Goal: Task Accomplishment & Management: Manage account settings

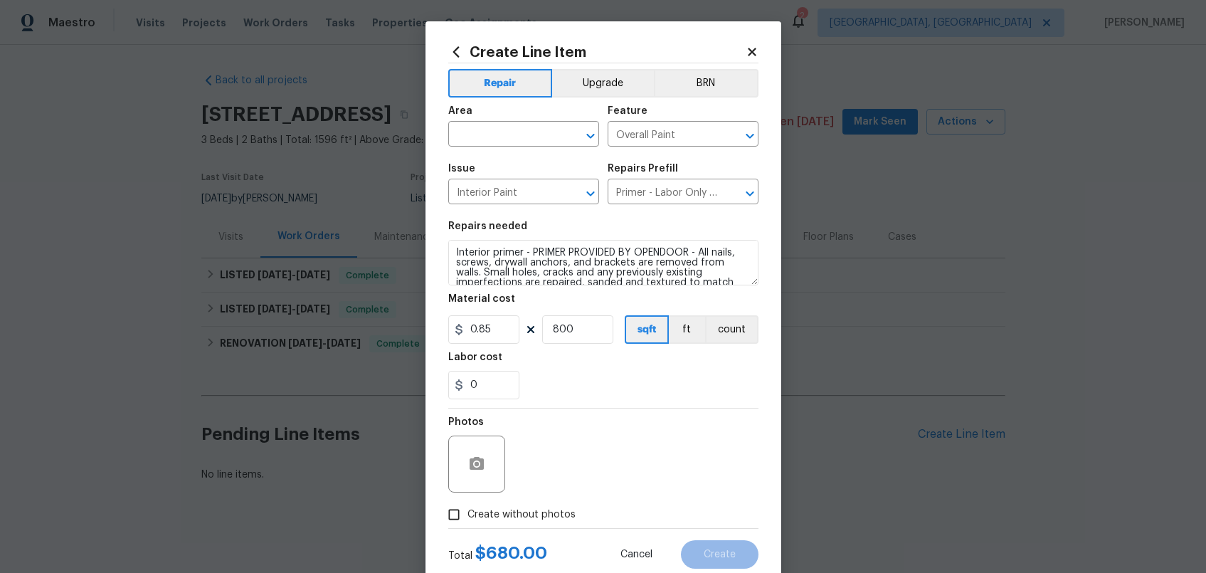
click at [748, 53] on icon at bounding box center [752, 52] width 8 height 8
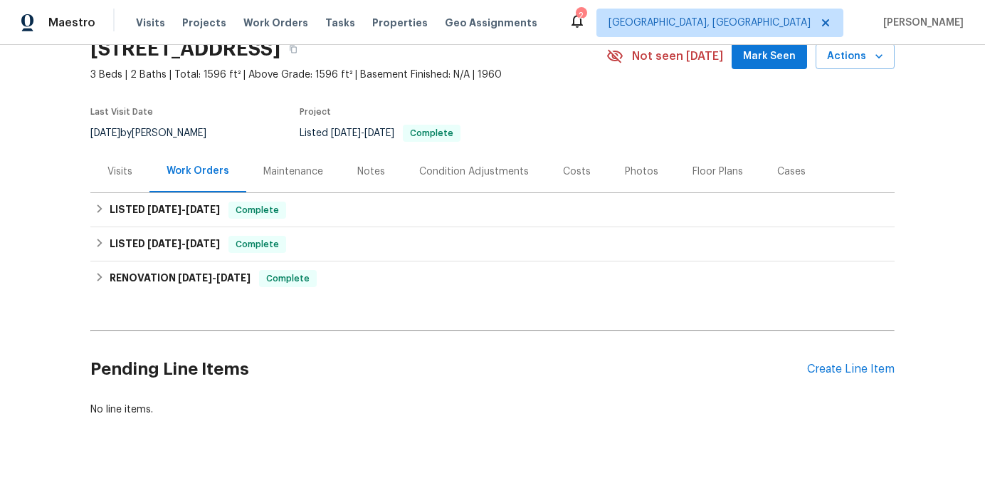
scroll to position [97, 0]
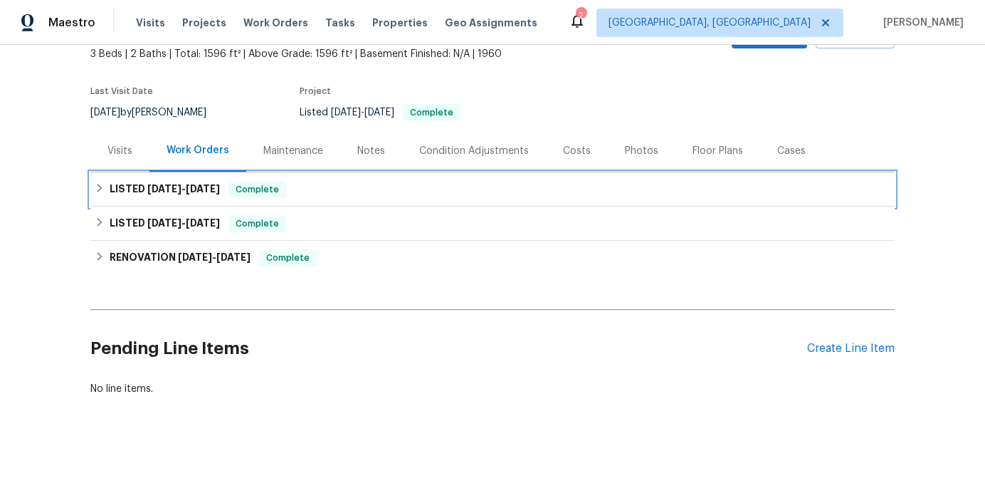
click at [620, 189] on div "LISTED 9/15/25 - 9/19/25 Complete" at bounding box center [492, 189] width 804 height 34
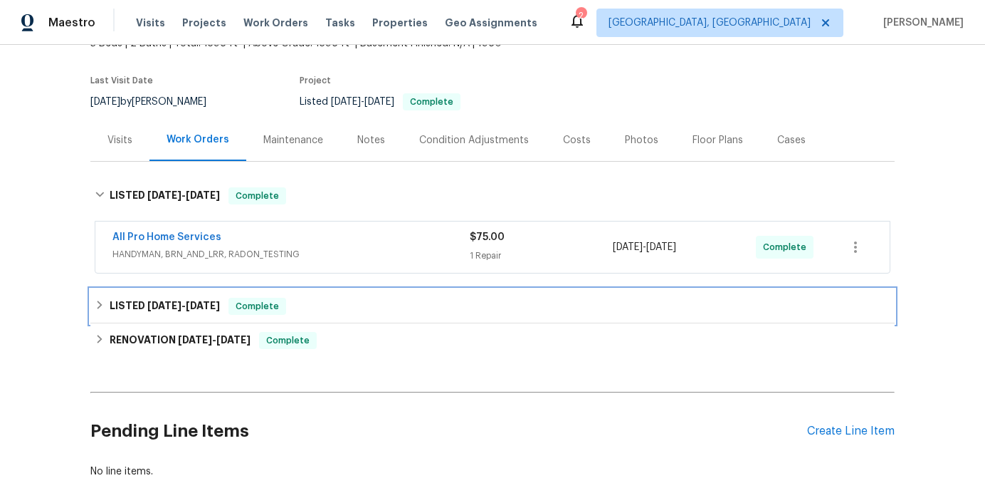
click at [628, 304] on div "LISTED 9/9/25 - 9/10/25 Complete" at bounding box center [493, 306] width 796 height 17
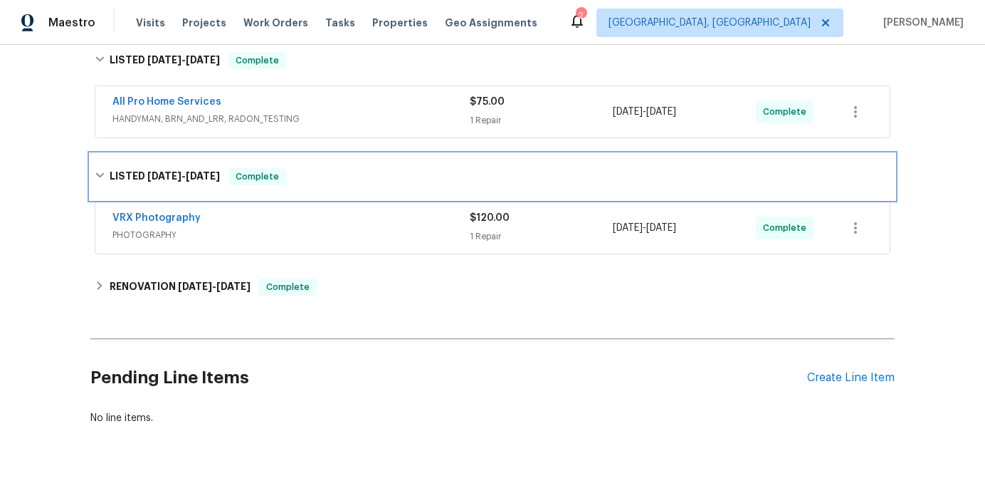
scroll to position [107, 0]
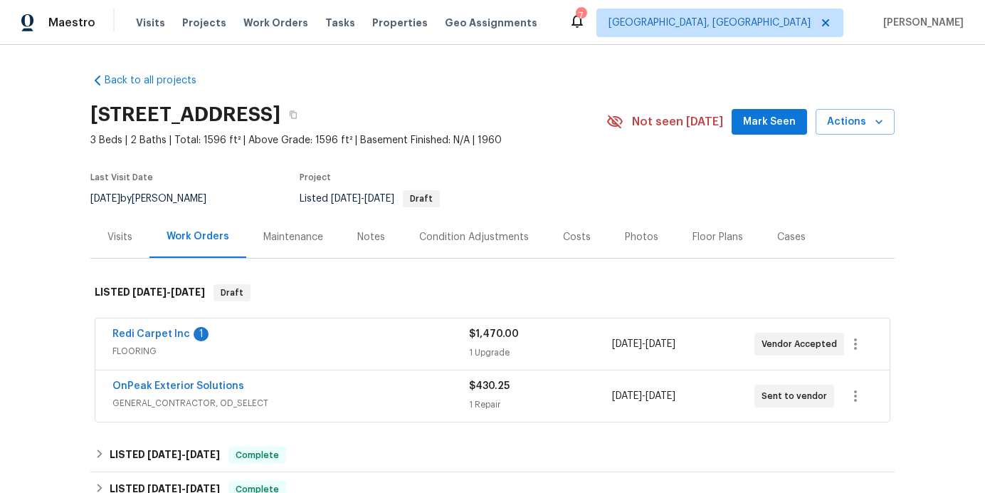
click at [382, 338] on div "Redi Carpet Inc 1" at bounding box center [290, 335] width 357 height 17
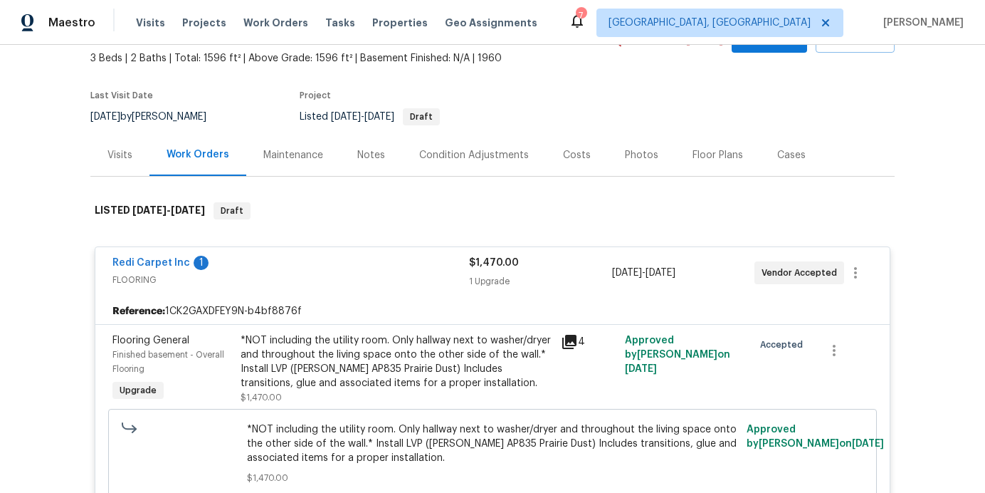
scroll to position [264, 0]
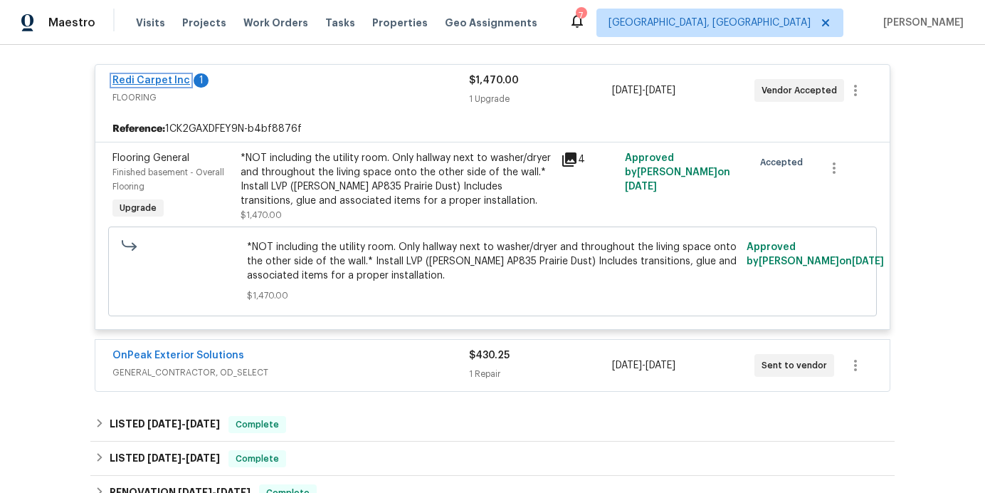
click at [170, 81] on link "Redi Carpet Inc" at bounding box center [151, 80] width 78 height 10
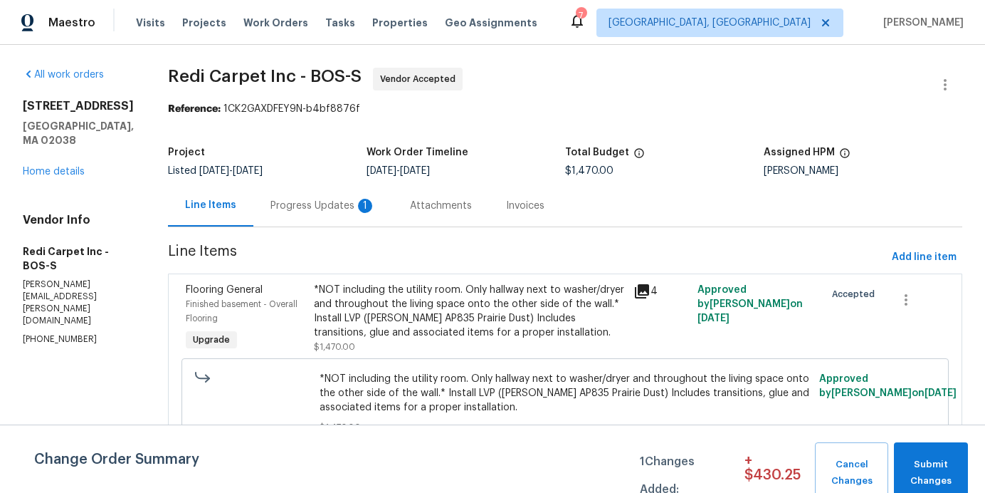
click at [337, 199] on div "Progress Updates 1" at bounding box center [322, 206] width 105 height 14
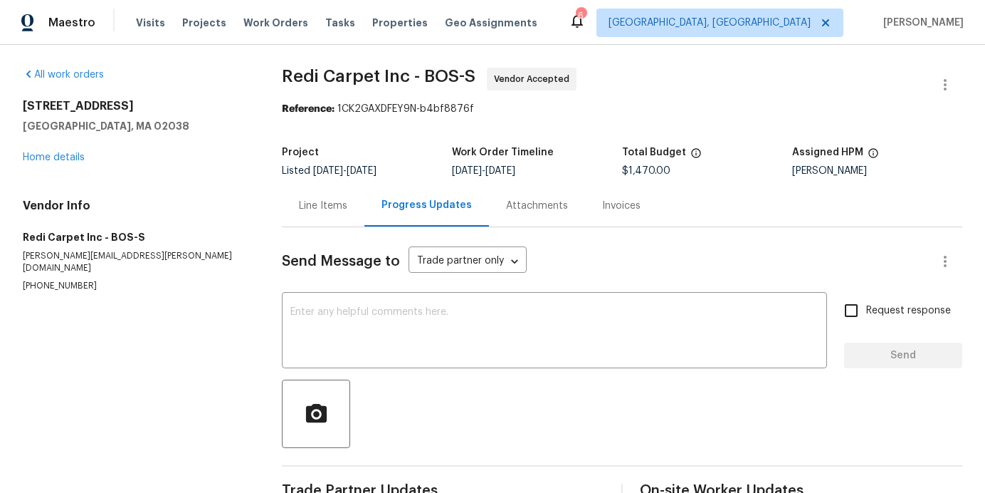
click at [335, 202] on div "Line Items" at bounding box center [323, 206] width 48 height 14
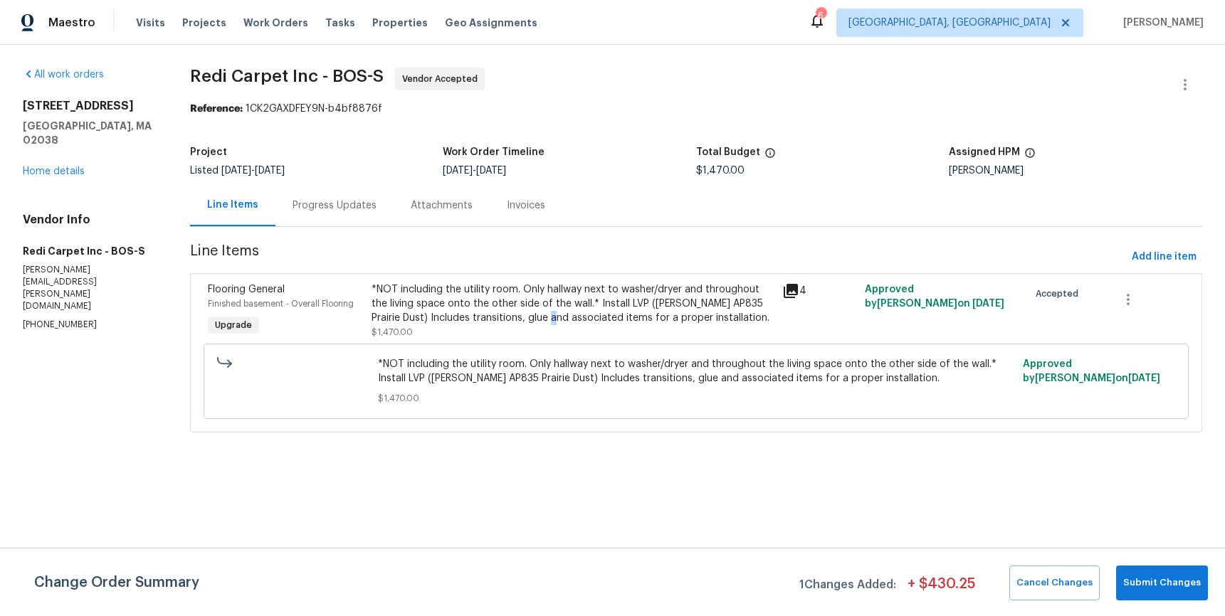
click at [546, 325] on div "*NOT including the utility room. Only hallway next to washer/dryer and througho…" at bounding box center [573, 304] width 402 height 43
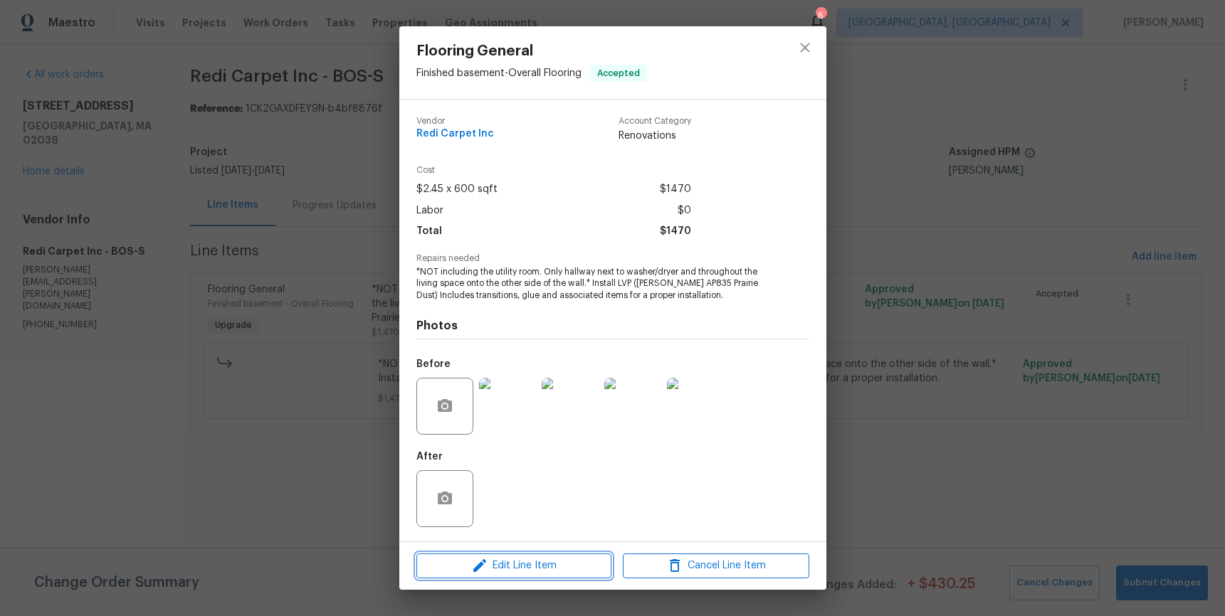
click at [535, 564] on span "Edit Line Item" at bounding box center [514, 566] width 186 height 18
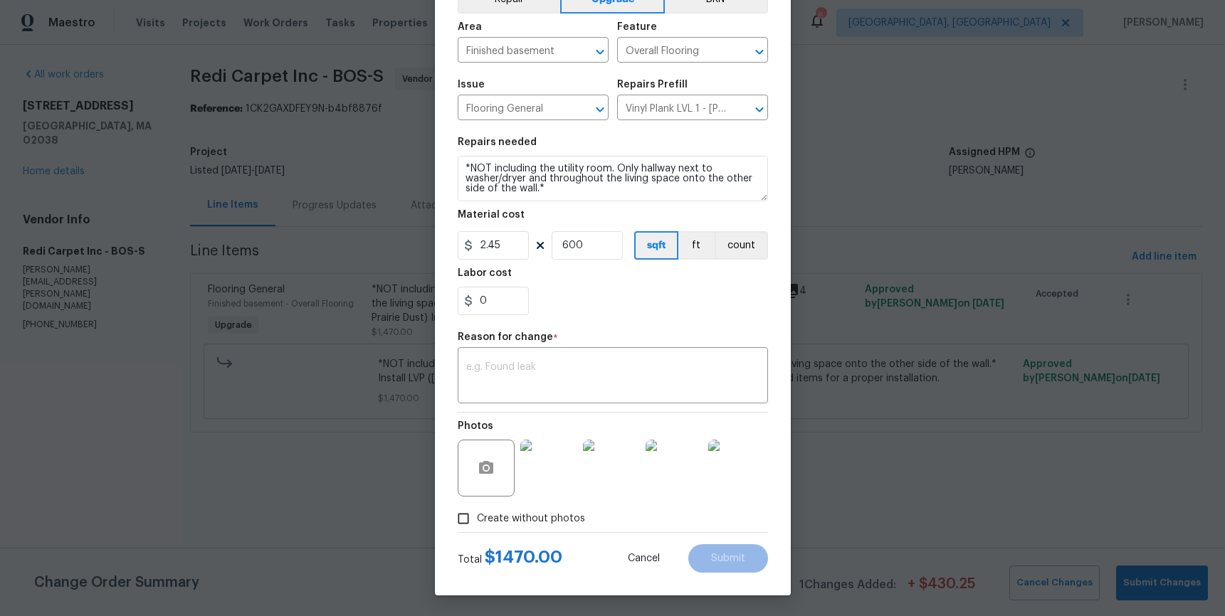
scroll to position [85, 0]
click at [505, 304] on input "0" at bounding box center [493, 300] width 71 height 28
type input "987"
click at [545, 358] on div "x ​" at bounding box center [613, 376] width 310 height 53
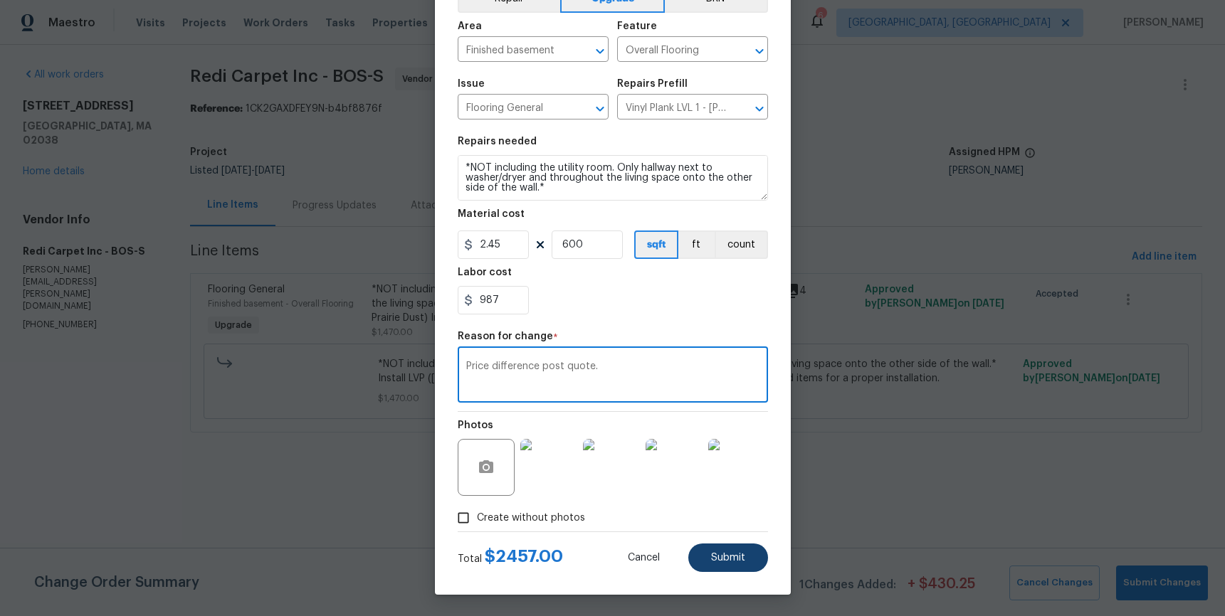
type textarea "Price difference post quote."
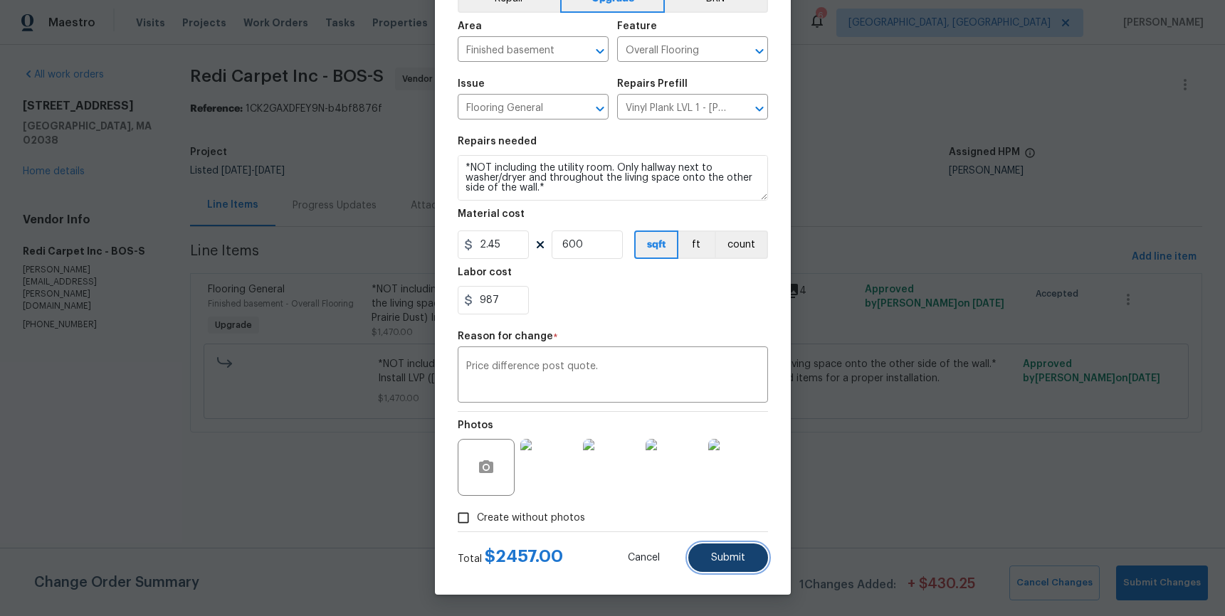
click at [742, 568] on button "Submit" at bounding box center [728, 558] width 80 height 28
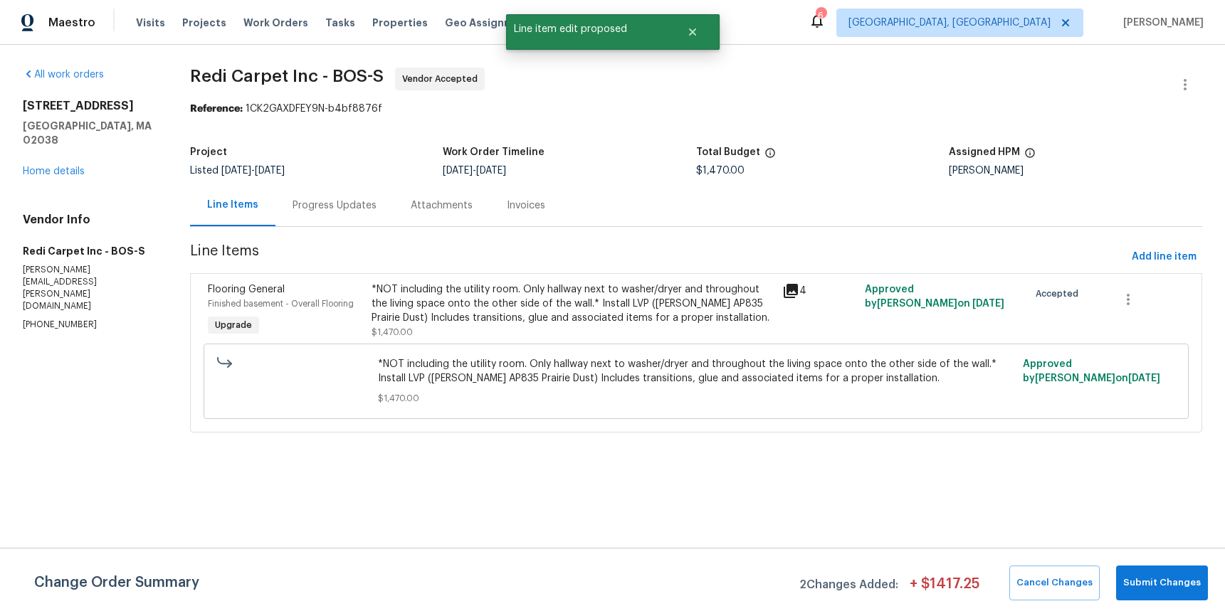
scroll to position [0, 0]
click at [1197, 572] on span "Submit Changes" at bounding box center [1162, 583] width 78 height 16
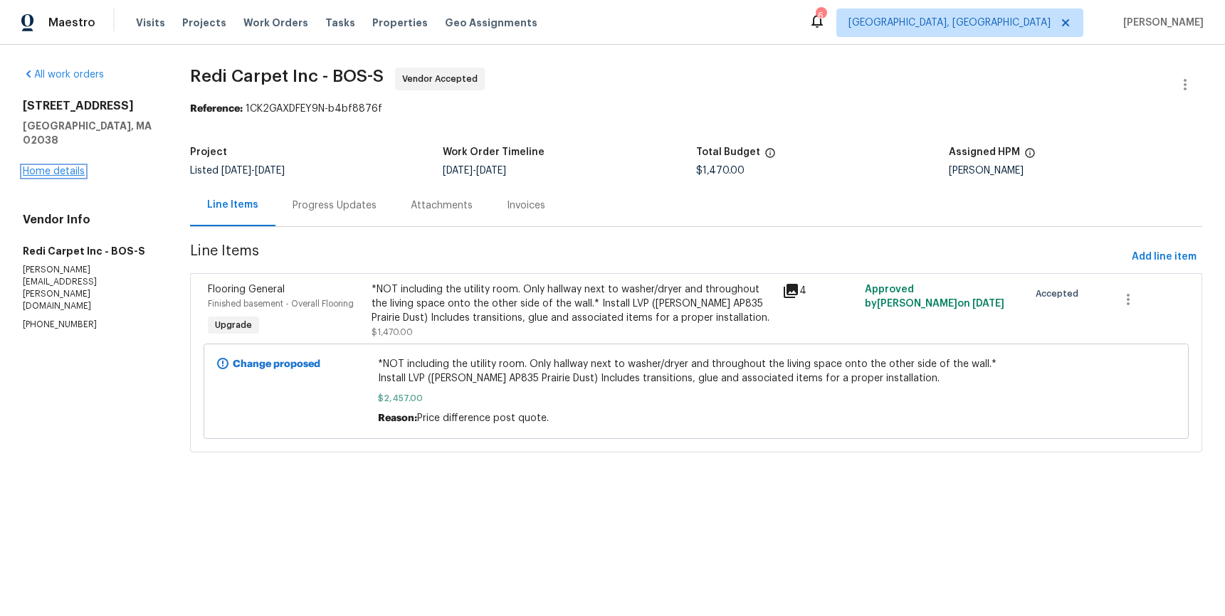
click at [67, 167] on link "Home details" at bounding box center [54, 172] width 62 height 10
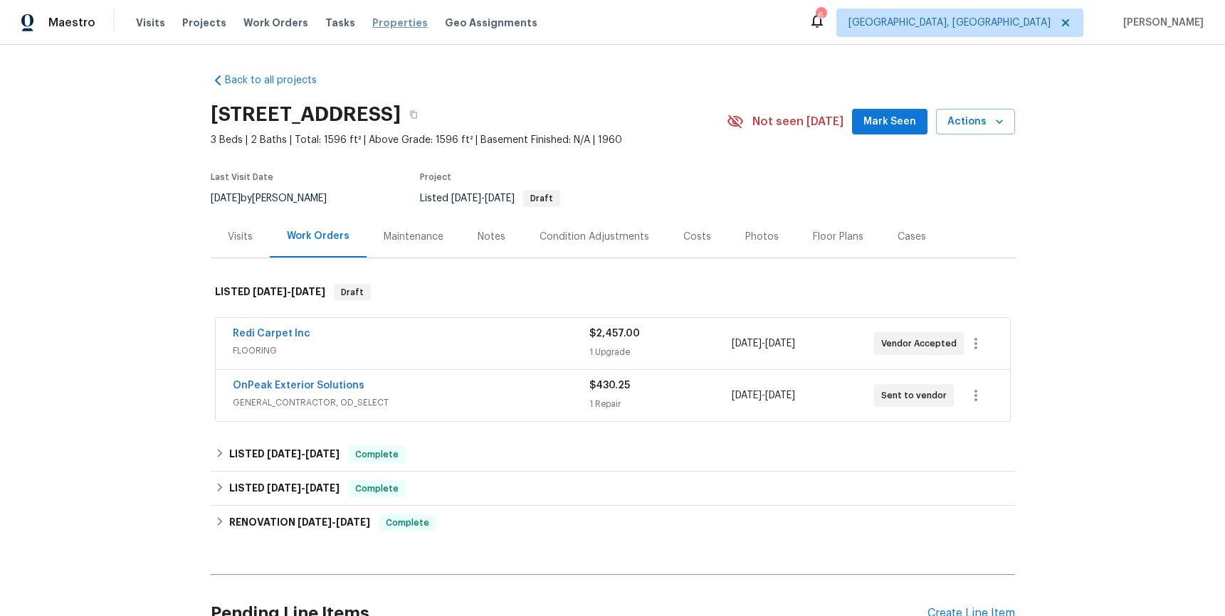
click at [377, 16] on span "Properties" at bounding box center [400, 23] width 56 height 14
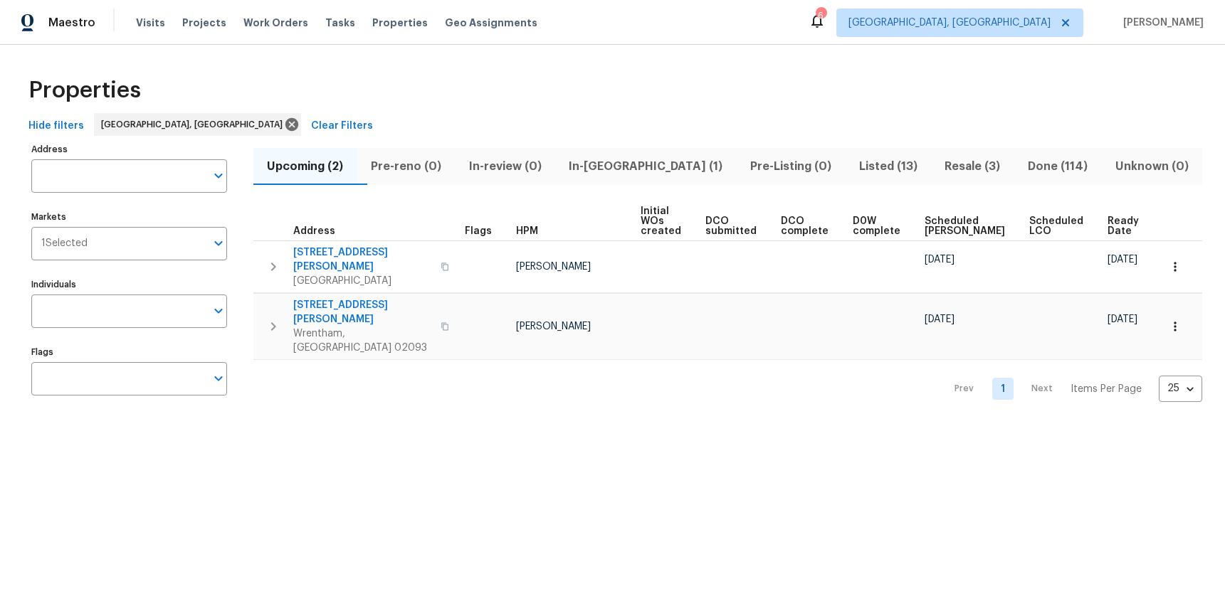
click at [856, 174] on span "Listed (13)" at bounding box center [887, 167] width 69 height 20
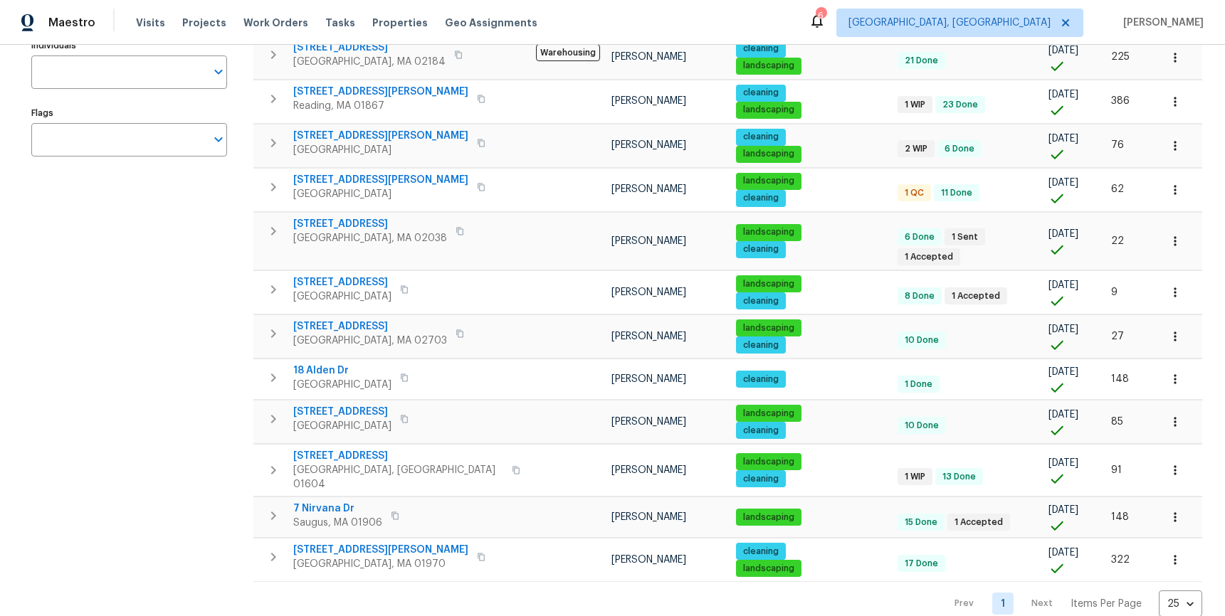
scroll to position [241, 0]
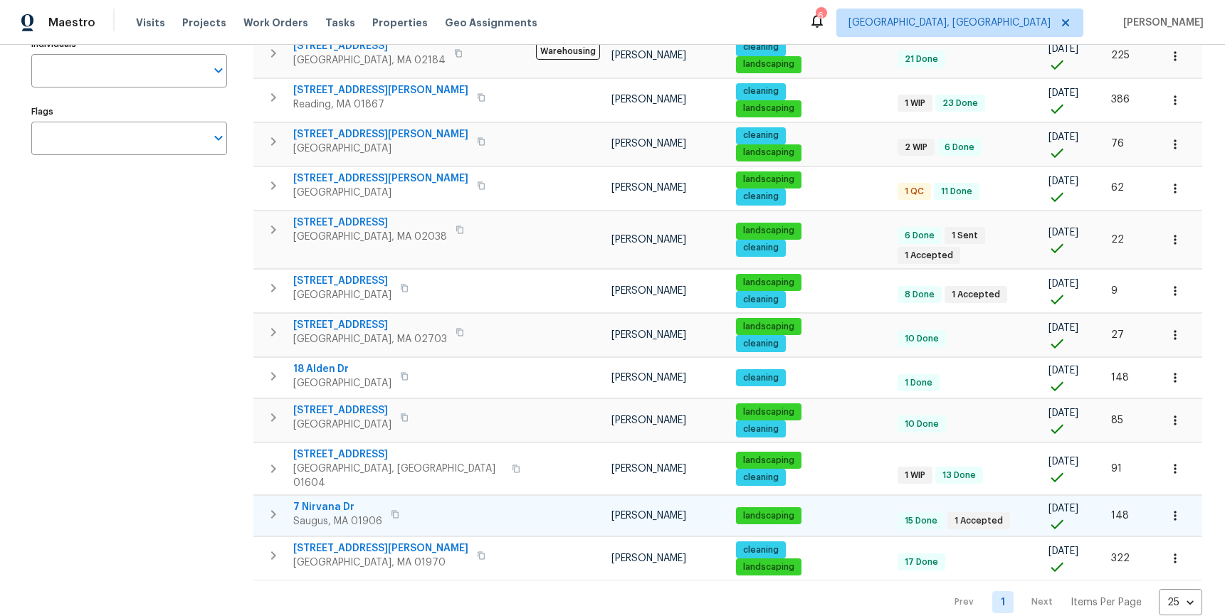
click at [320, 500] on span "7 Nirvana Dr" at bounding box center [337, 507] width 89 height 14
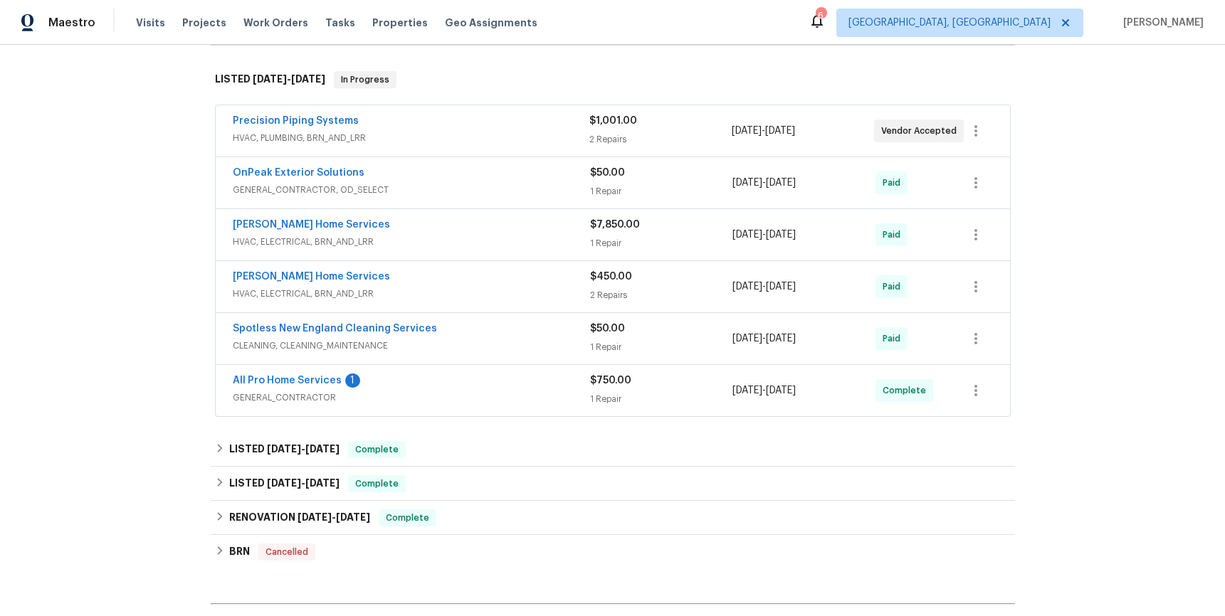
scroll to position [219, 0]
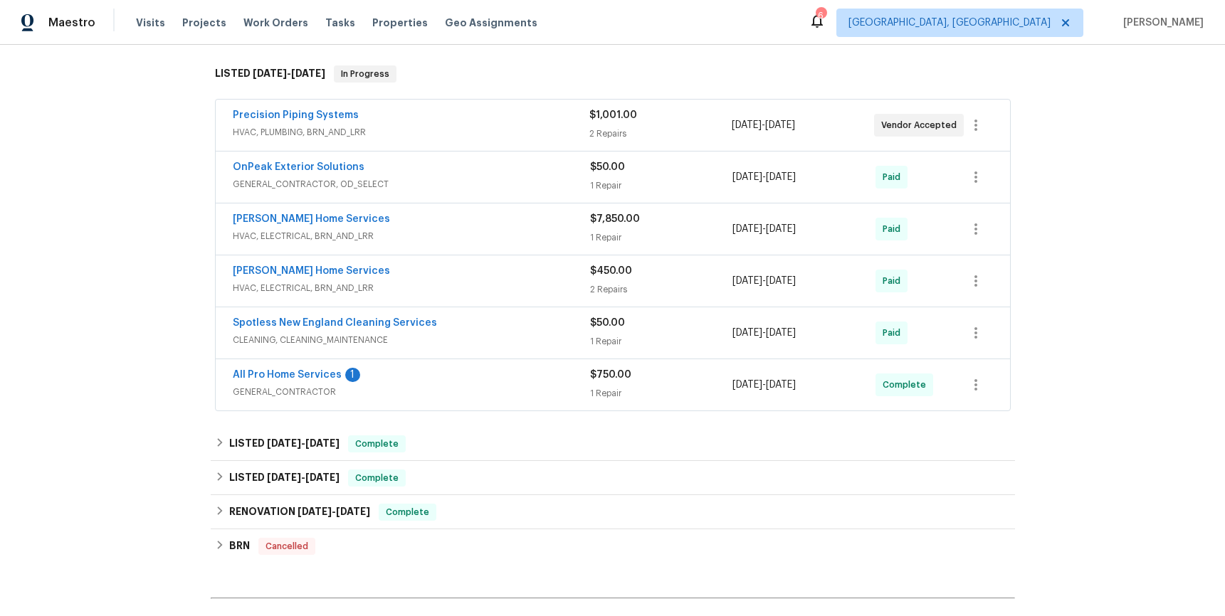
click at [345, 371] on div "1" at bounding box center [352, 375] width 15 height 14
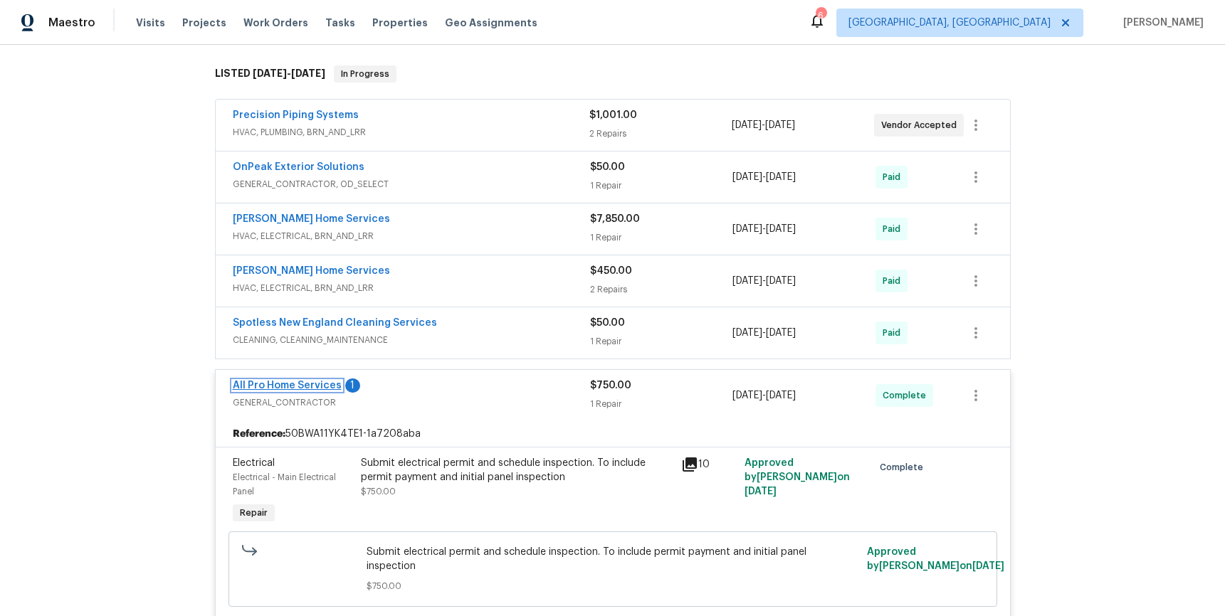
click at [320, 389] on link "All Pro Home Services" at bounding box center [287, 386] width 109 height 10
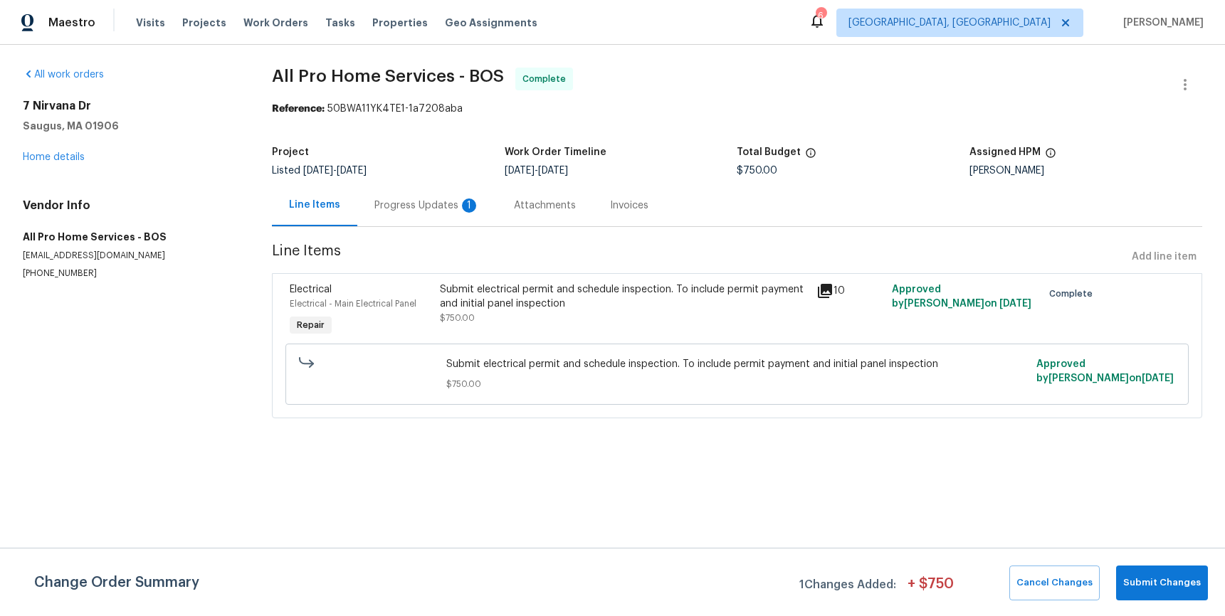
click at [424, 211] on div "Progress Updates 1" at bounding box center [426, 206] width 105 height 14
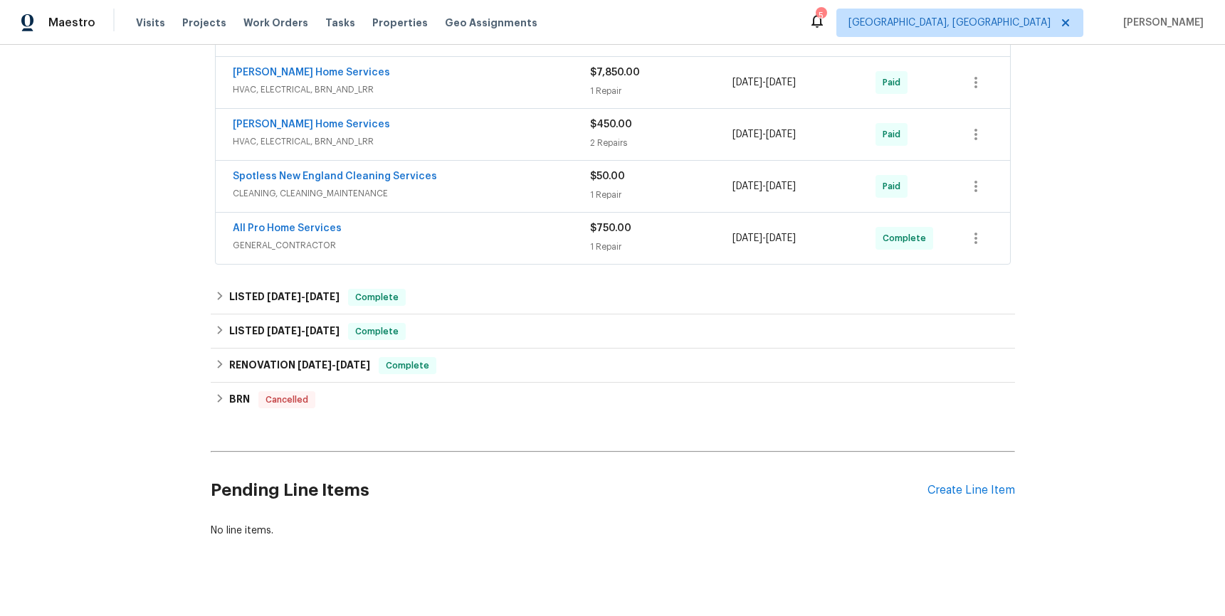
scroll to position [366, 0]
click at [334, 295] on span "5/19/25" at bounding box center [322, 296] width 34 height 10
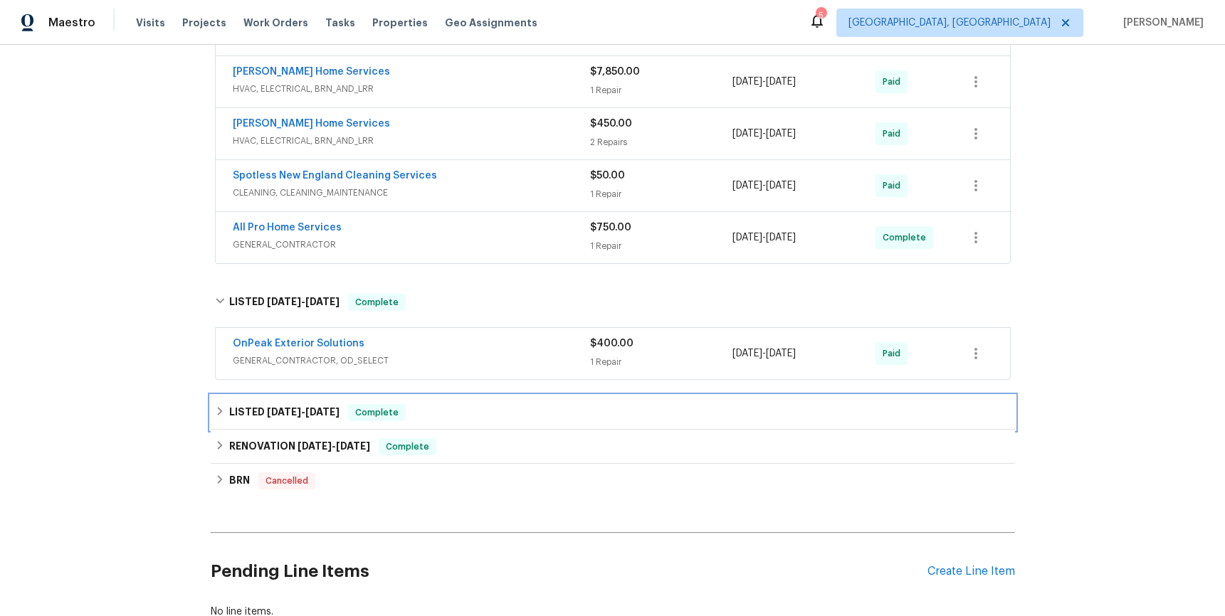
click at [349, 409] on span "Complete" at bounding box center [376, 413] width 55 height 14
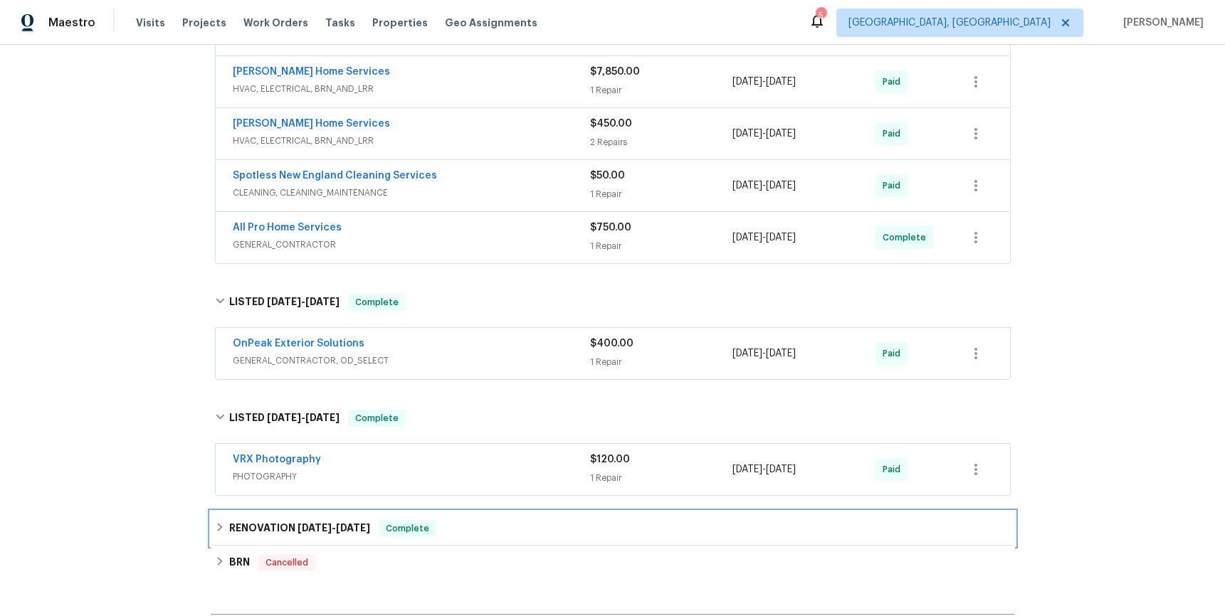
click at [364, 524] on span "5/5/25" at bounding box center [353, 528] width 34 height 10
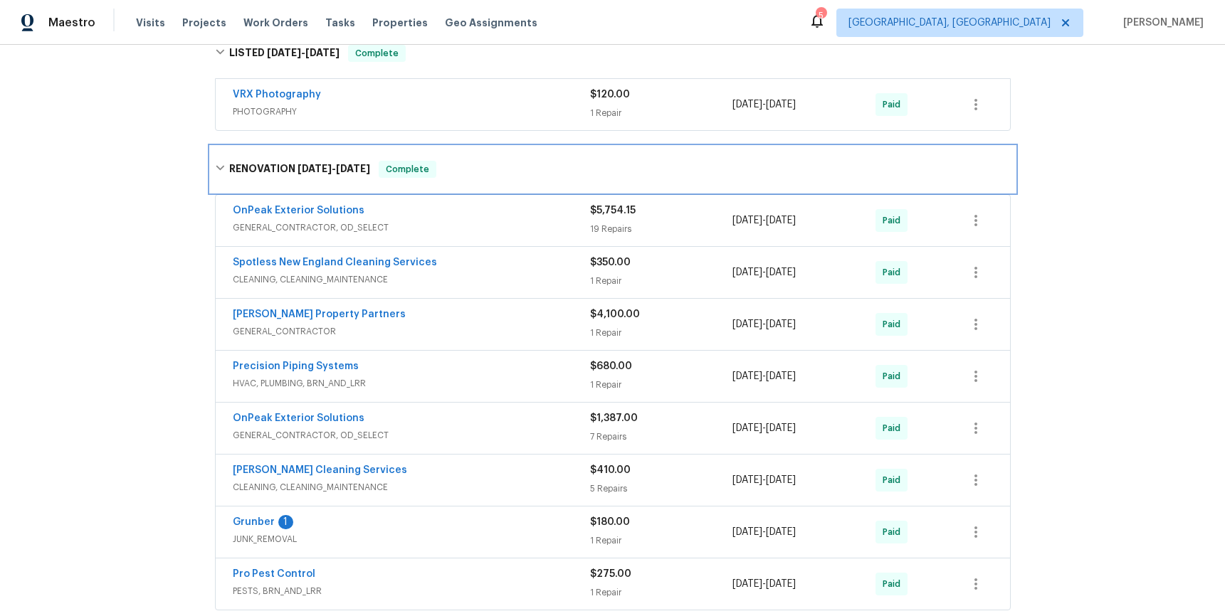
scroll to position [825, 0]
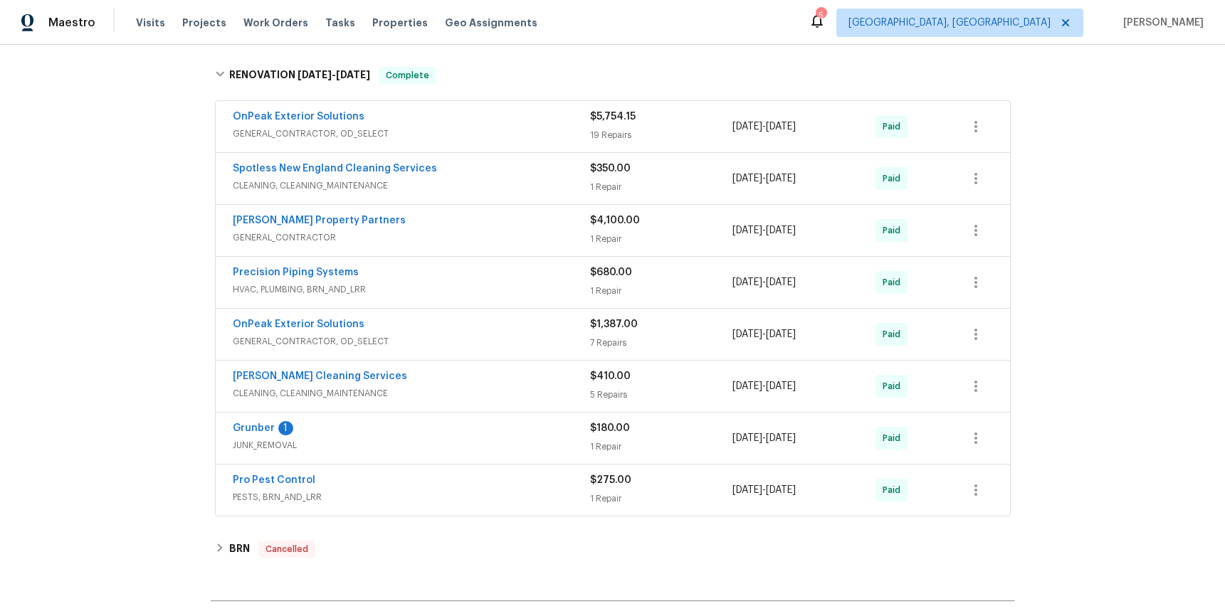
click at [408, 235] on span "GENERAL_CONTRACTOR" at bounding box center [411, 238] width 357 height 14
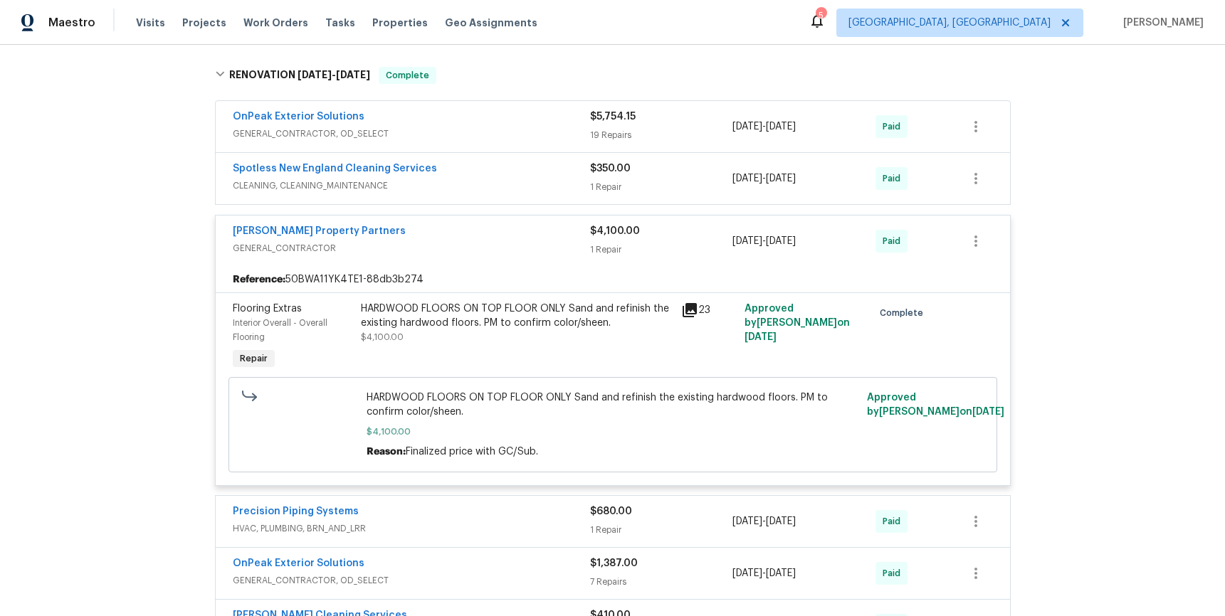
click at [408, 234] on div "[PERSON_NAME] Property Partners" at bounding box center [411, 232] width 357 height 17
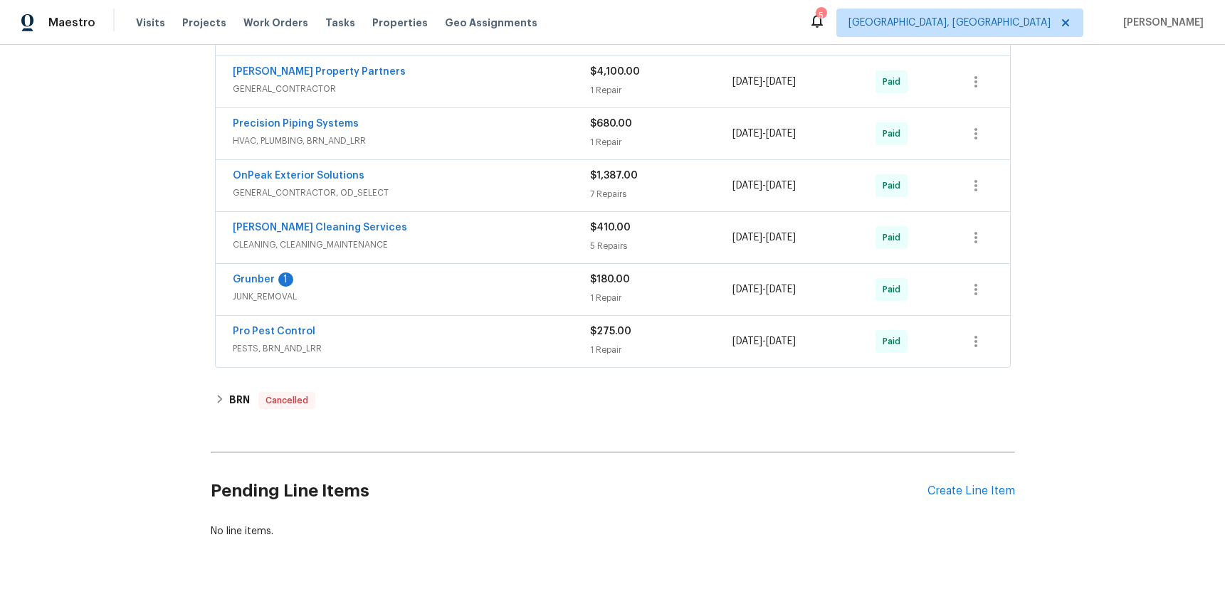
scroll to position [983, 0]
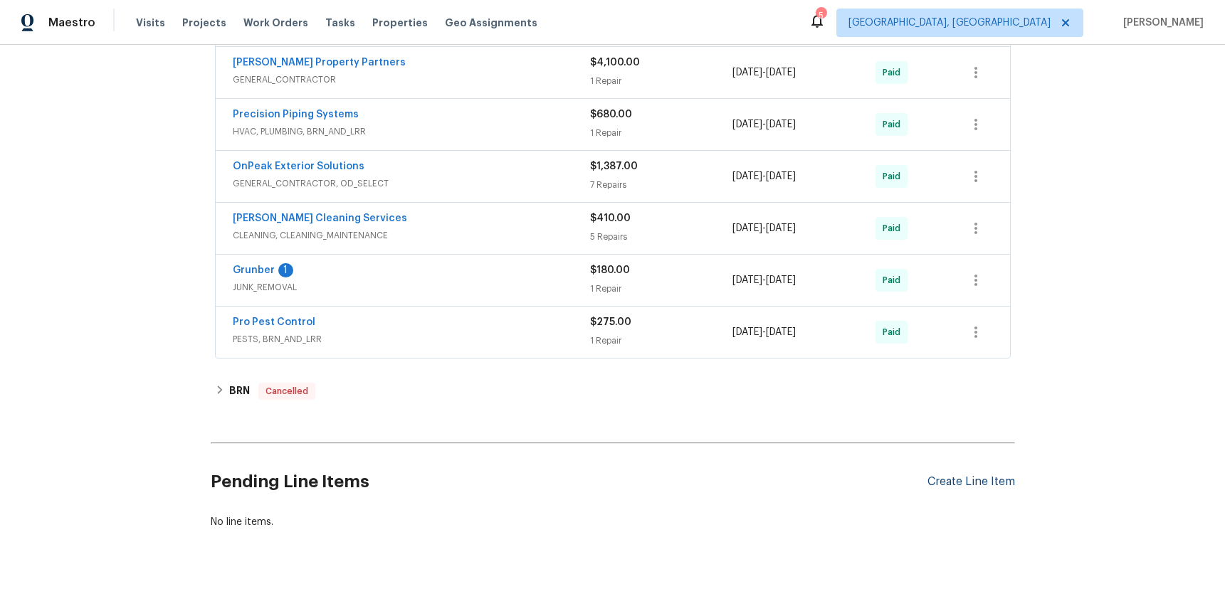
click at [950, 478] on div "Create Line Item" at bounding box center [971, 482] width 88 height 14
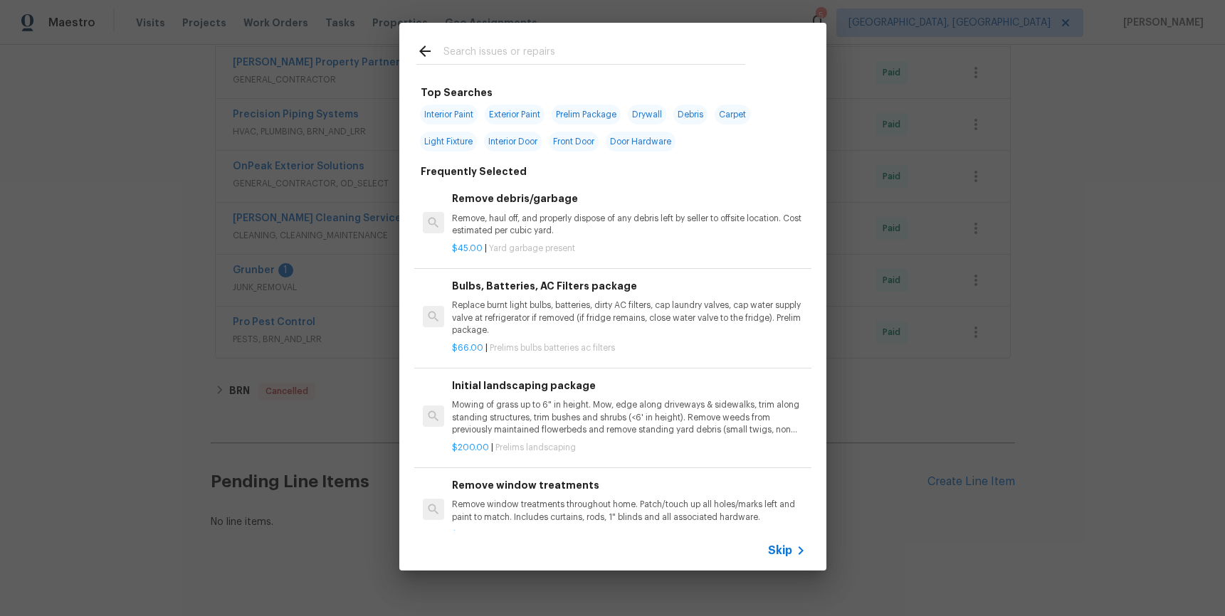
click at [542, 46] on input "text" at bounding box center [594, 53] width 302 height 21
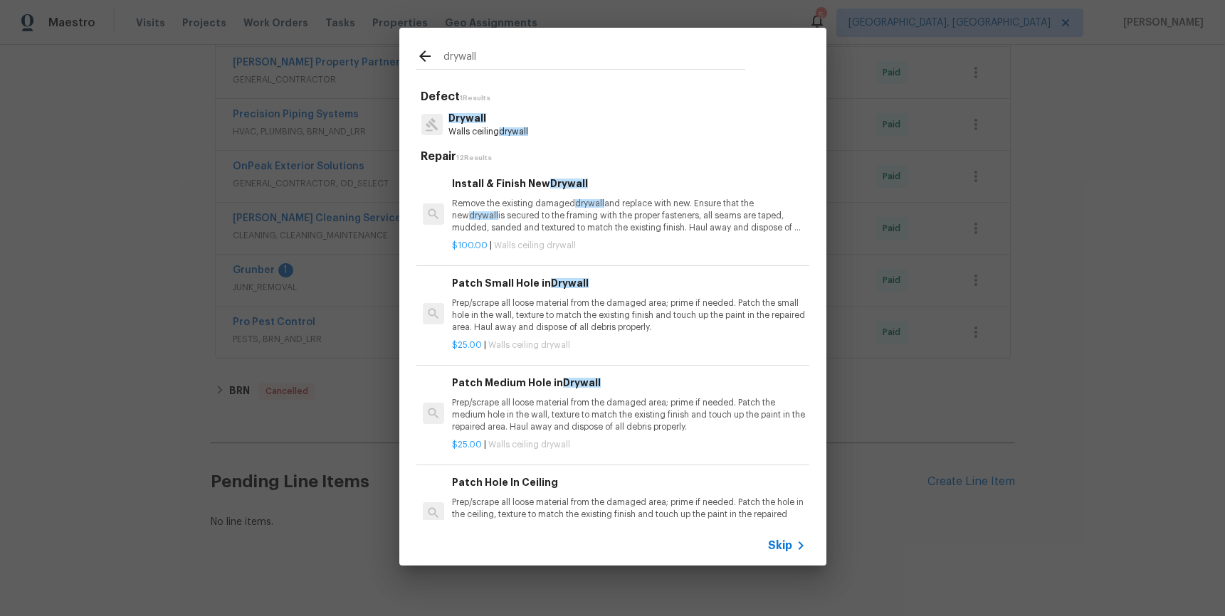
type input "drywall"
click at [520, 129] on span "drywall" at bounding box center [513, 131] width 29 height 9
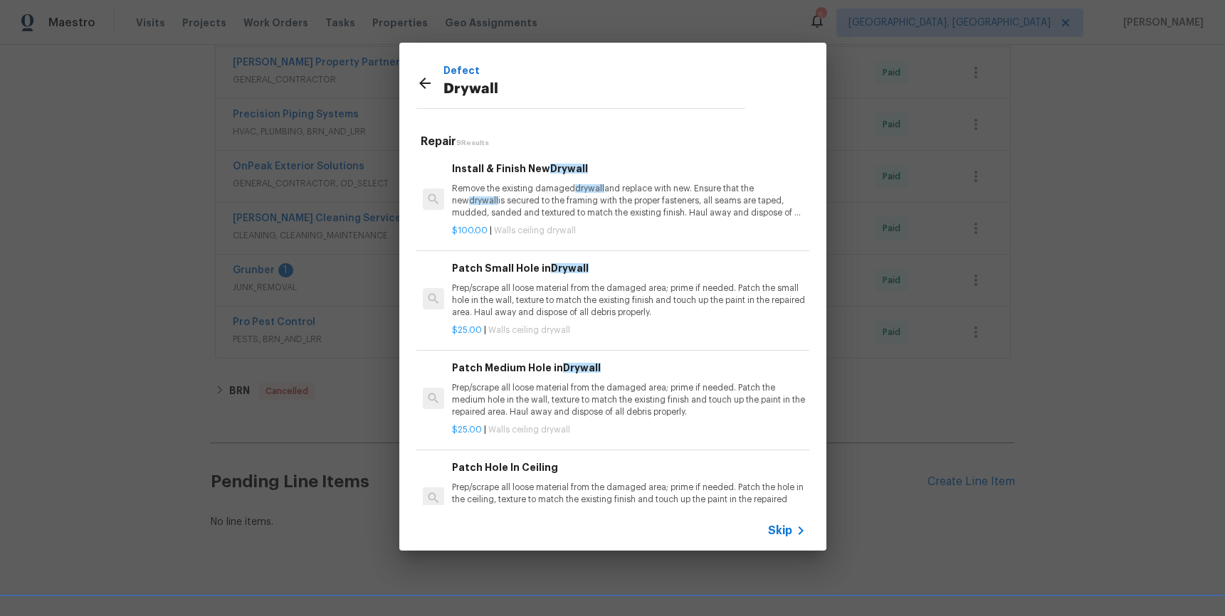
scroll to position [505, 0]
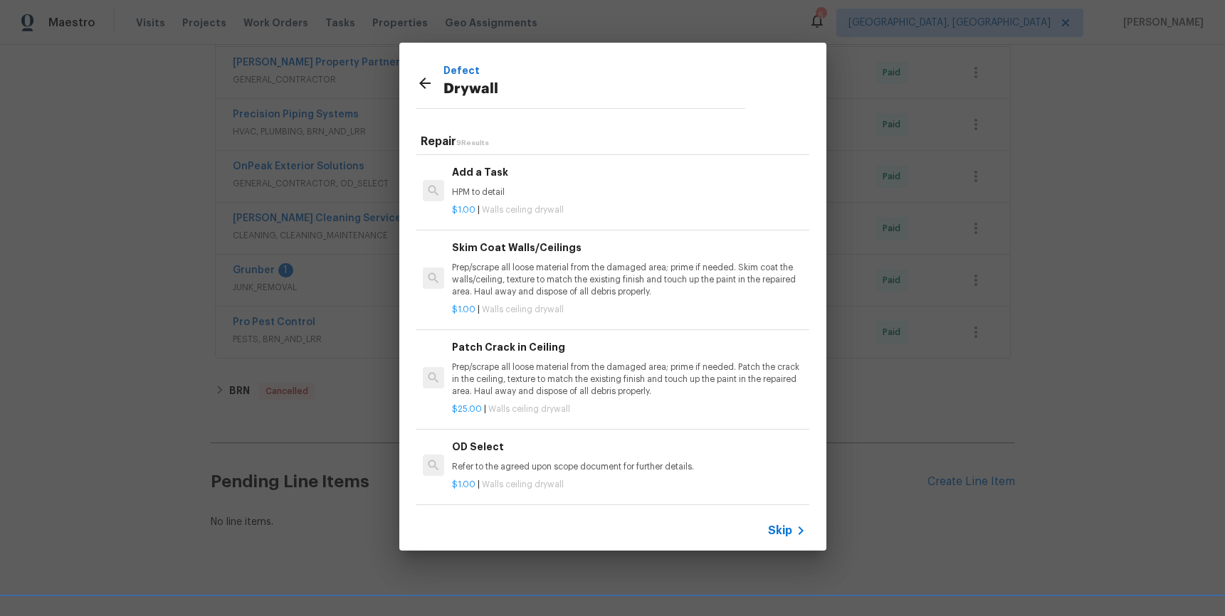
click at [661, 186] on p "HPM to detail" at bounding box center [628, 192] width 353 height 12
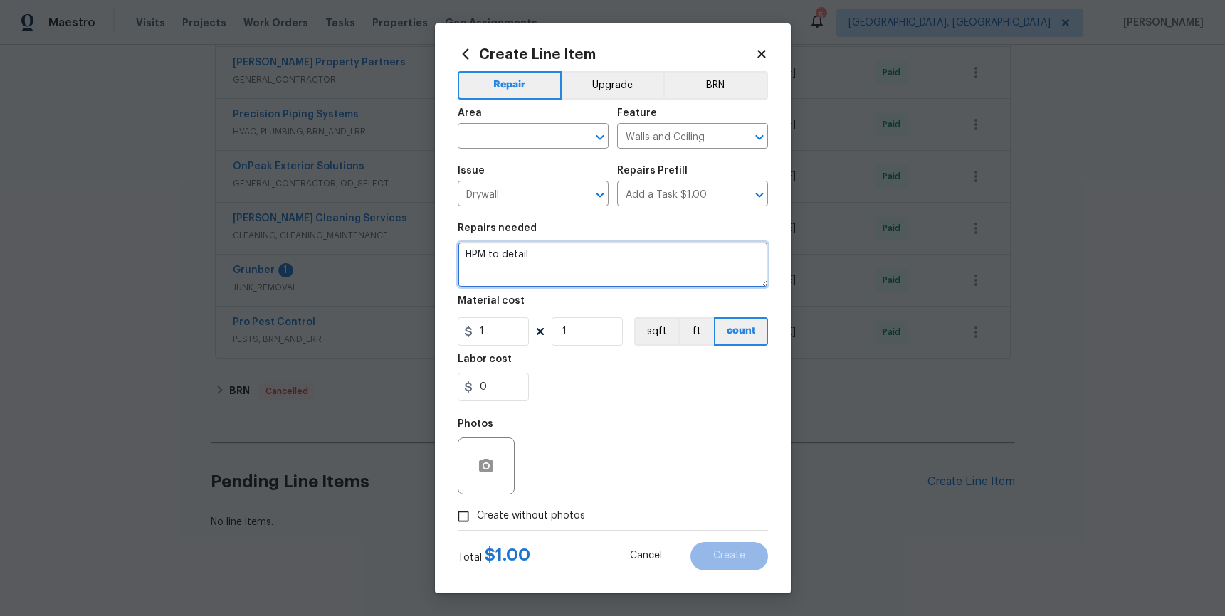
drag, startPoint x: 557, startPoint y: 265, endPoint x: 468, endPoint y: 258, distance: 89.3
click at [468, 258] on textarea "HPM to detail" at bounding box center [613, 265] width 310 height 46
type textarea "Patch and install drywall throughout designated areas throughout. Please paint …"
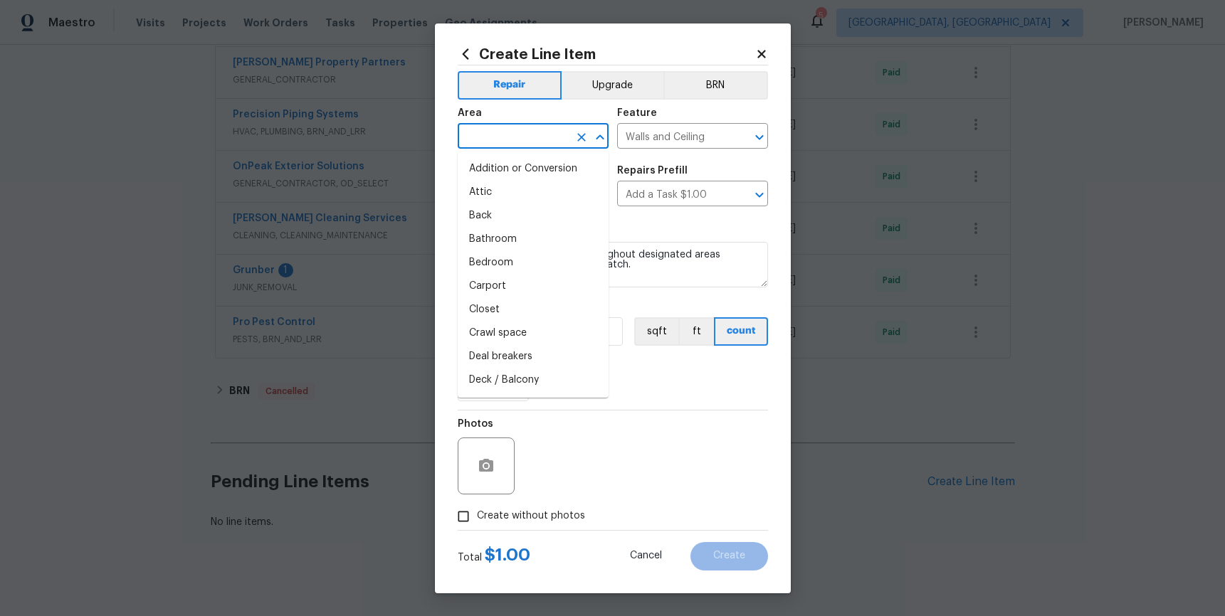
click at [503, 132] on input "text" at bounding box center [513, 138] width 111 height 22
click at [519, 174] on li "Finished basement" at bounding box center [533, 168] width 151 height 23
type input "Finished basement"
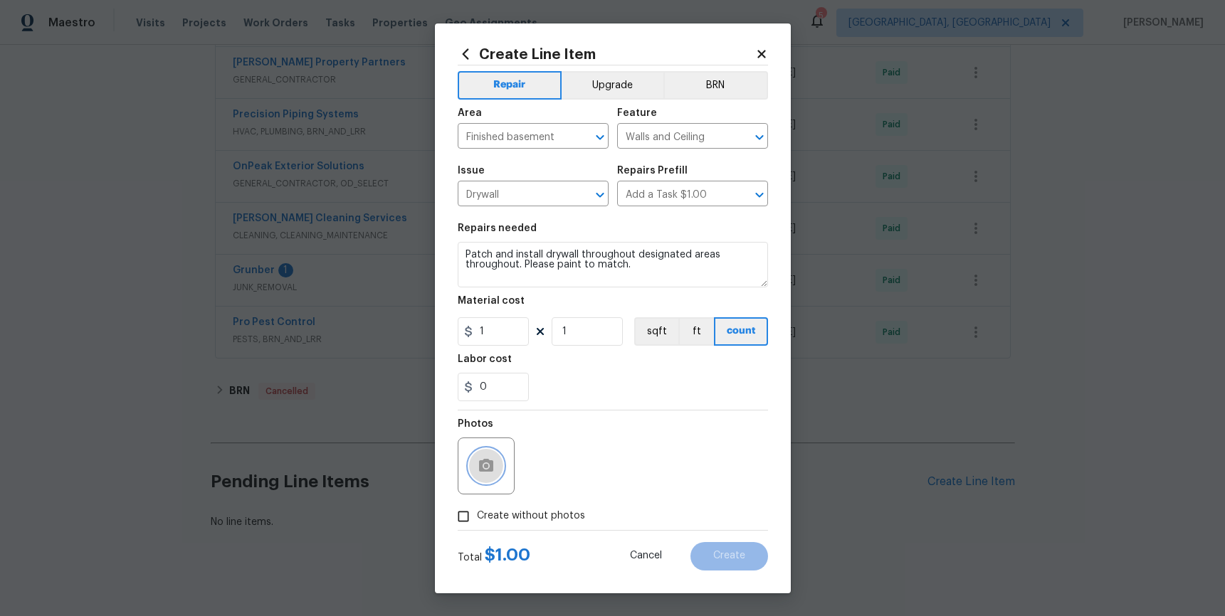
click at [498, 463] on button "button" at bounding box center [486, 466] width 34 height 34
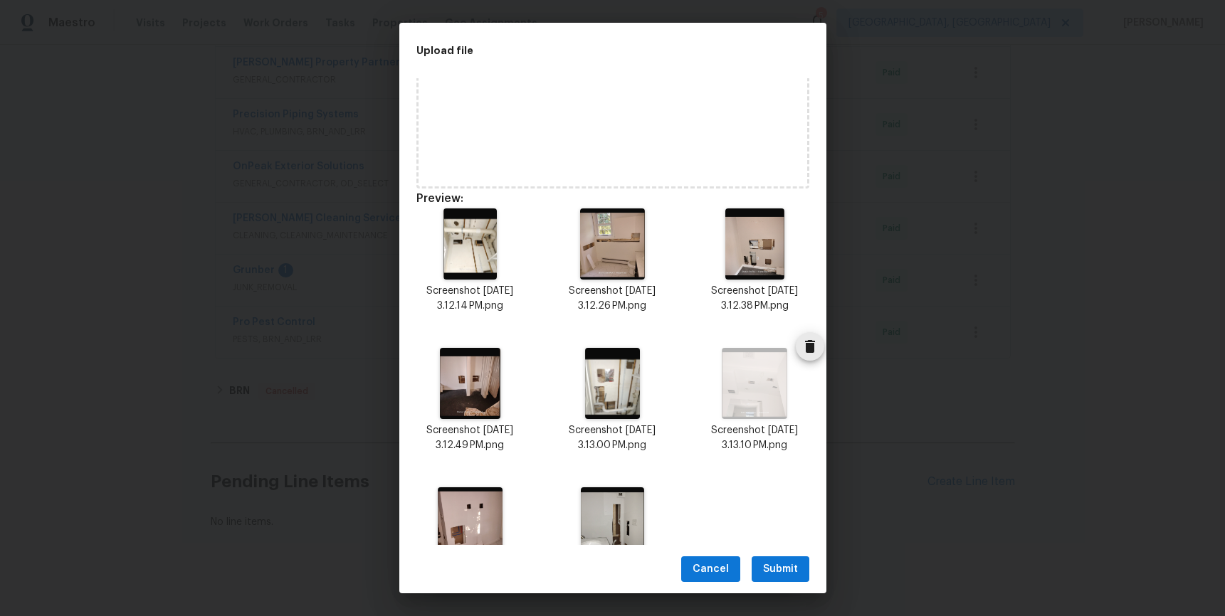
scroll to position [138, 0]
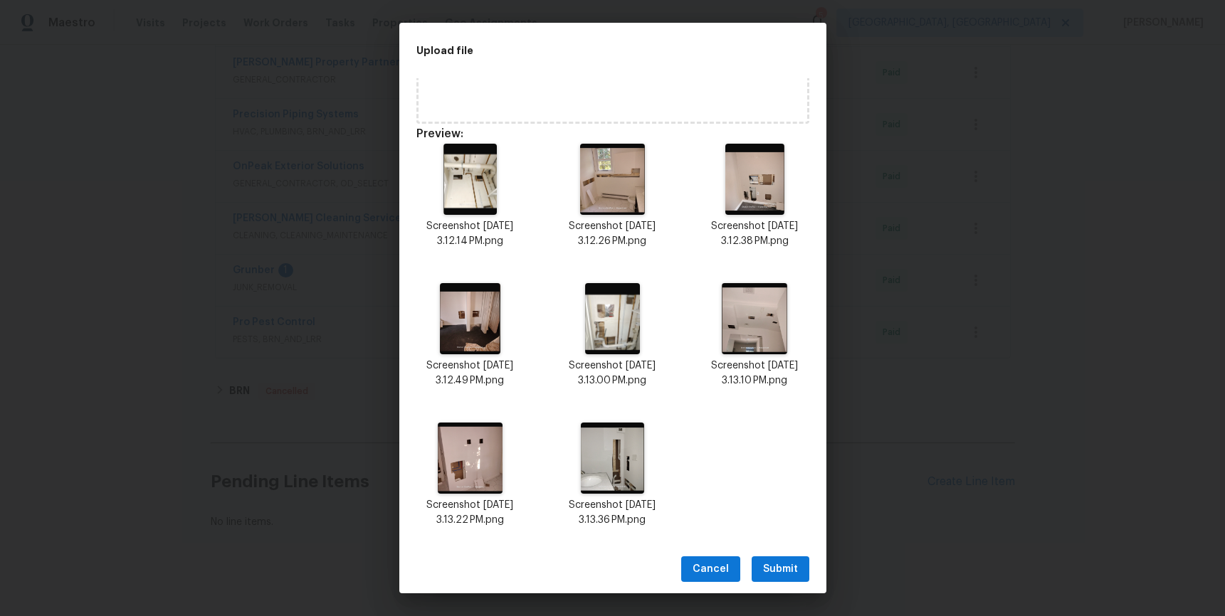
click at [782, 569] on span "Submit" at bounding box center [780, 570] width 35 height 18
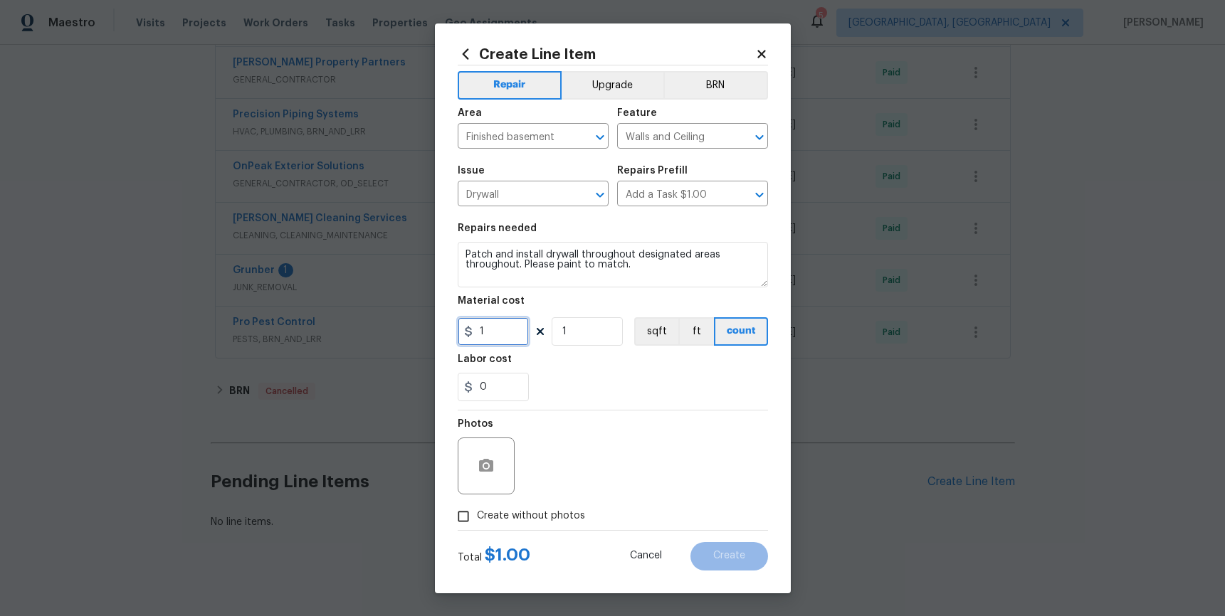
click at [493, 333] on input "1" at bounding box center [493, 331] width 71 height 28
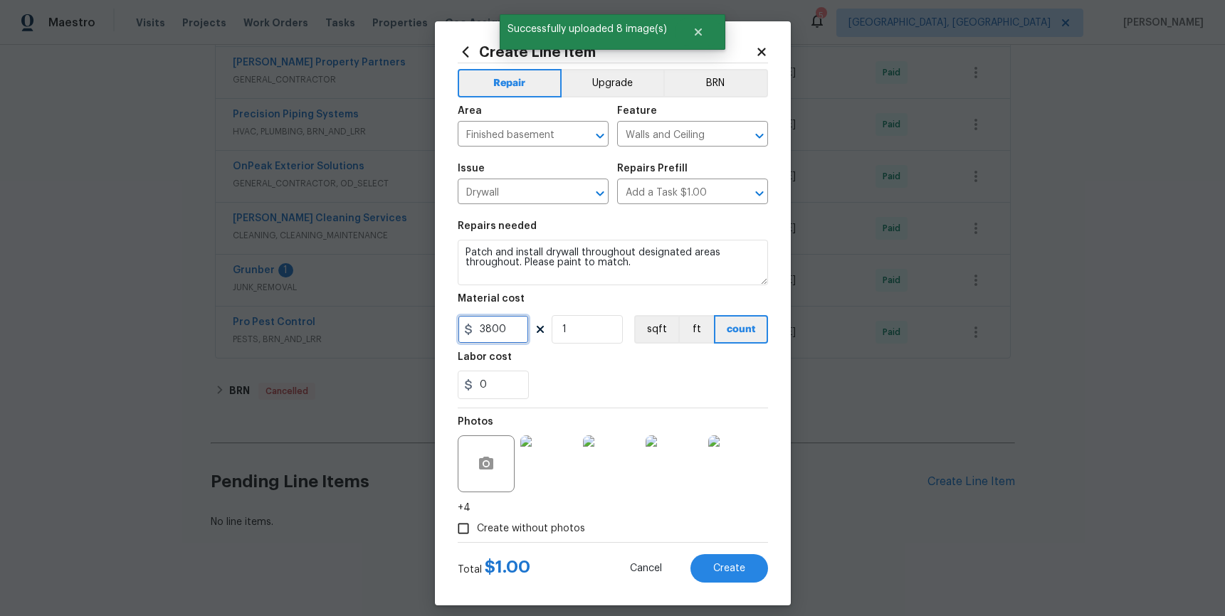
type input "3800"
click at [593, 379] on div "0" at bounding box center [613, 385] width 310 height 28
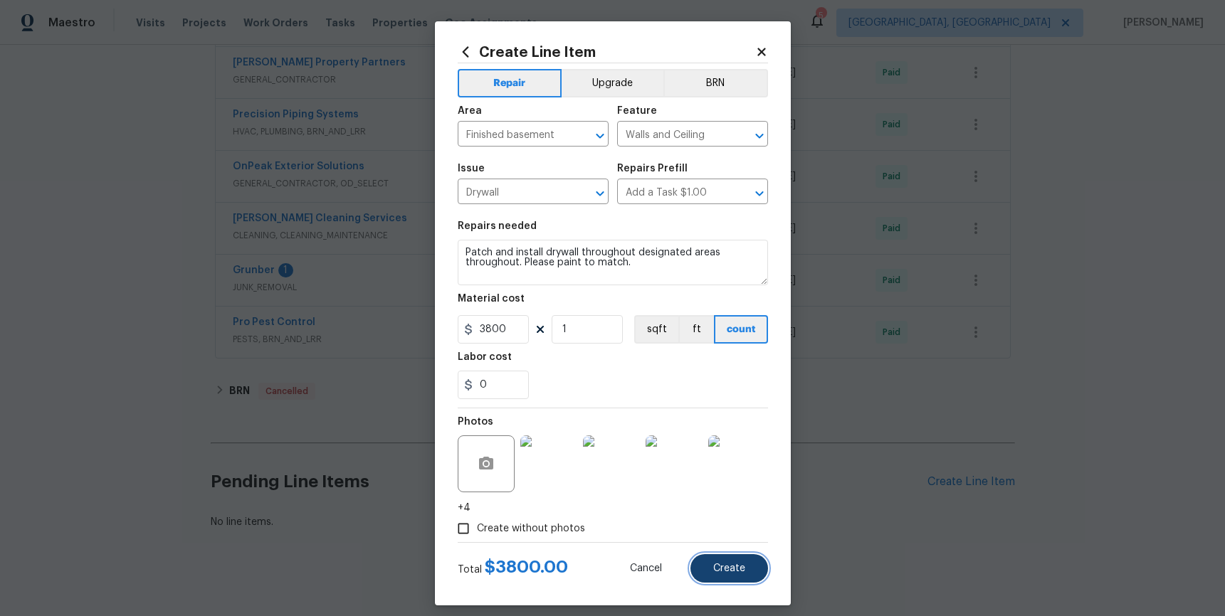
click at [732, 577] on button "Create" at bounding box center [729, 568] width 78 height 28
type input "0"
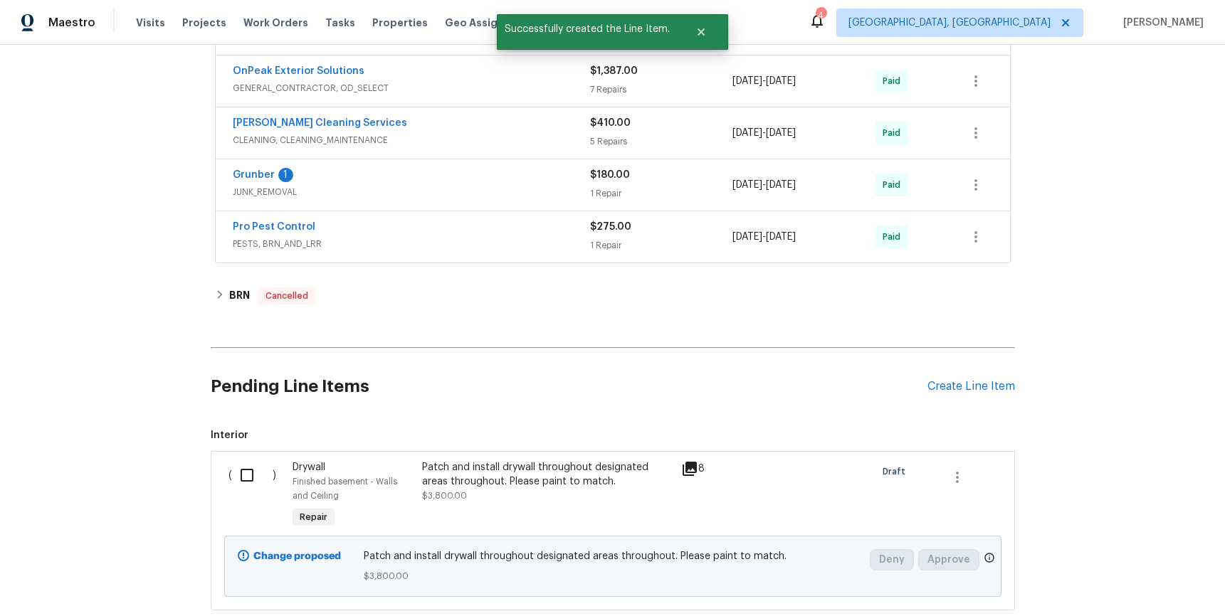
scroll to position [1180, 0]
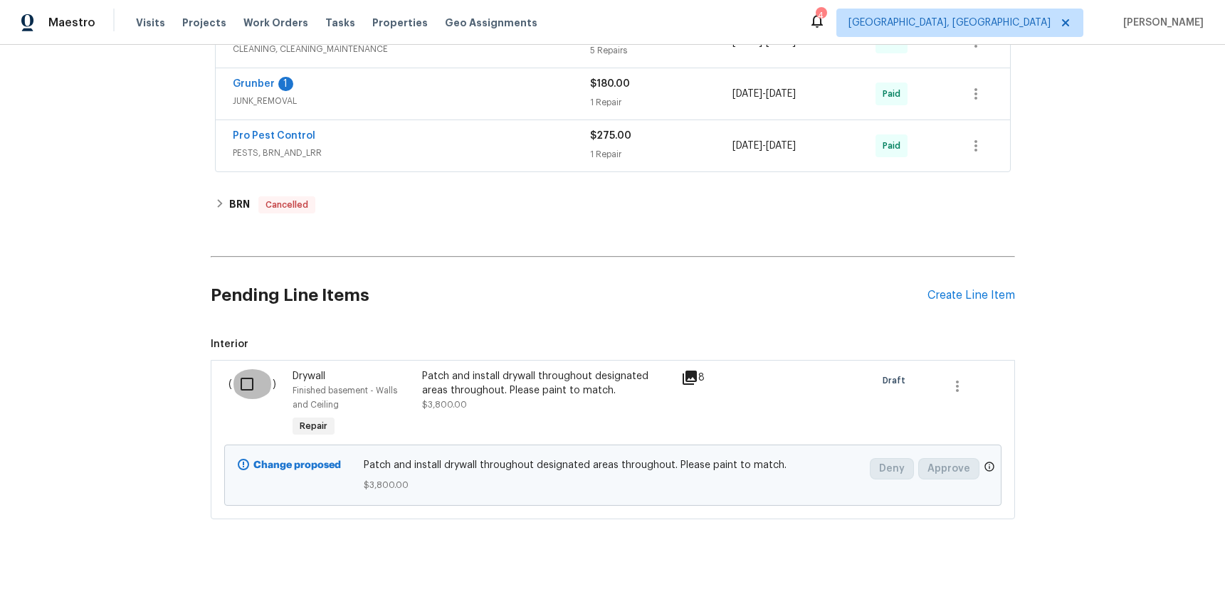
click at [249, 377] on input "checkbox" at bounding box center [252, 384] width 41 height 30
click at [1144, 579] on span "Create Work Order" at bounding box center [1143, 581] width 95 height 18
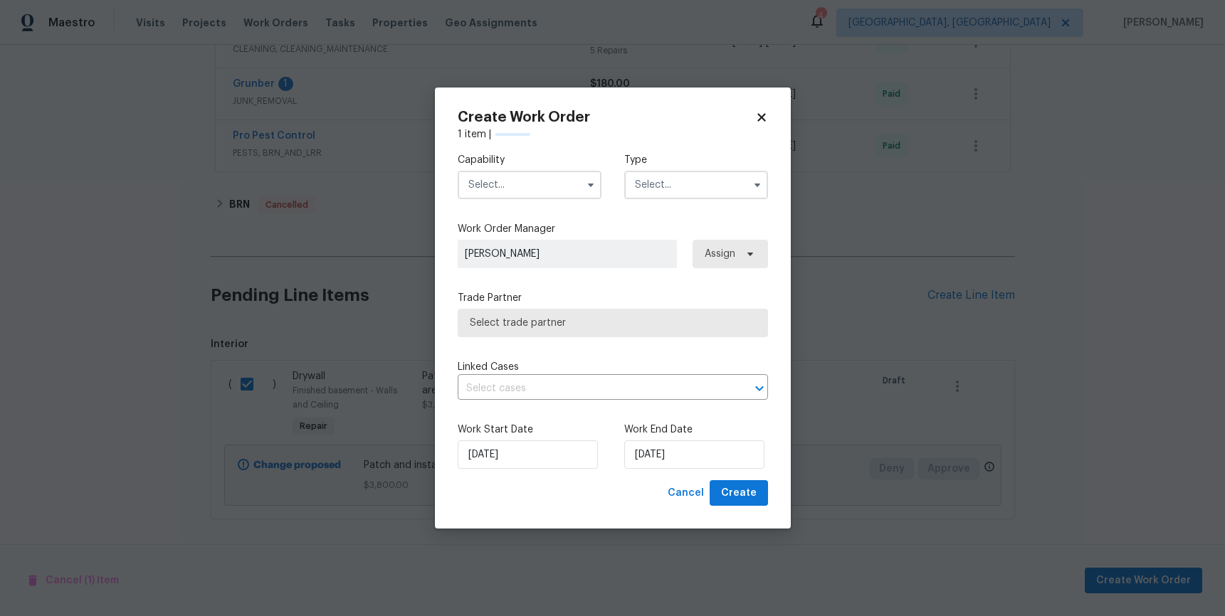
checkbox input "false"
click at [485, 173] on input "text" at bounding box center [530, 185] width 144 height 28
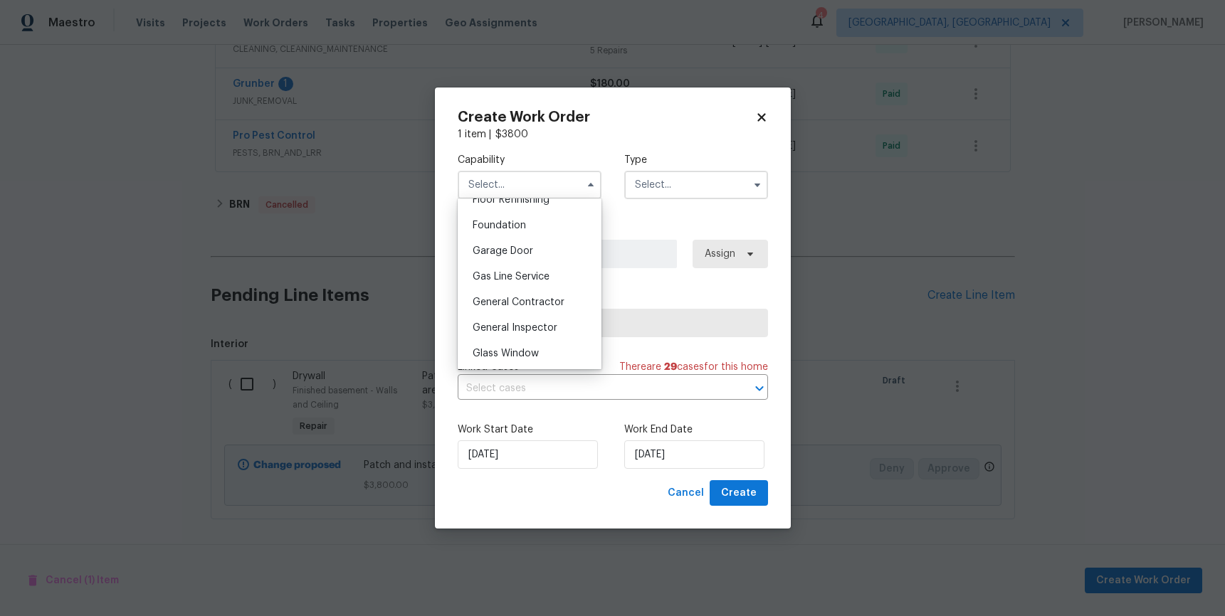
scroll to position [598, 0]
click at [533, 303] on span "General Contractor" at bounding box center [519, 298] width 92 height 10
type input "General Contractor"
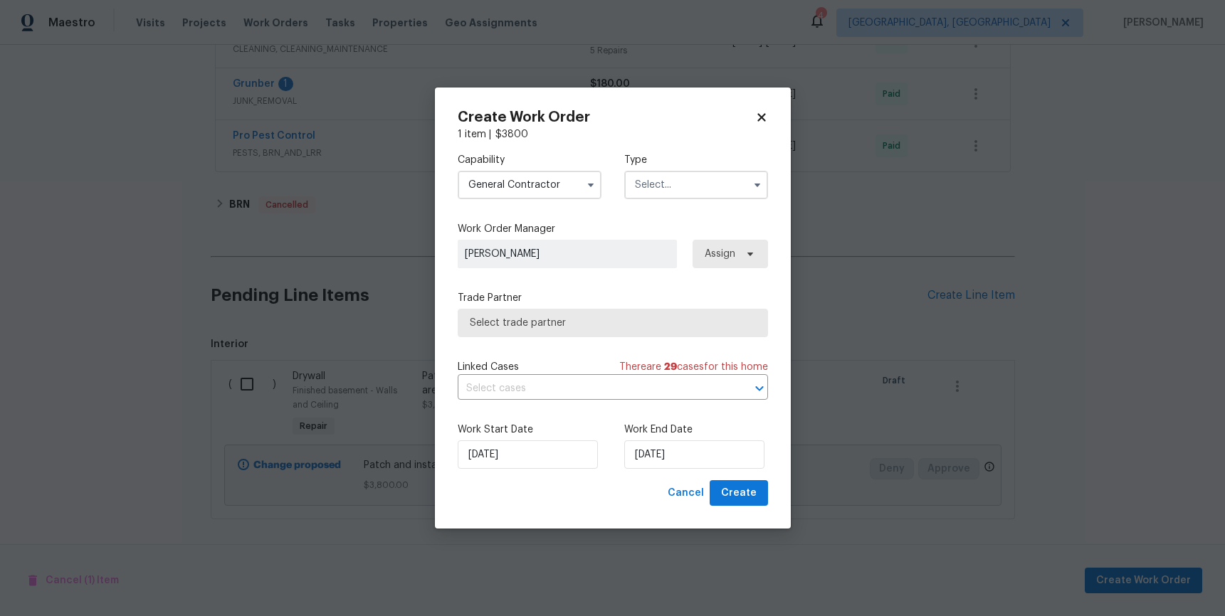
click at [676, 189] on input "text" at bounding box center [696, 185] width 144 height 28
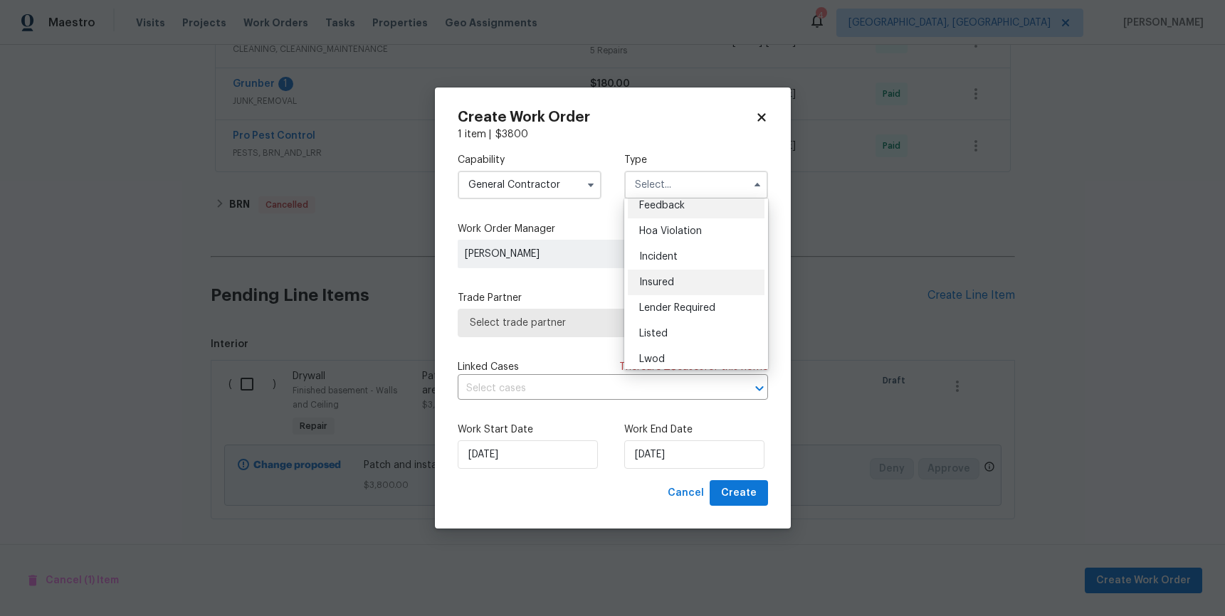
scroll to position [21, 0]
click at [688, 320] on div "Listed" at bounding box center [696, 323] width 137 height 26
type input "Listed"
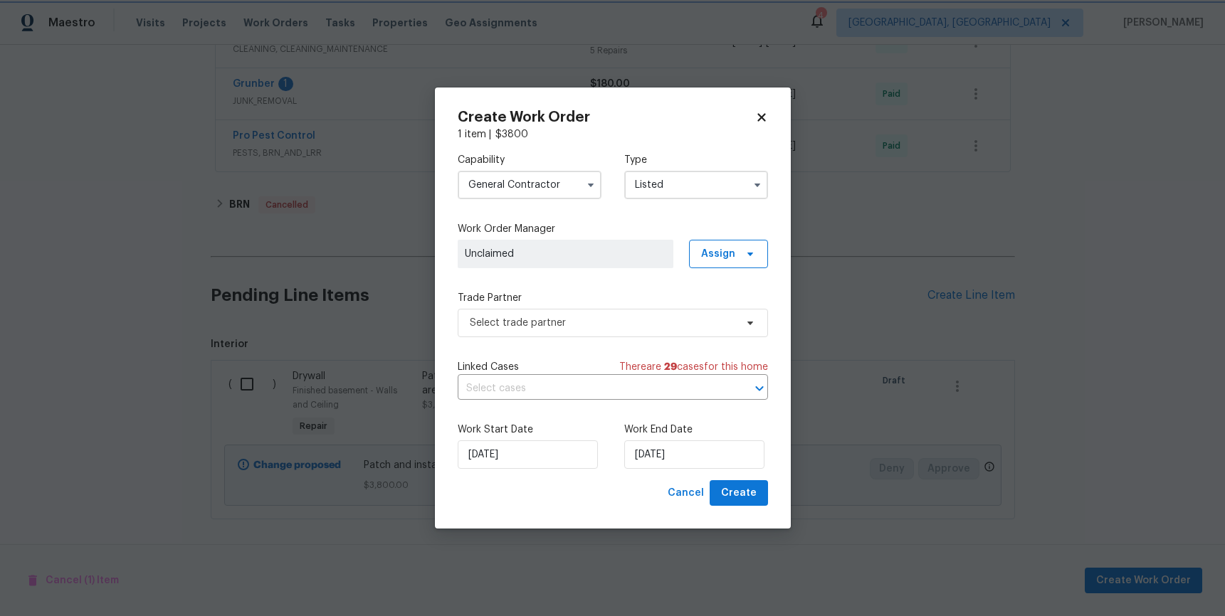
scroll to position [0, 0]
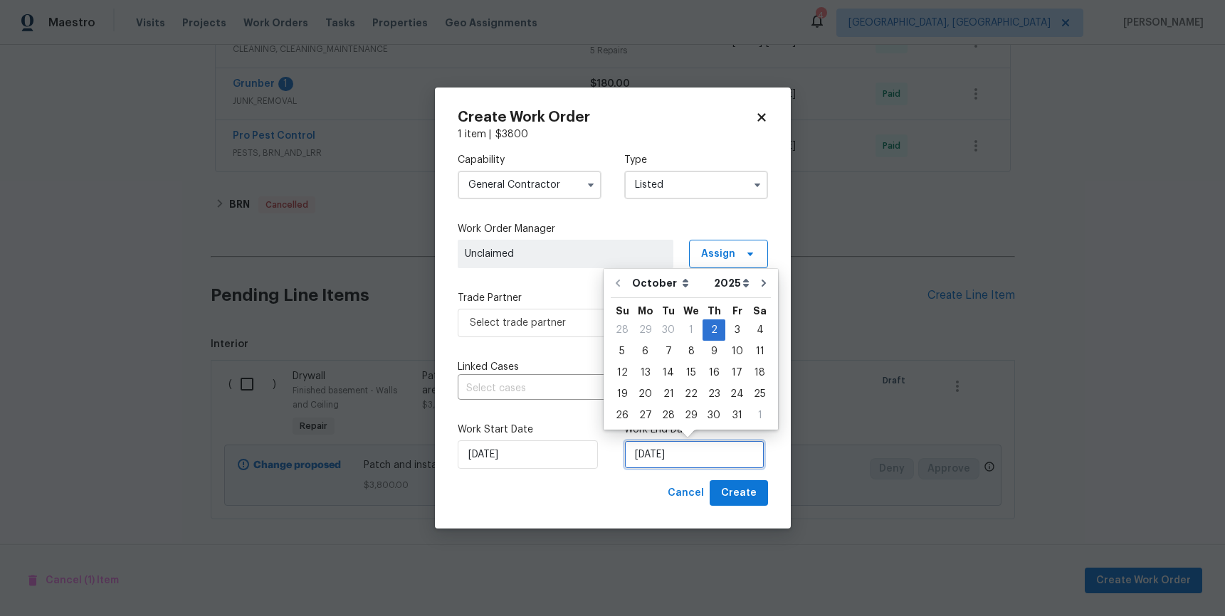
click at [669, 458] on input "[DATE]" at bounding box center [694, 455] width 140 height 28
click at [629, 353] on div "5" at bounding box center [622, 352] width 23 height 20
type input "10/5/2025"
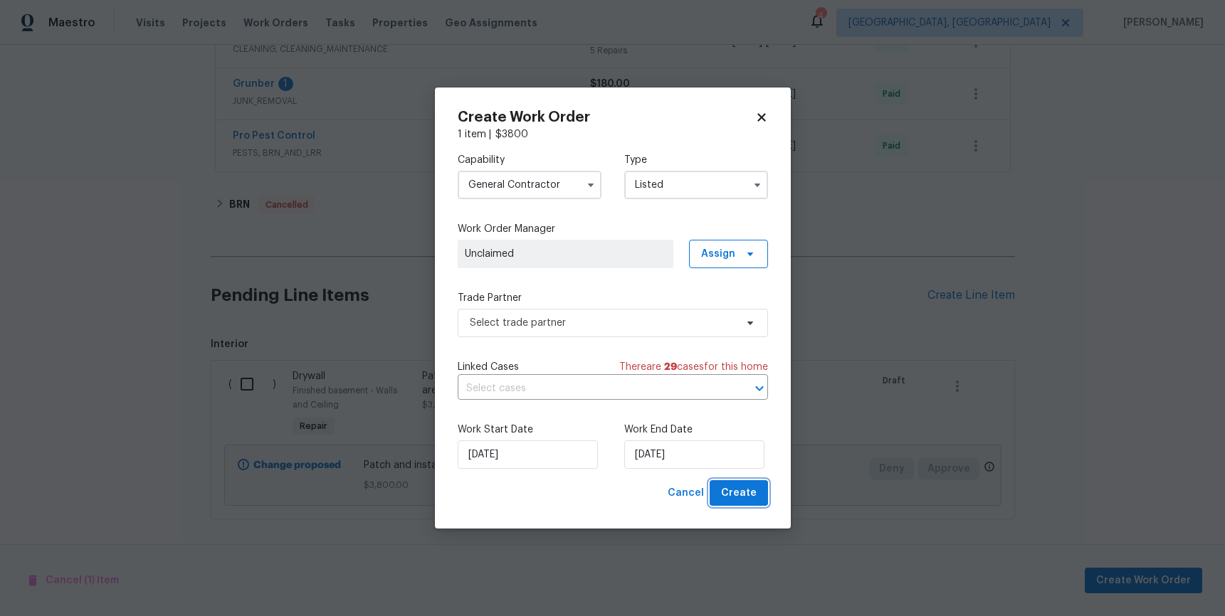
click at [734, 488] on span "Create" at bounding box center [739, 494] width 36 height 18
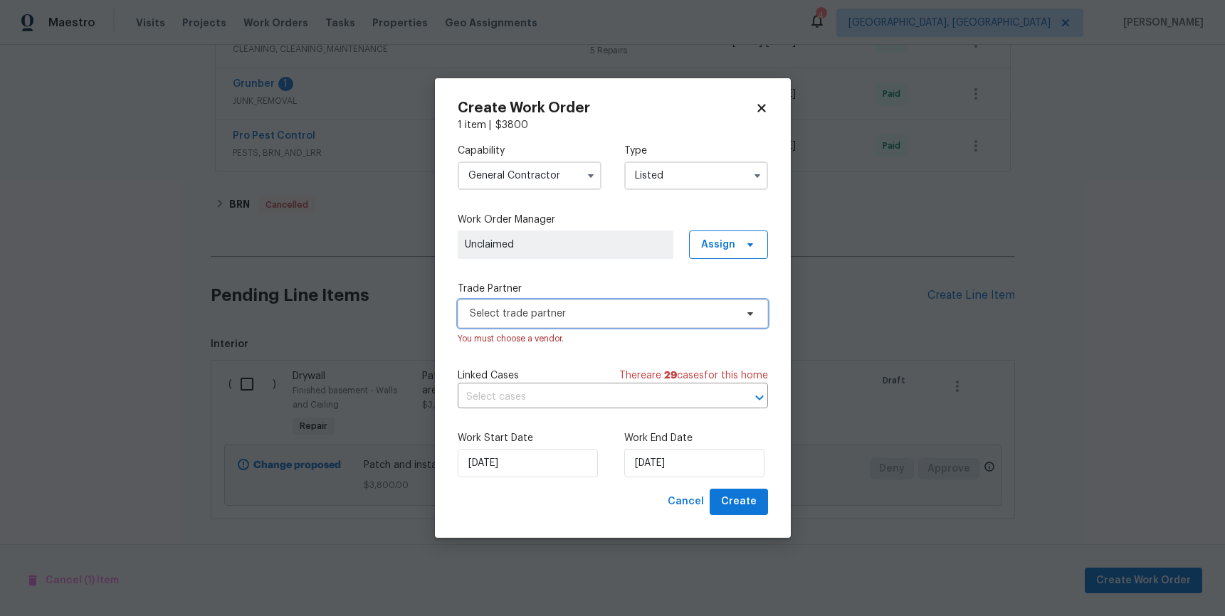
click at [627, 310] on span "Select trade partner" at bounding box center [602, 314] width 265 height 14
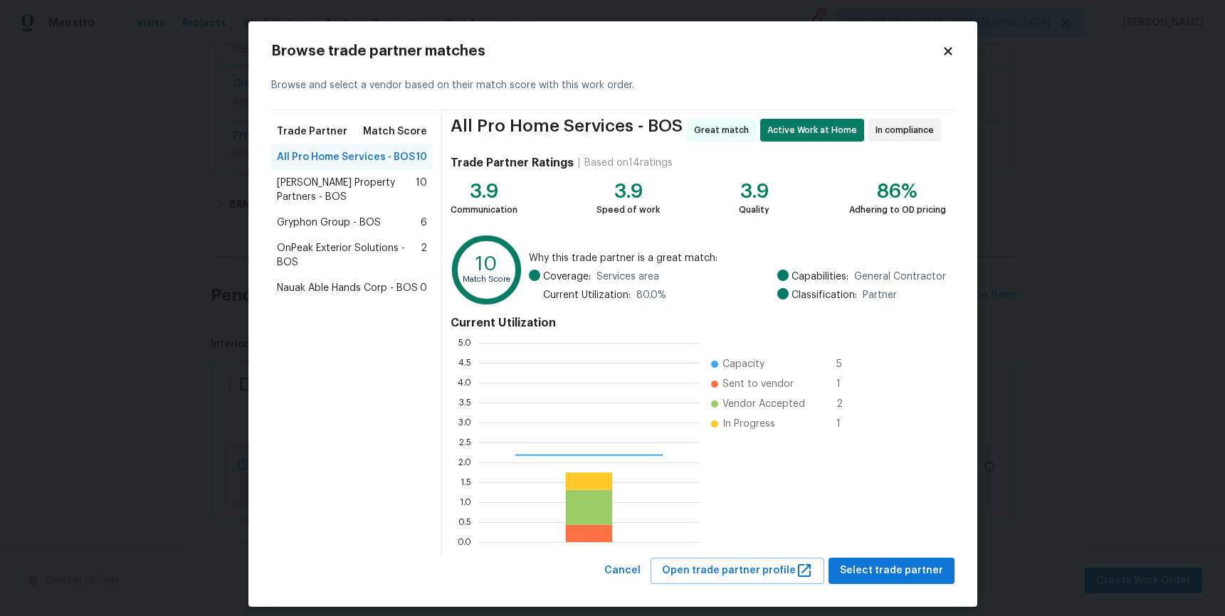
scroll to position [189, 211]
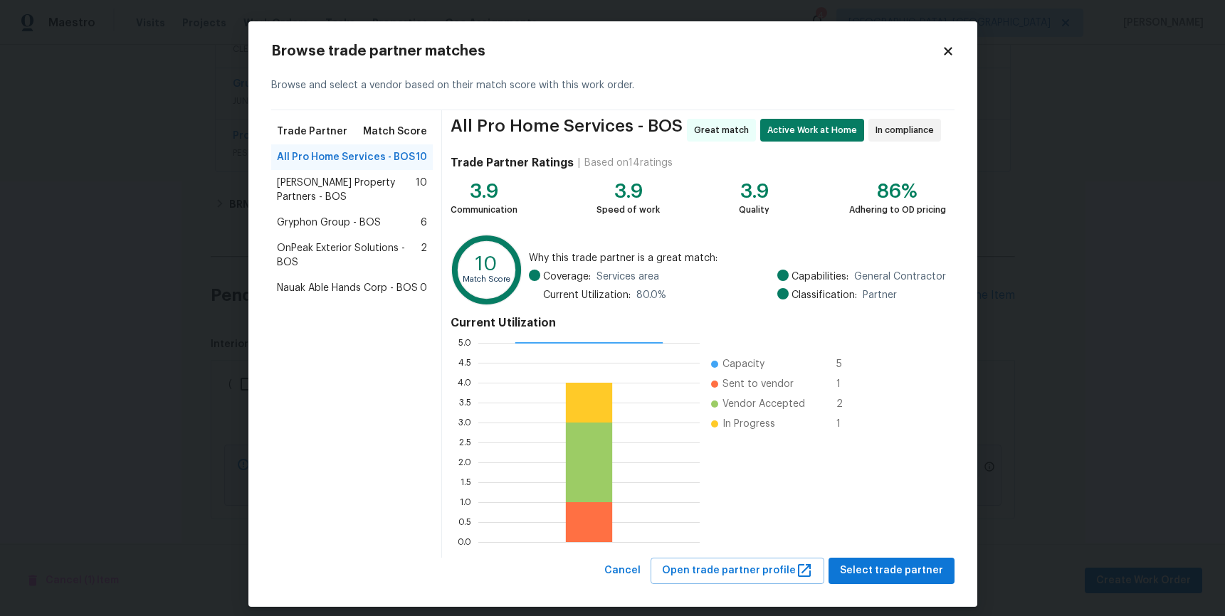
click at [334, 169] on div "All Pro Home Services - BOS 10" at bounding box center [352, 157] width 162 height 26
click at [332, 180] on span "Portillo Property Partners - BOS" at bounding box center [347, 190] width 140 height 28
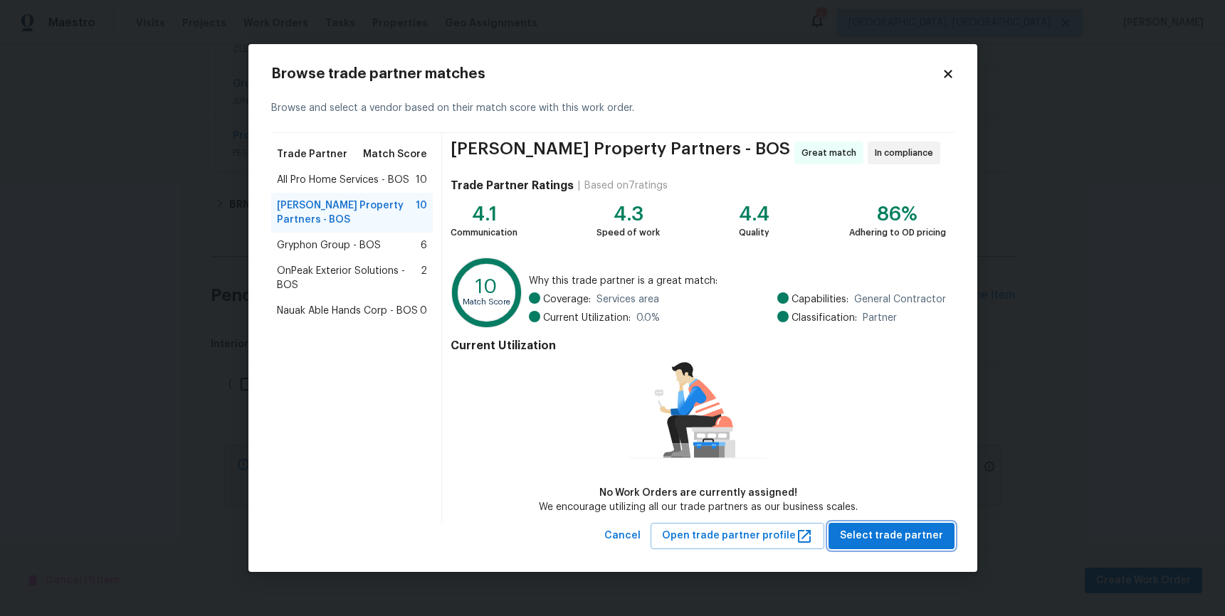
click at [931, 547] on button "Select trade partner" at bounding box center [892, 536] width 126 height 26
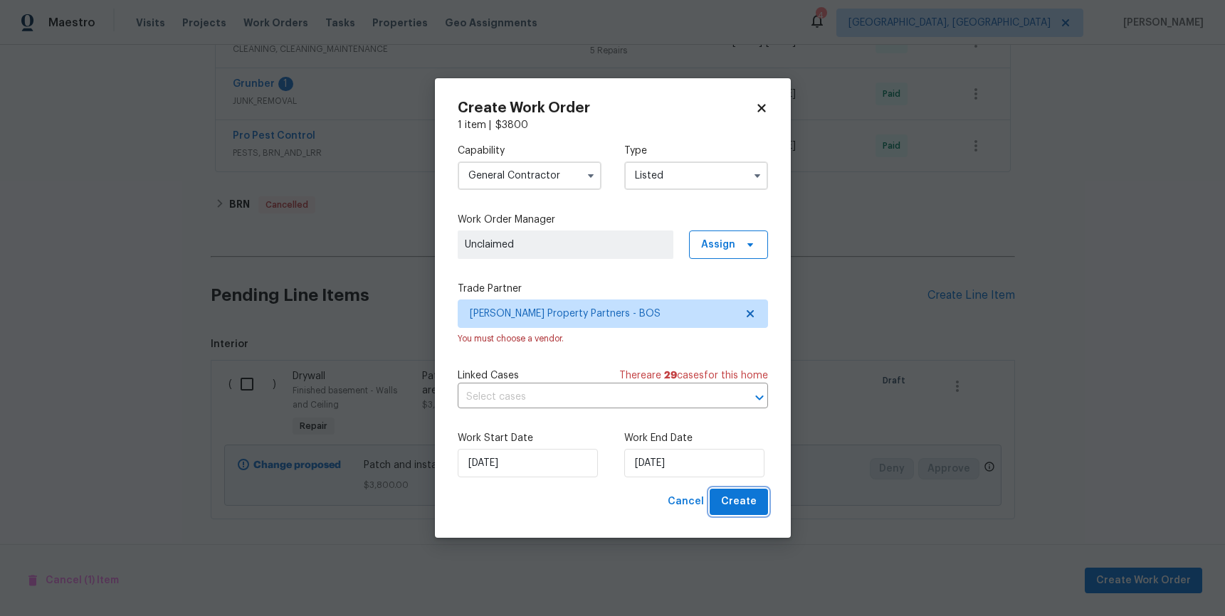
click at [748, 509] on span "Create" at bounding box center [739, 502] width 36 height 18
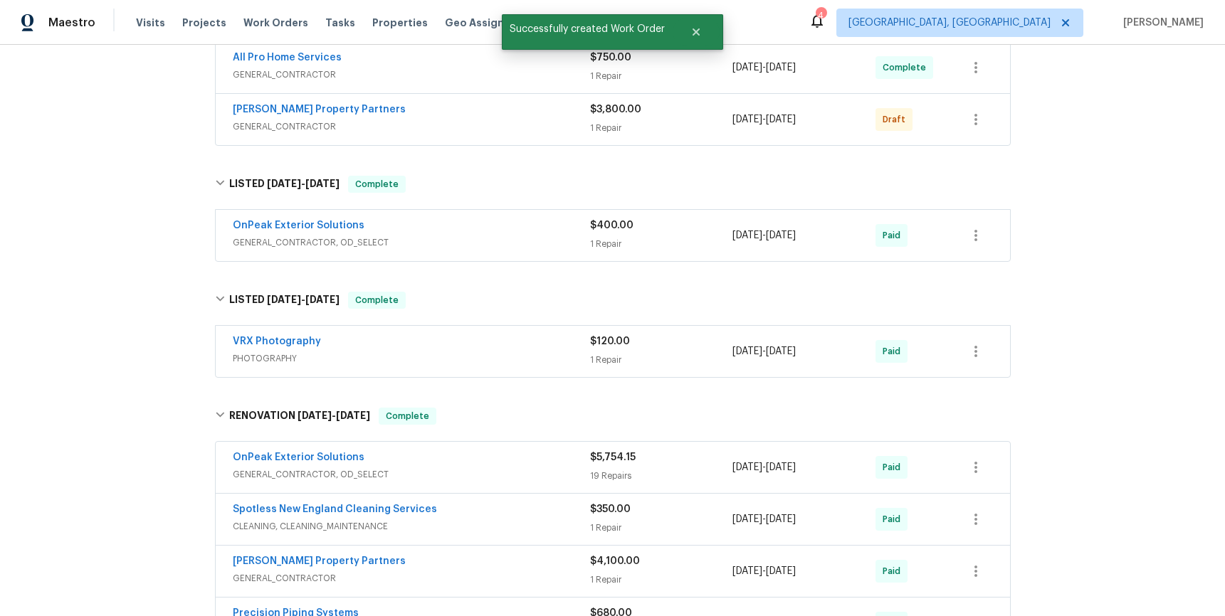
scroll to position [364, 0]
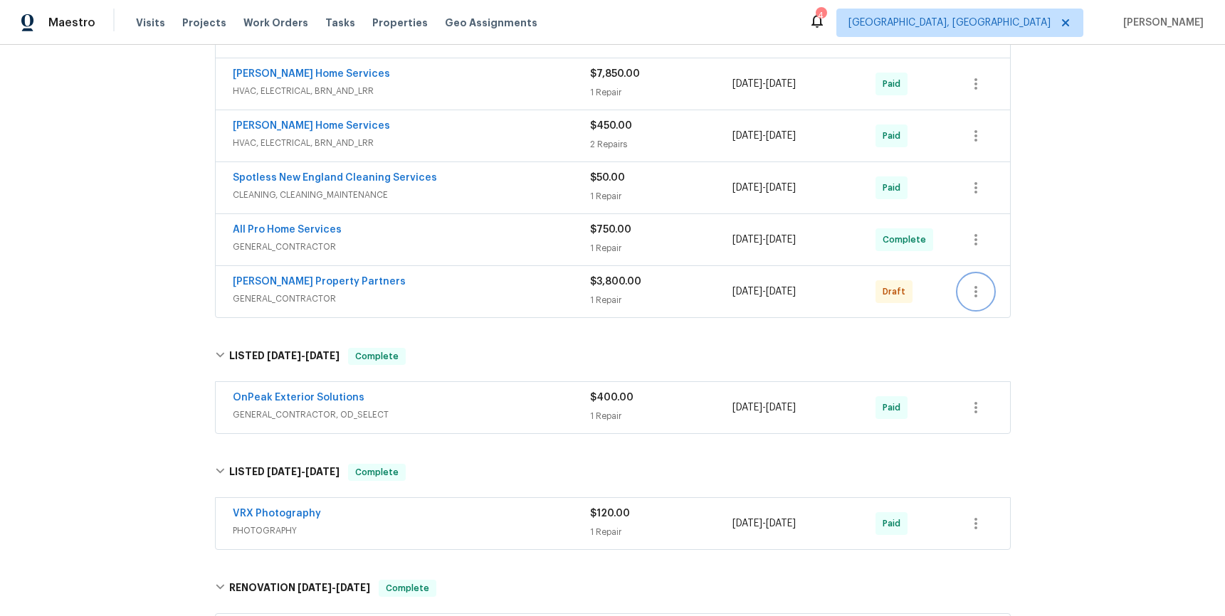
click at [967, 296] on icon "button" at bounding box center [975, 291] width 17 height 17
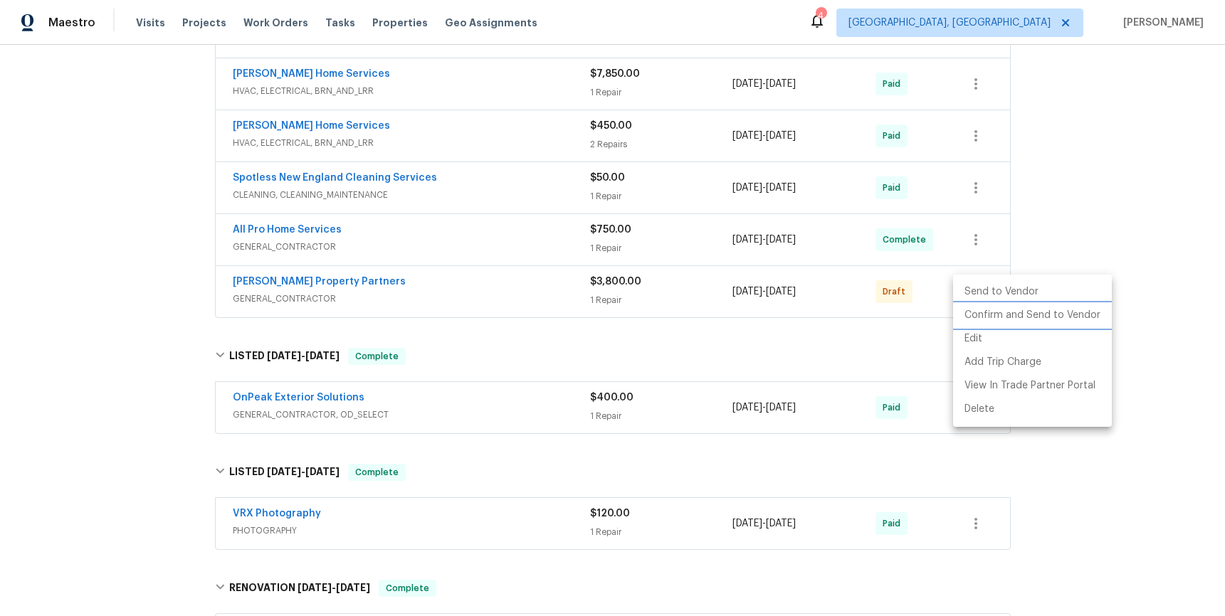
click at [977, 305] on li "Confirm and Send to Vendor" at bounding box center [1032, 315] width 159 height 23
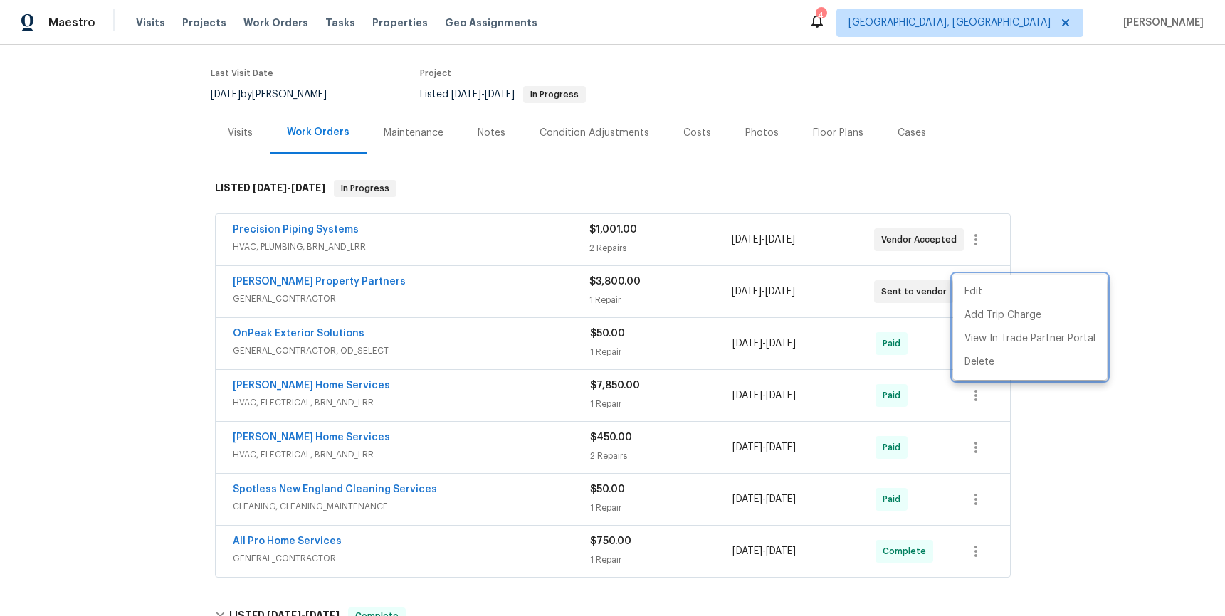
click at [1180, 496] on div at bounding box center [612, 308] width 1225 height 616
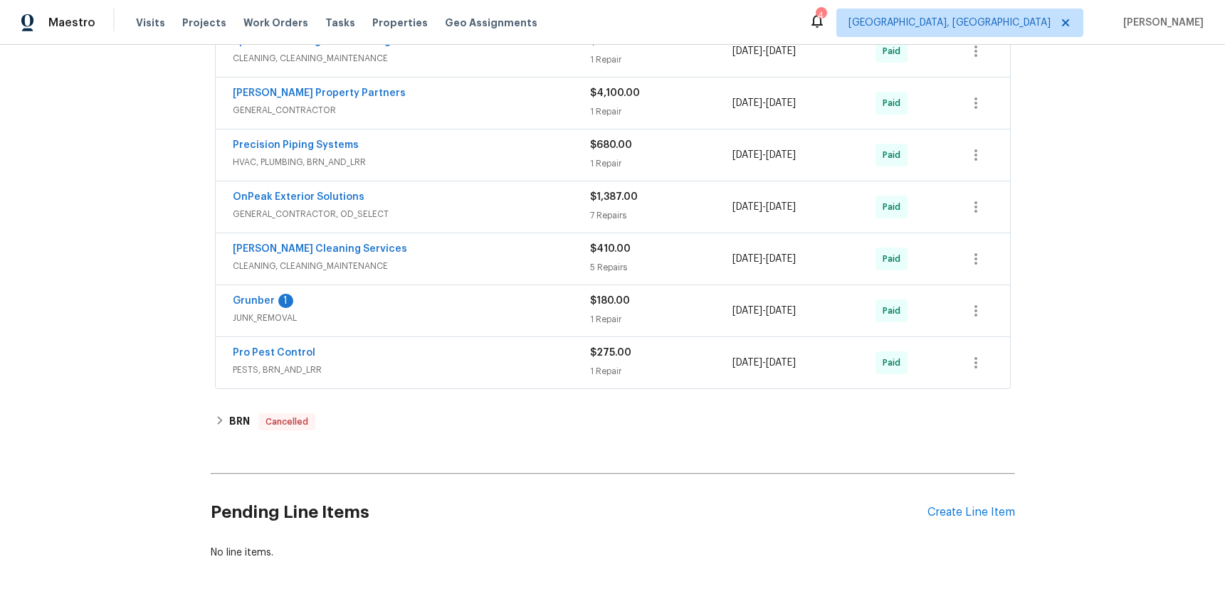
scroll to position [1056, 0]
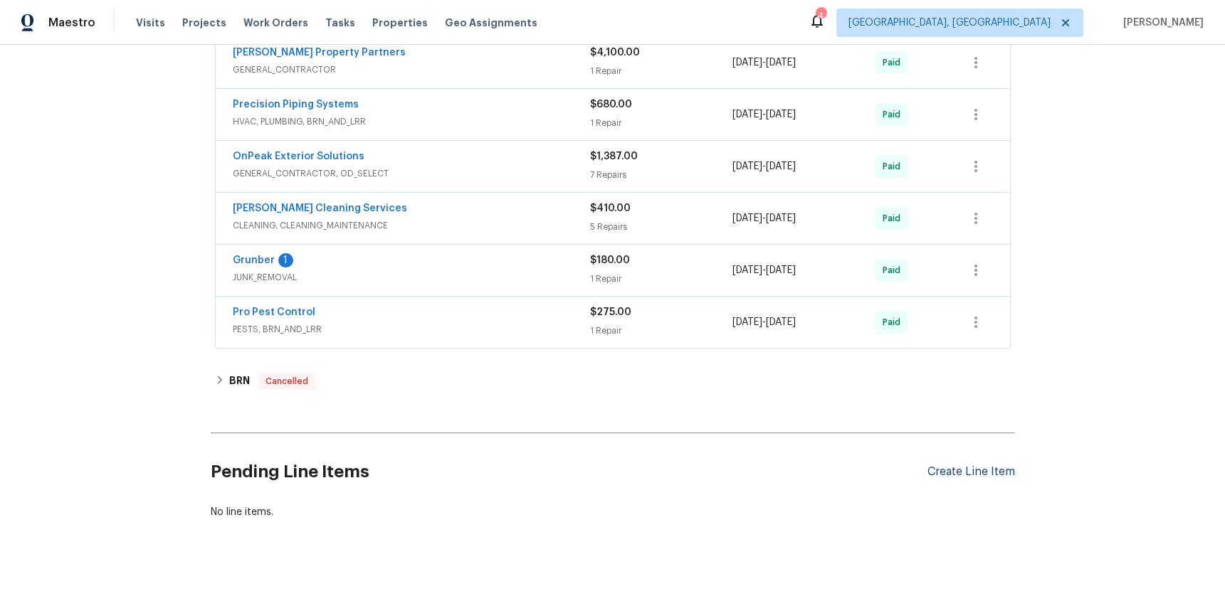
click at [989, 466] on div "Create Line Item" at bounding box center [971, 473] width 88 height 14
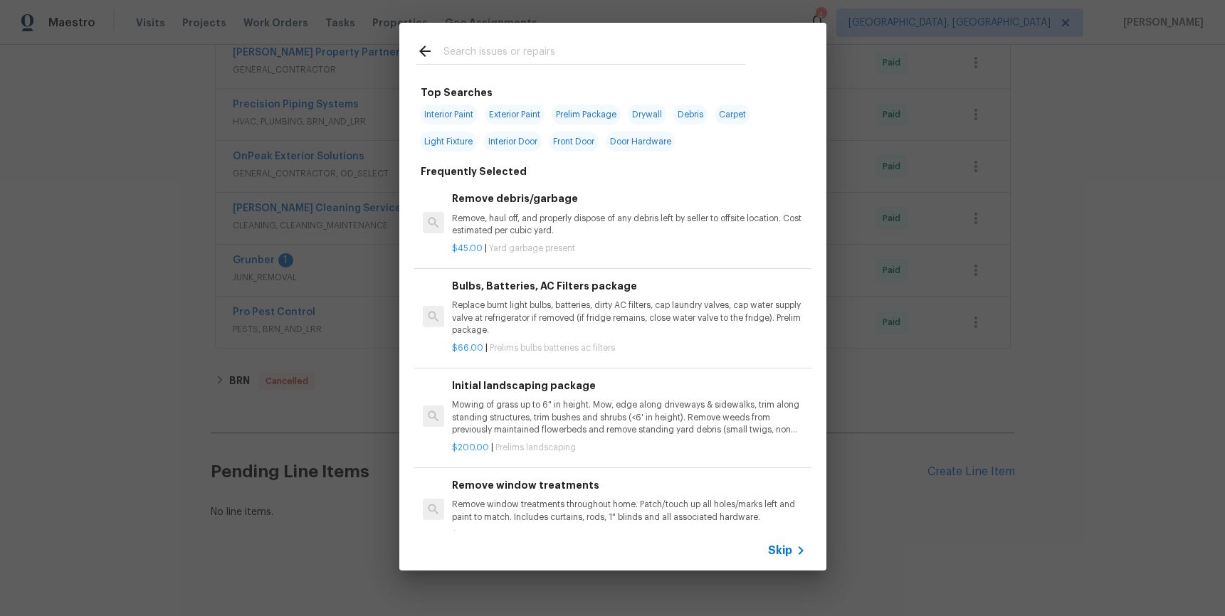
click at [500, 49] on input "text" at bounding box center [594, 53] width 302 height 21
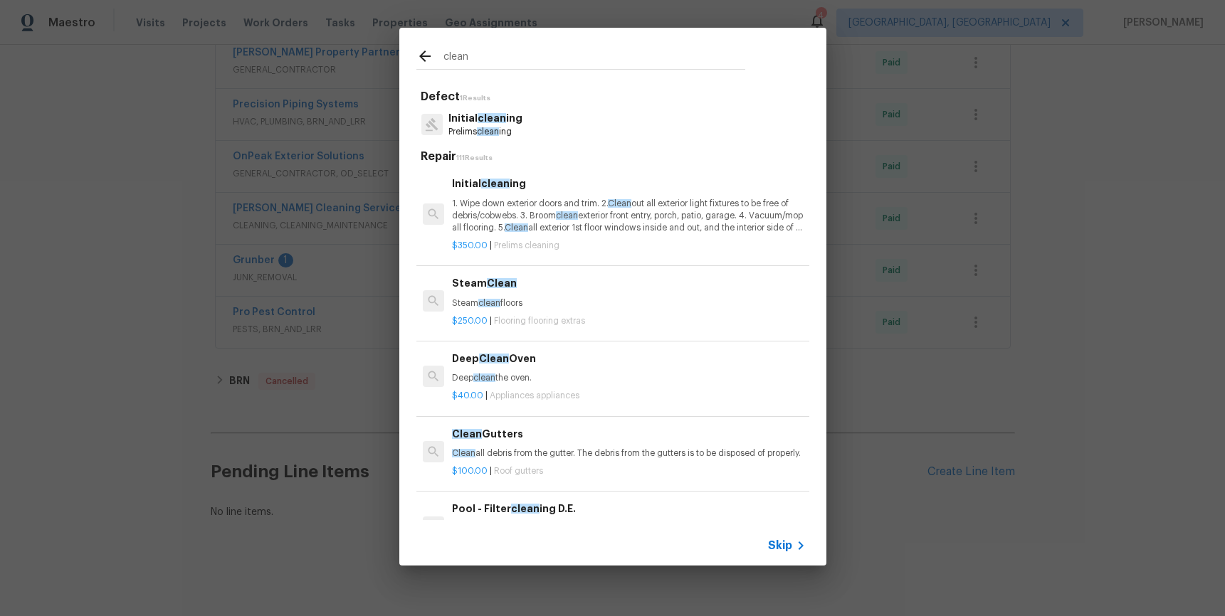
type input "clean"
click at [660, 214] on p "1. Wipe down exterior doors and trim. 2. Clean out all exterior light fixtures …" at bounding box center [628, 216] width 353 height 36
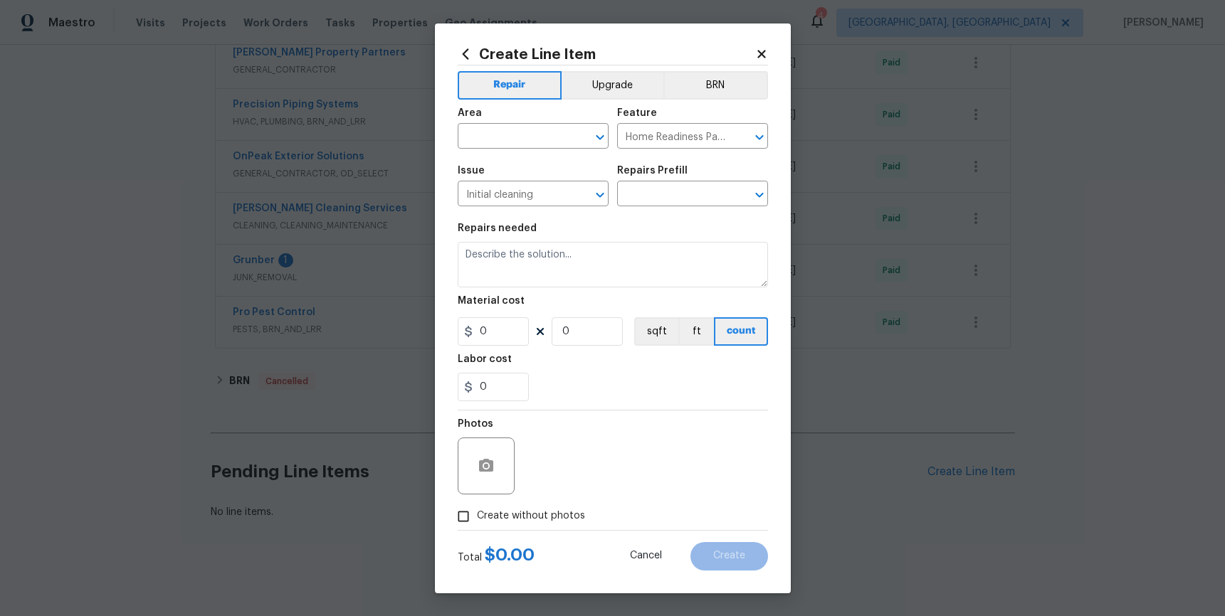
type input "Initial cleaning $350.00"
type textarea "1. Wipe down exterior doors and trim. 2. Clean out all exterior light fixtures …"
type input "350"
type input "1"
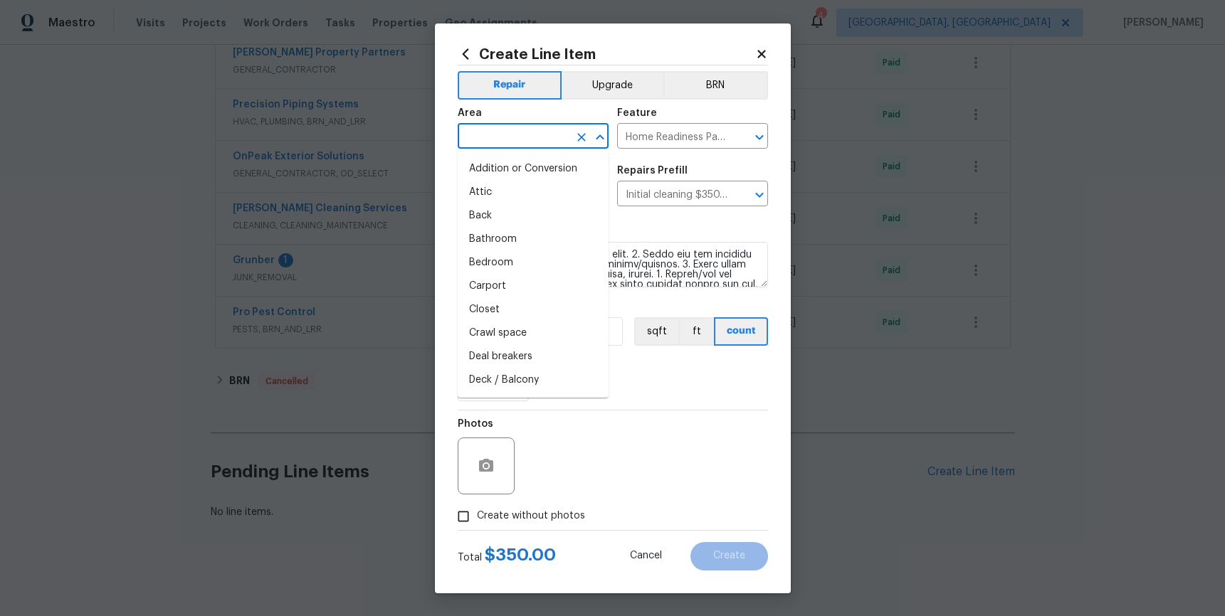
click at [479, 143] on input "text" at bounding box center [513, 138] width 111 height 22
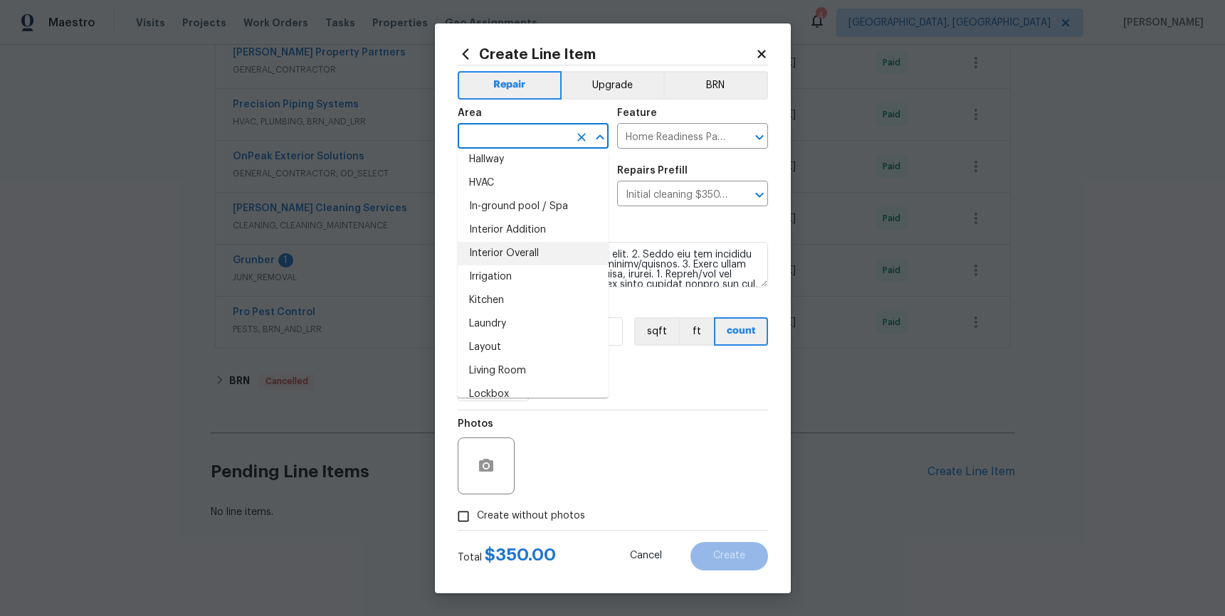
click at [527, 257] on li "Interior Overall" at bounding box center [533, 253] width 151 height 23
type input "Interior Overall"
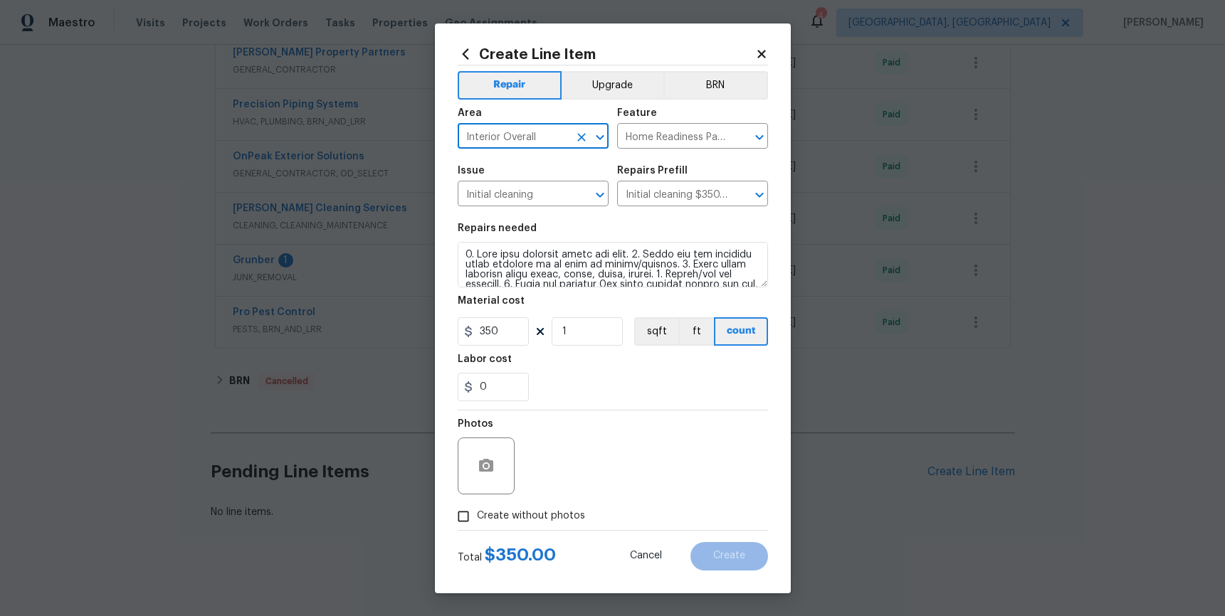
click at [505, 485] on div at bounding box center [486, 466] width 57 height 57
click at [488, 459] on icon "button" at bounding box center [486, 465] width 14 height 13
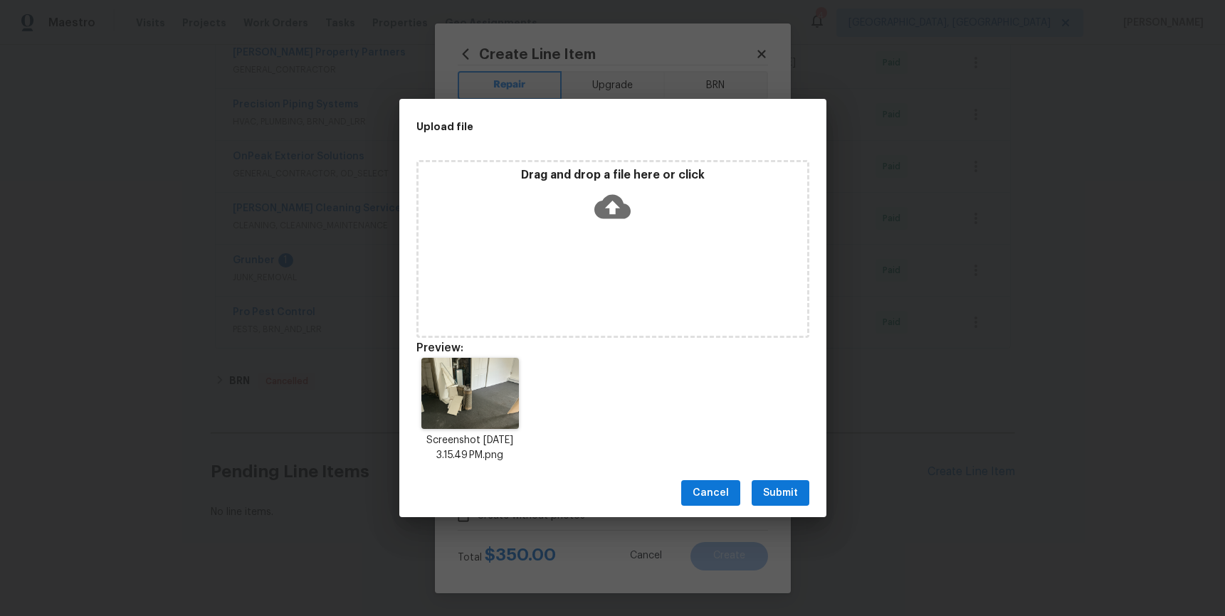
click at [777, 498] on span "Submit" at bounding box center [780, 494] width 35 height 18
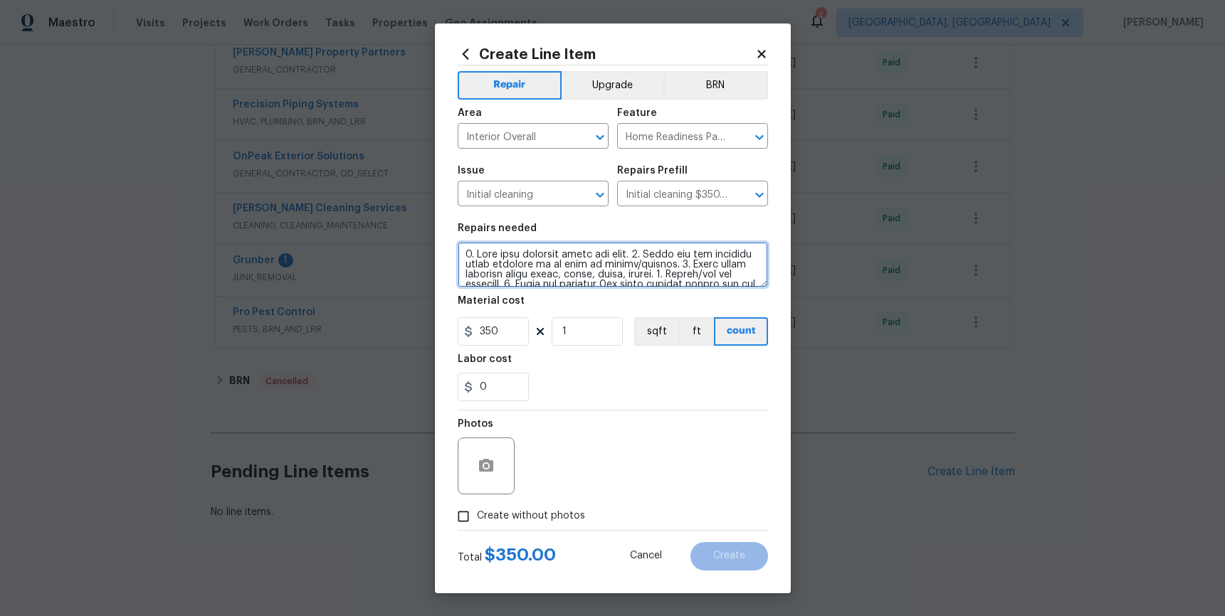
click at [464, 254] on textarea at bounding box center [613, 265] width 310 height 46
type textarea "*please focus on basement* 1. Wipe down exterior doors and trim. 2. Clean out a…"
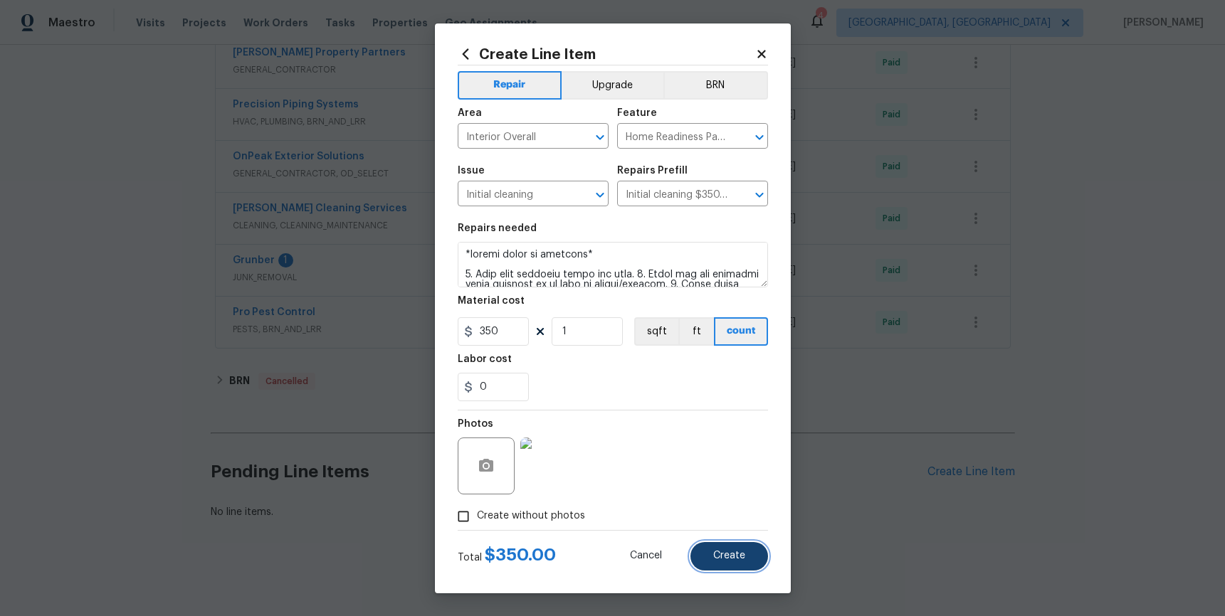
click at [750, 564] on button "Create" at bounding box center [729, 556] width 78 height 28
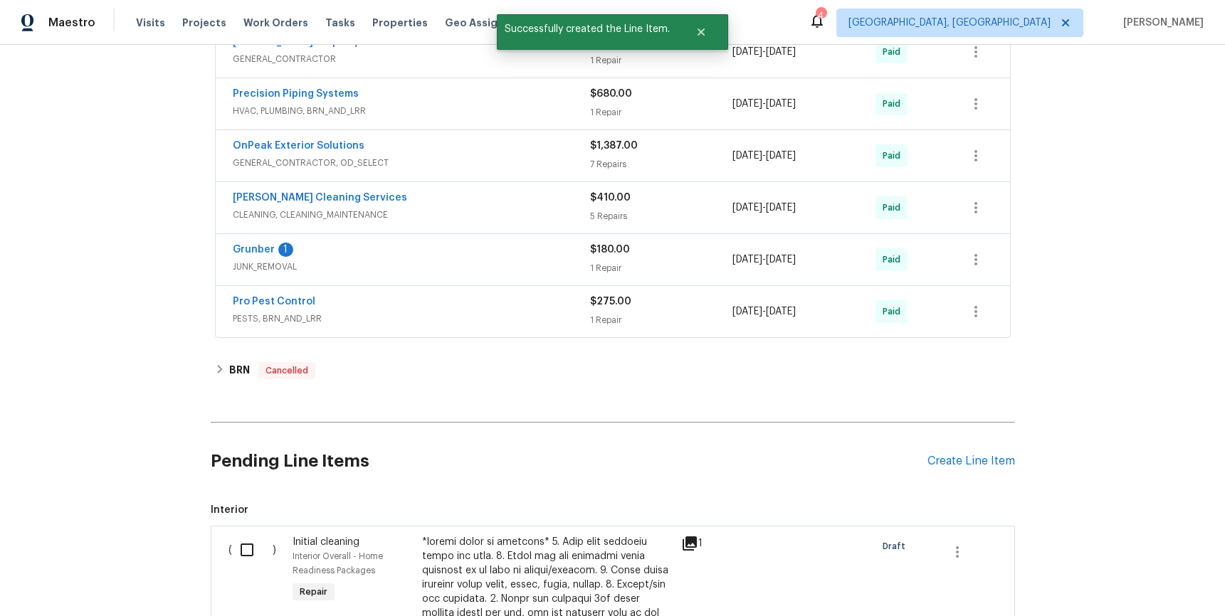
click at [248, 545] on input "checkbox" at bounding box center [252, 550] width 41 height 30
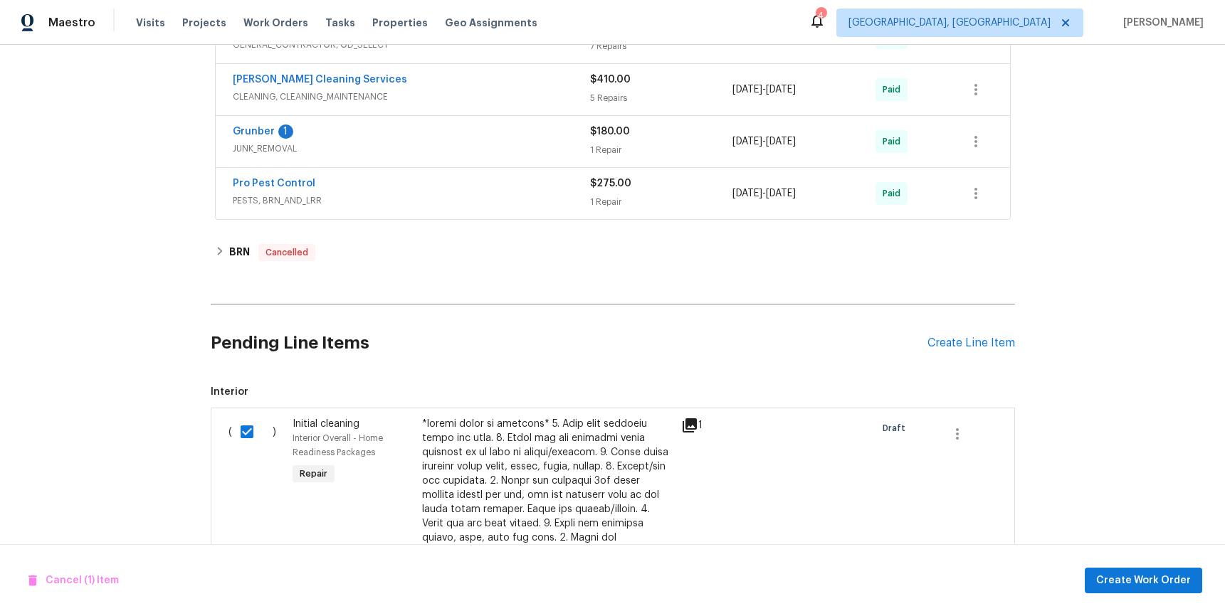
scroll to position [1339, 0]
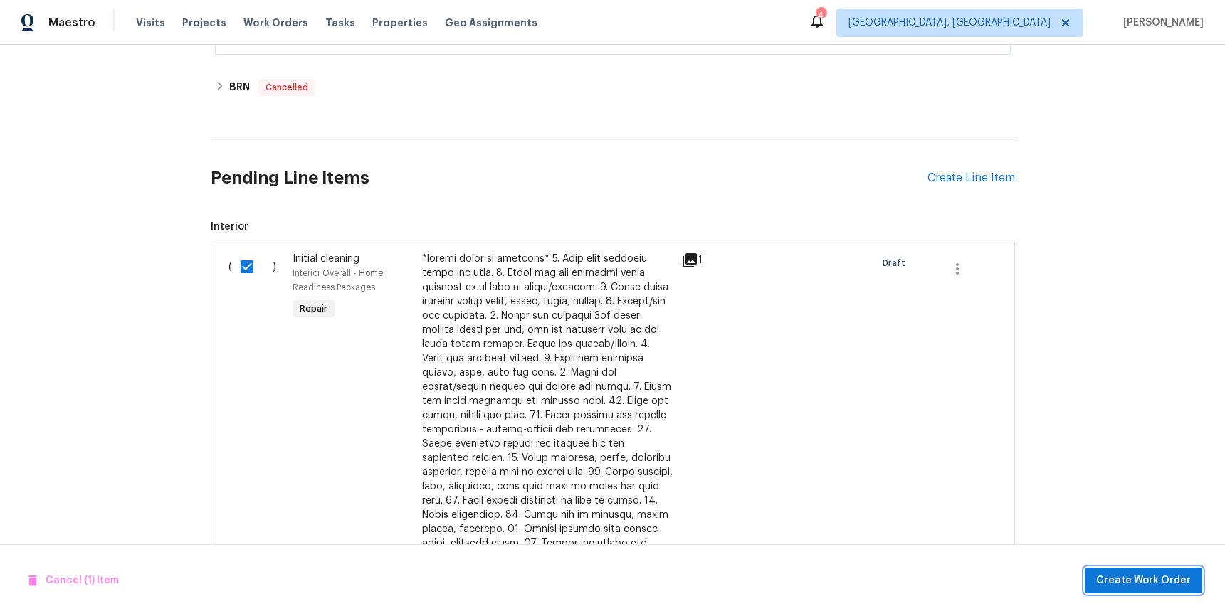
click at [1143, 576] on span "Create Work Order" at bounding box center [1143, 581] width 95 height 18
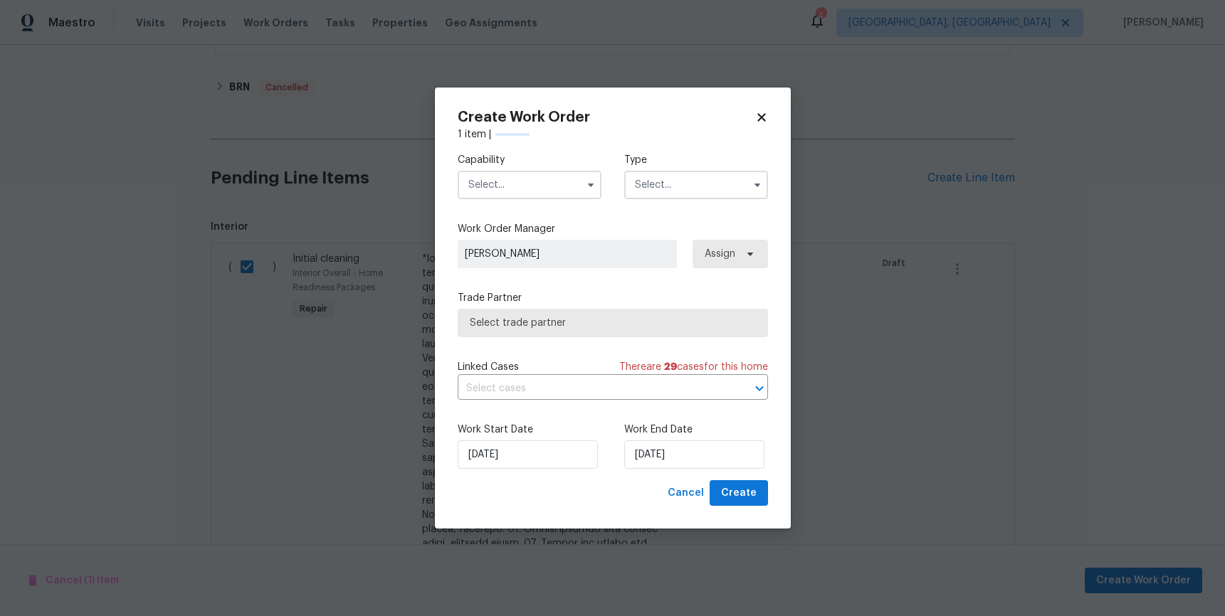
checkbox input "false"
click at [517, 190] on input "text" at bounding box center [530, 185] width 144 height 28
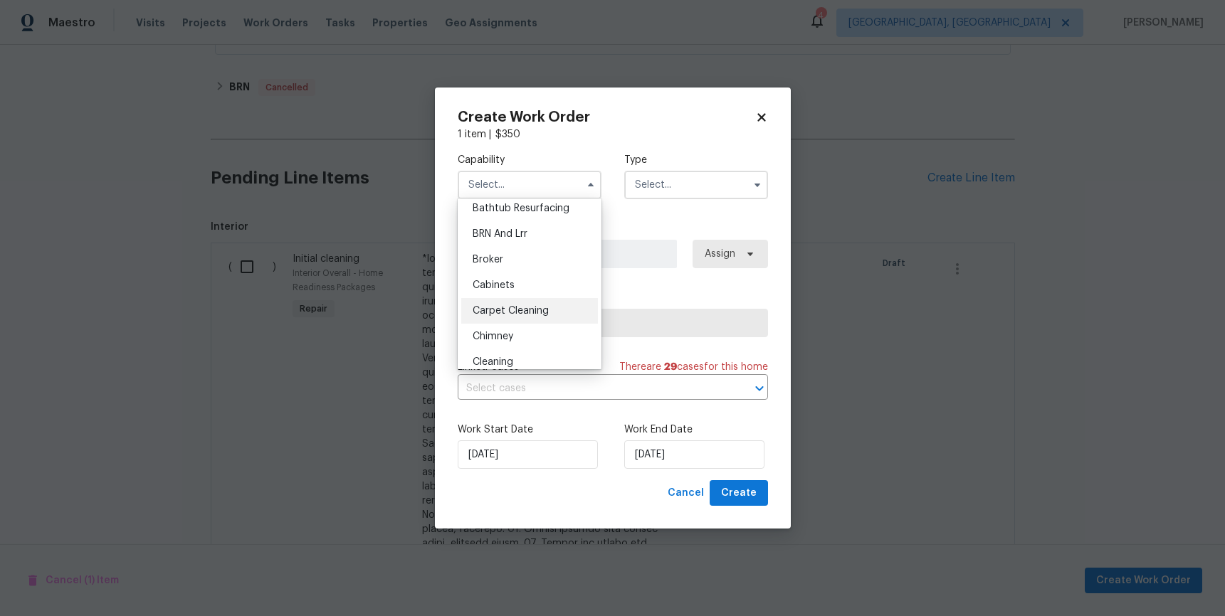
scroll to position [126, 0]
click at [532, 289] on div "Cleaning" at bounding box center [529, 294] width 137 height 26
type input "Cleaning"
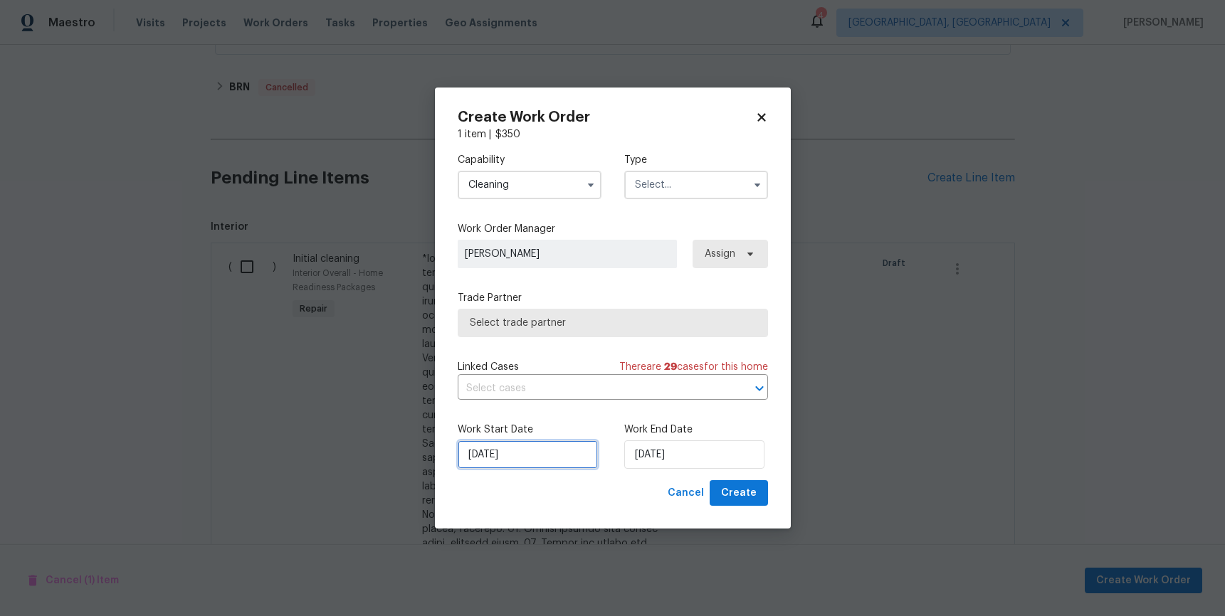
click at [544, 449] on input "[DATE]" at bounding box center [528, 455] width 140 height 28
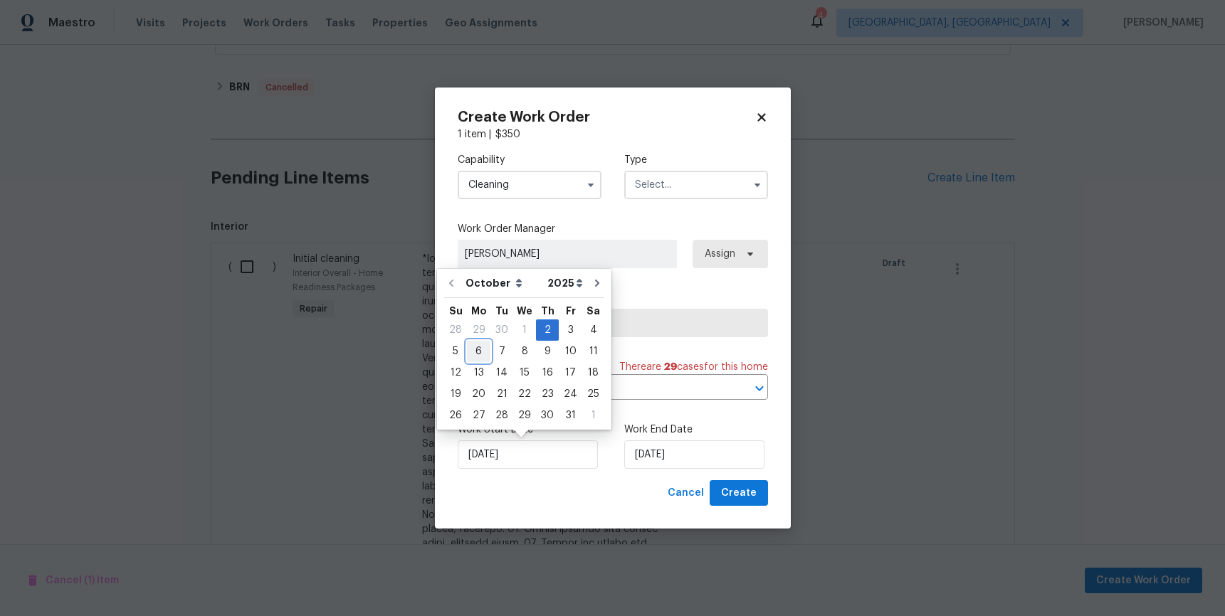
click at [472, 355] on div "6" at bounding box center [478, 352] width 23 height 20
type input "10/6/2025"
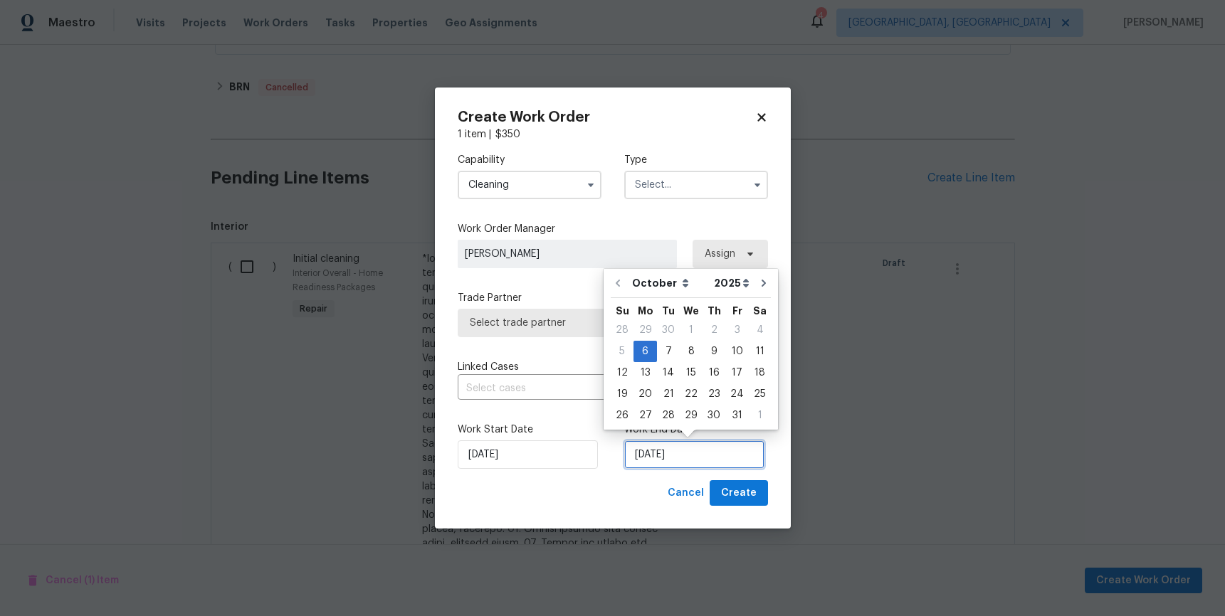
click at [692, 446] on input "10/6/2025" at bounding box center [694, 455] width 140 height 28
click at [643, 352] on div "6" at bounding box center [644, 352] width 23 height 20
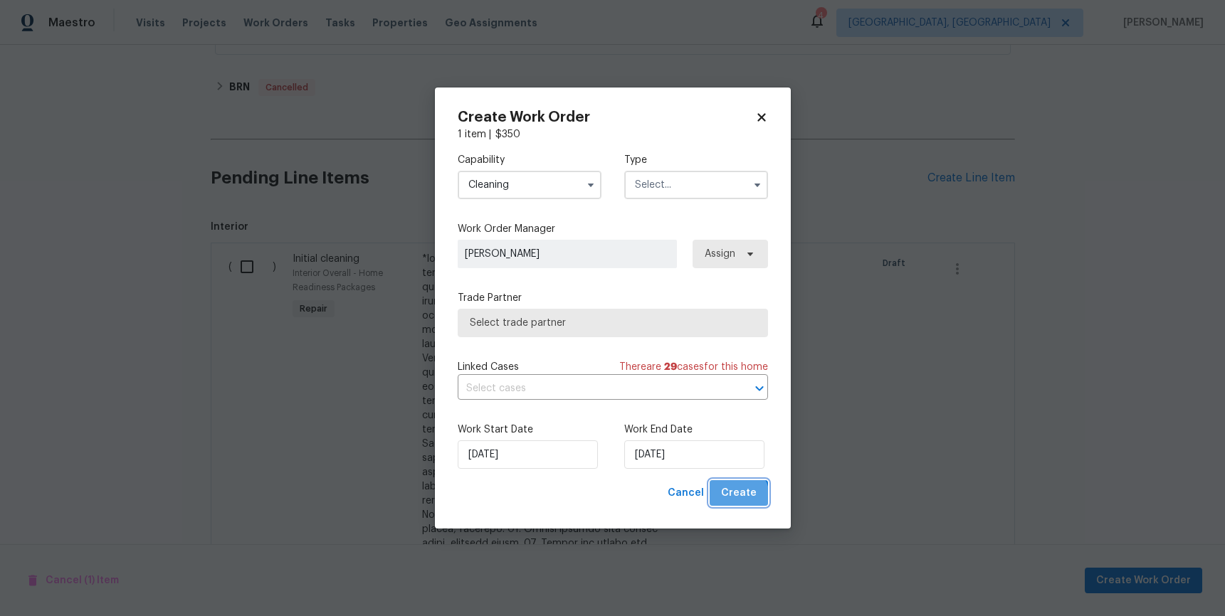
click at [737, 497] on span "Create" at bounding box center [739, 494] width 36 height 18
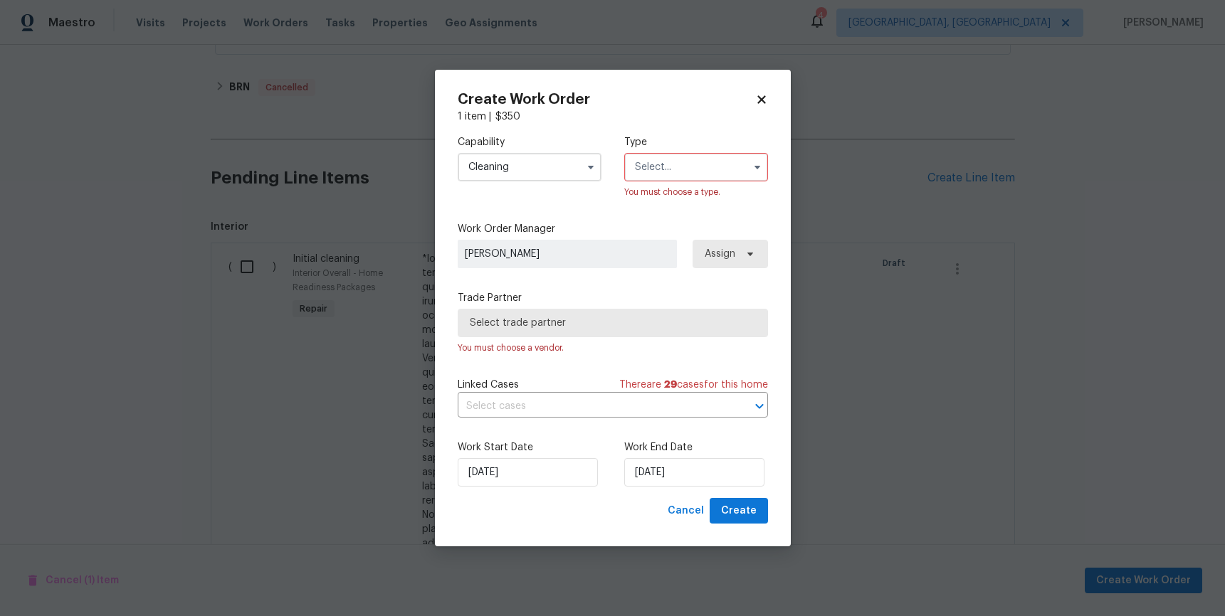
click at [680, 174] on input "text" at bounding box center [696, 167] width 144 height 28
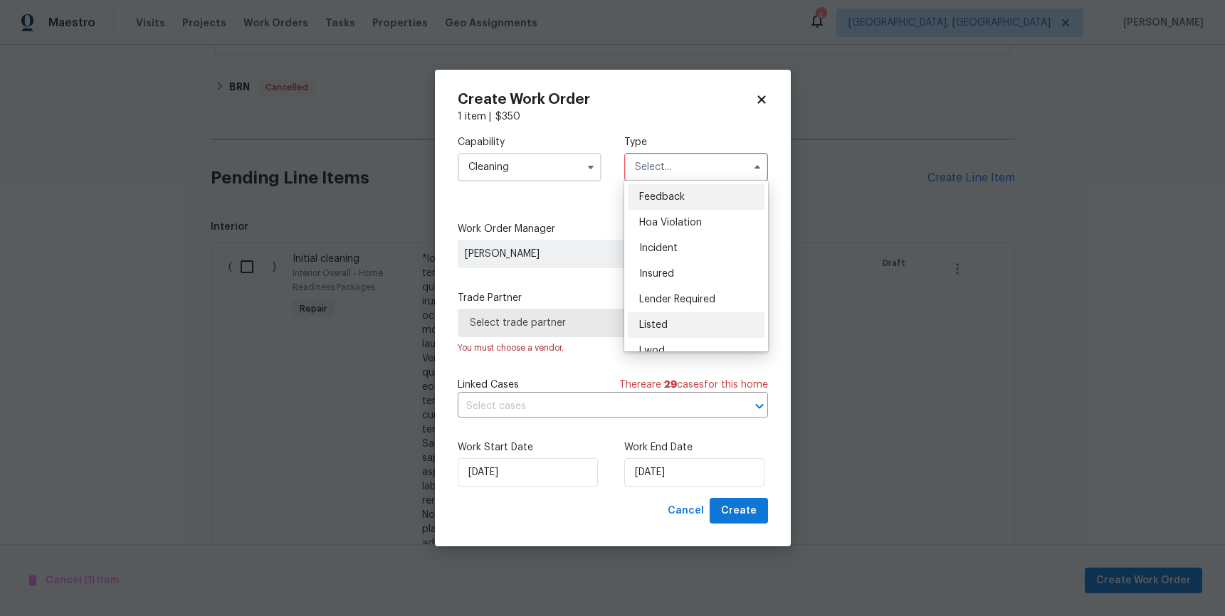
click at [703, 327] on div "Listed" at bounding box center [696, 325] width 137 height 26
type input "Listed"
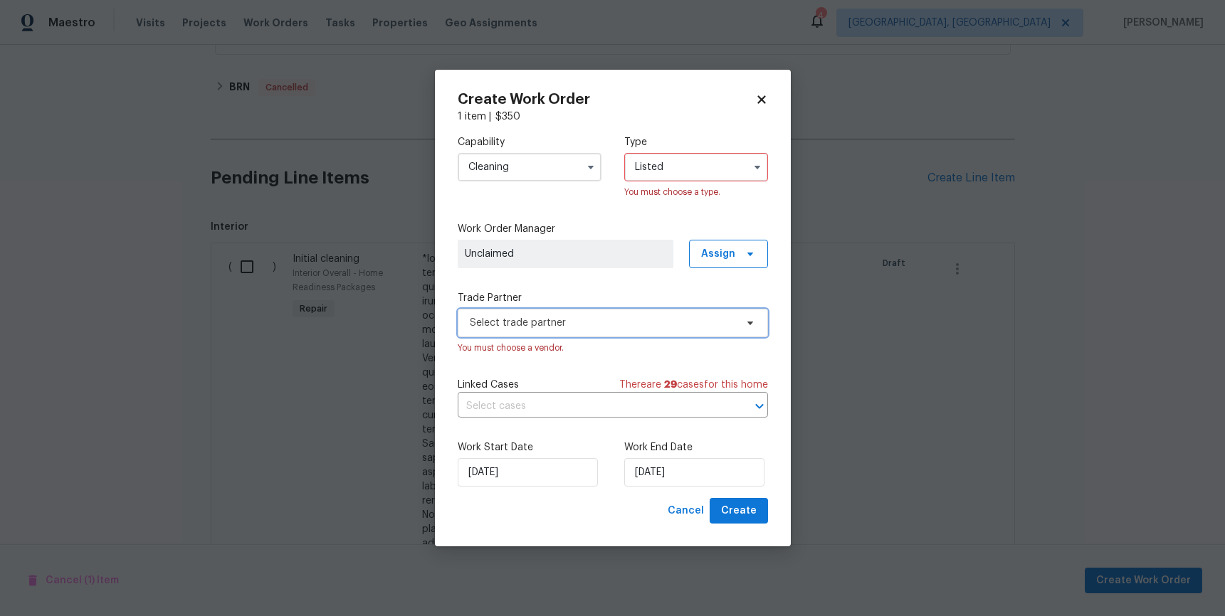
click at [615, 323] on span "Select trade partner" at bounding box center [602, 323] width 265 height 14
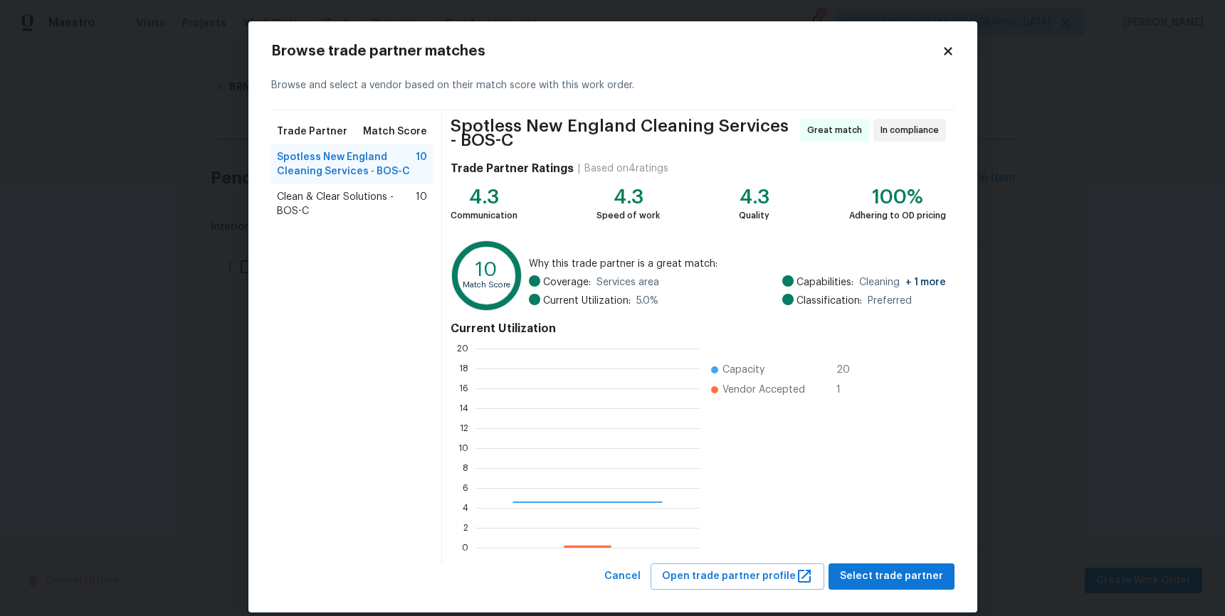
scroll to position [189, 214]
click at [895, 579] on span "Select trade partner" at bounding box center [891, 577] width 103 height 18
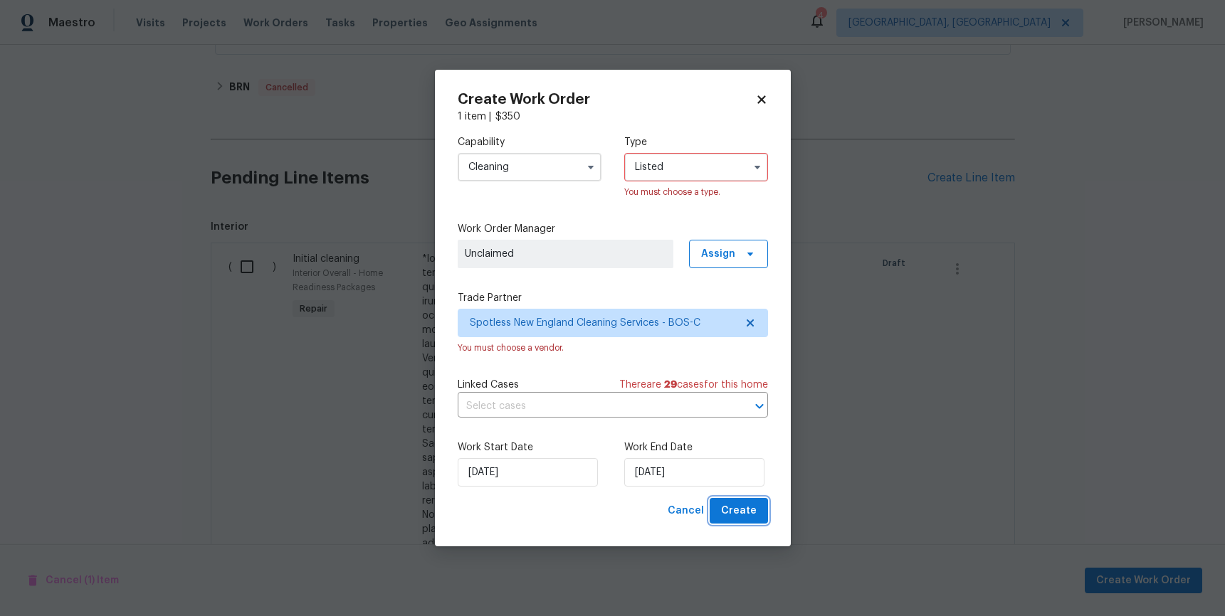
click at [759, 510] on button "Create" at bounding box center [739, 511] width 58 height 26
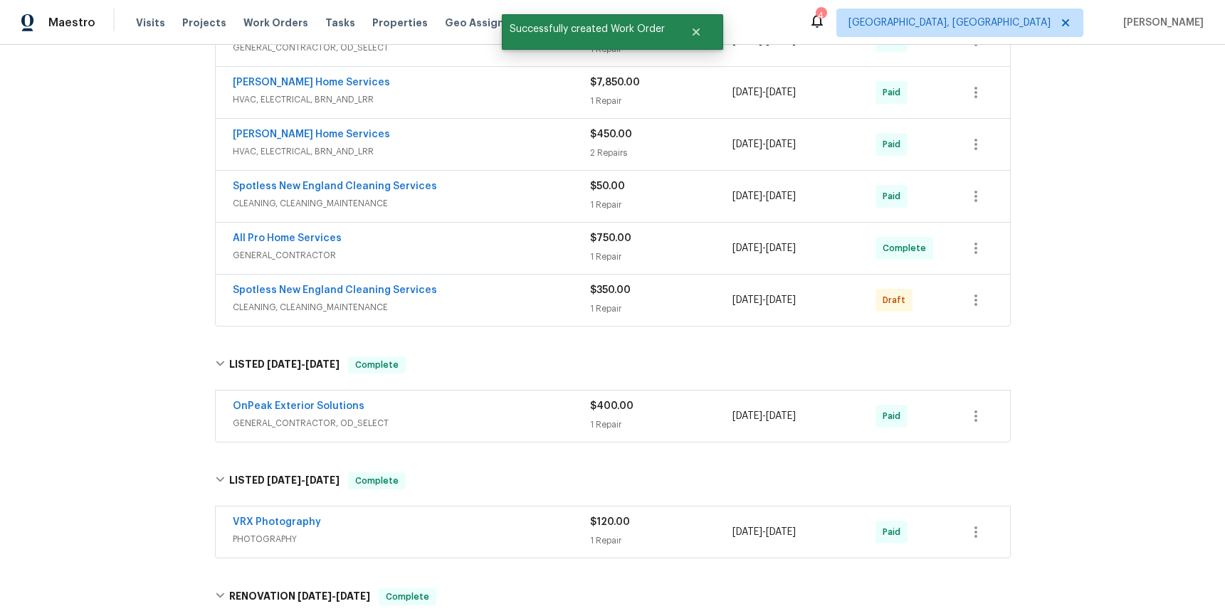
scroll to position [310, 0]
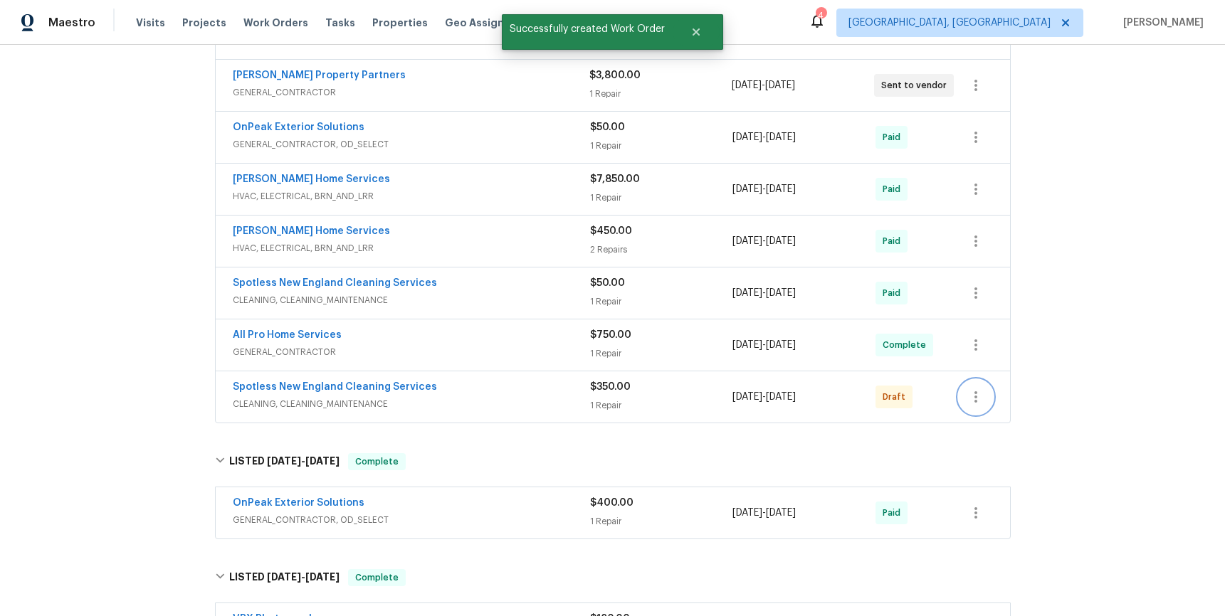
click at [974, 391] on icon "button" at bounding box center [975, 397] width 17 height 17
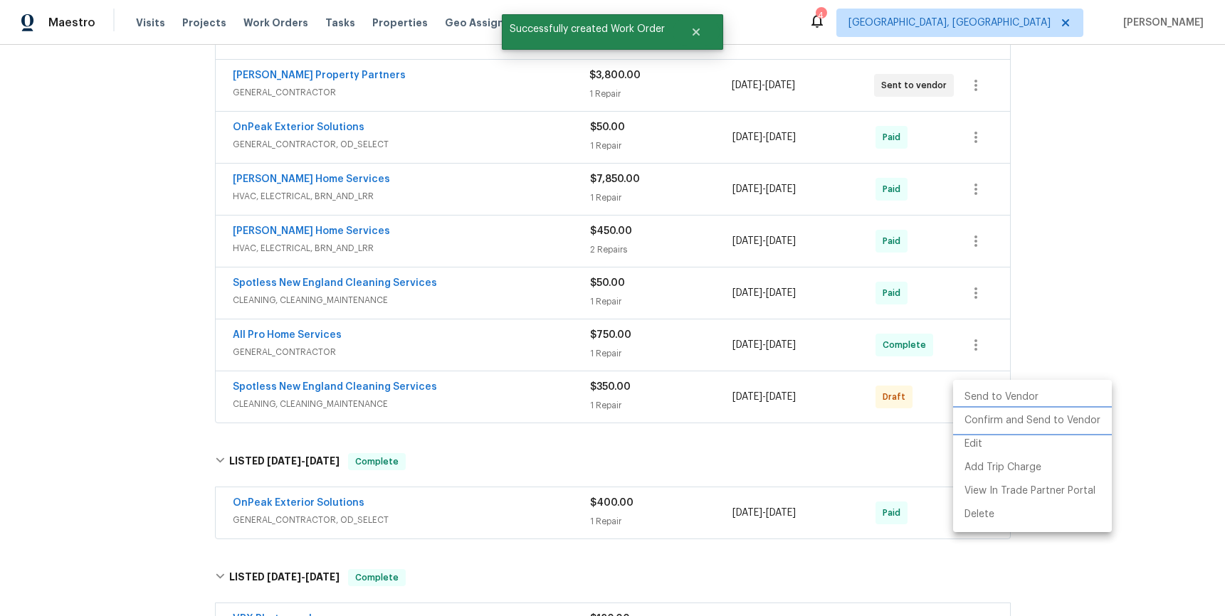
click at [992, 421] on li "Confirm and Send to Vendor" at bounding box center [1032, 420] width 159 height 23
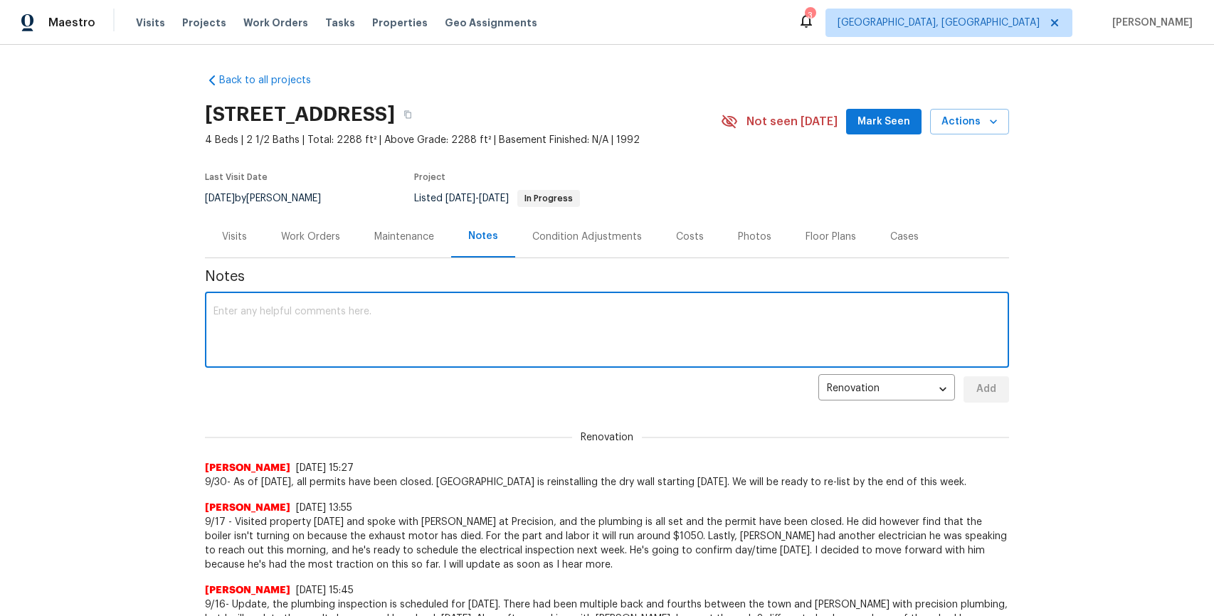
click at [424, 325] on textarea at bounding box center [607, 332] width 787 height 50
click at [466, 322] on textarea "10/2 - Portillo is in the process of re-appying" at bounding box center [607, 332] width 787 height 50
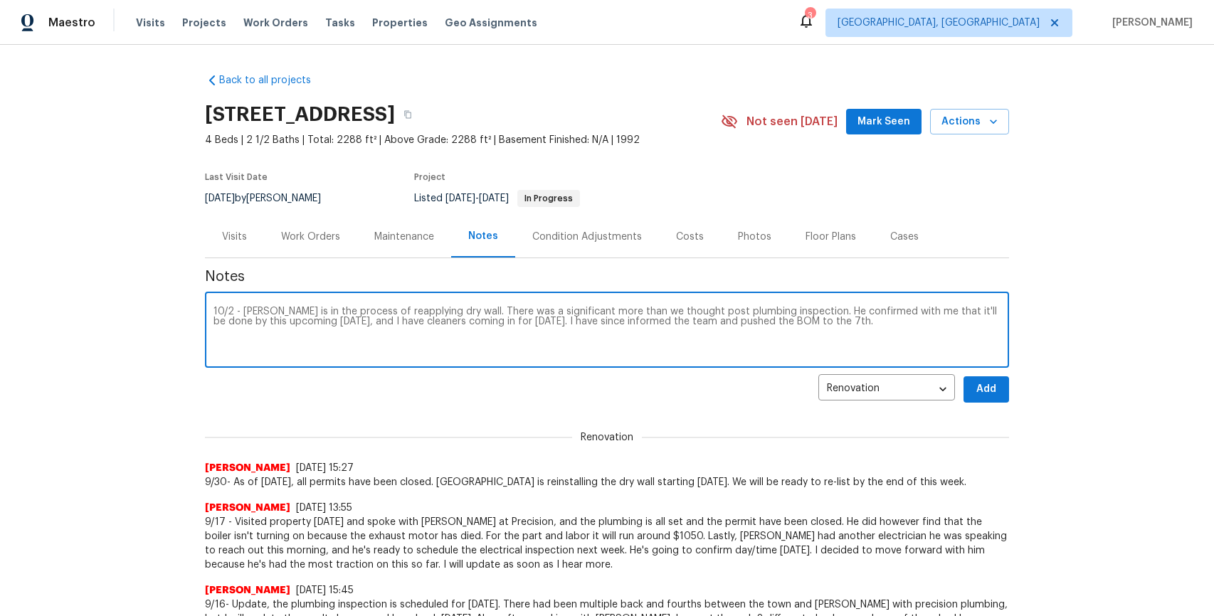
type textarea "10/2 - Portillo is in the process of reapplying dry wall. There was a significa…"
click at [987, 387] on span "Add" at bounding box center [986, 390] width 23 height 18
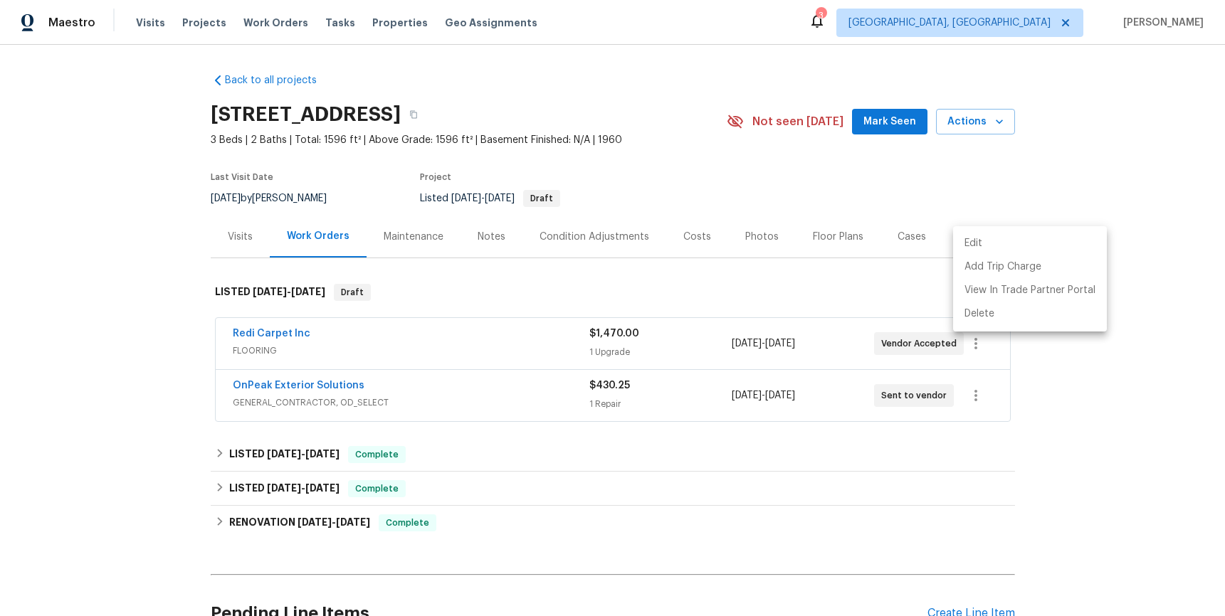
scroll to position [152, 0]
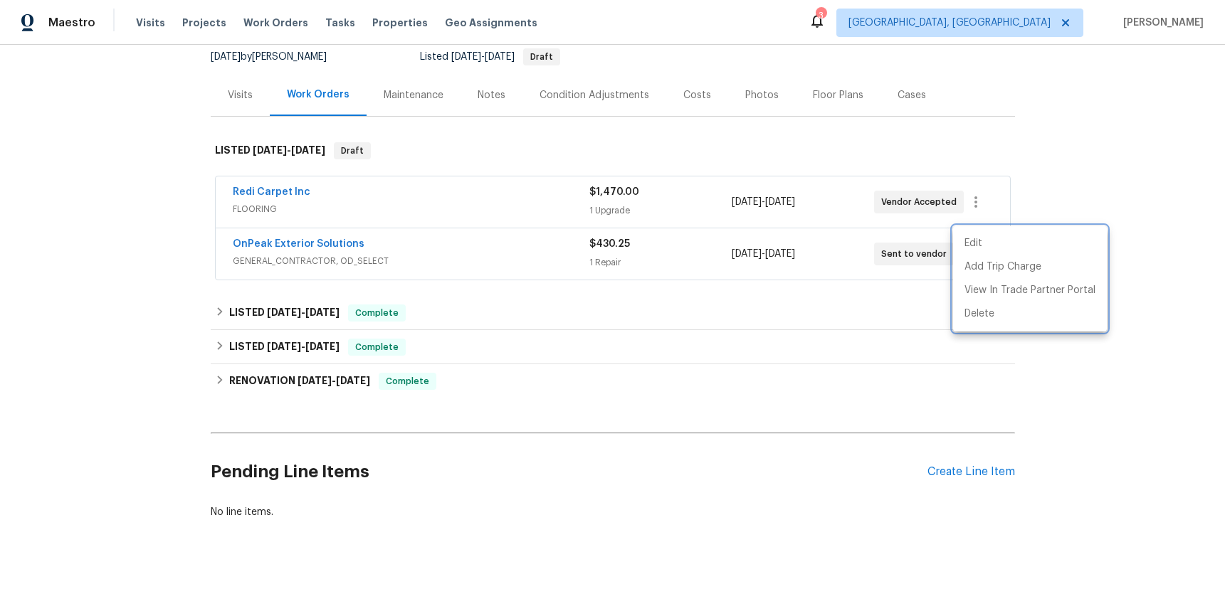
click at [110, 300] on div at bounding box center [612, 308] width 1225 height 616
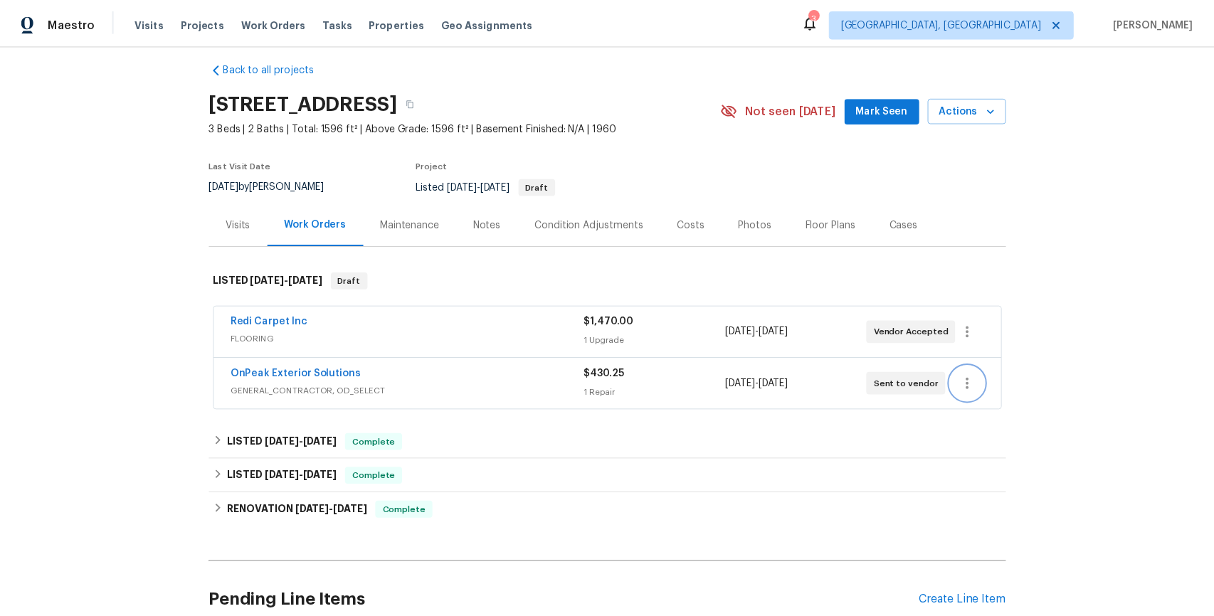
scroll to position [0, 0]
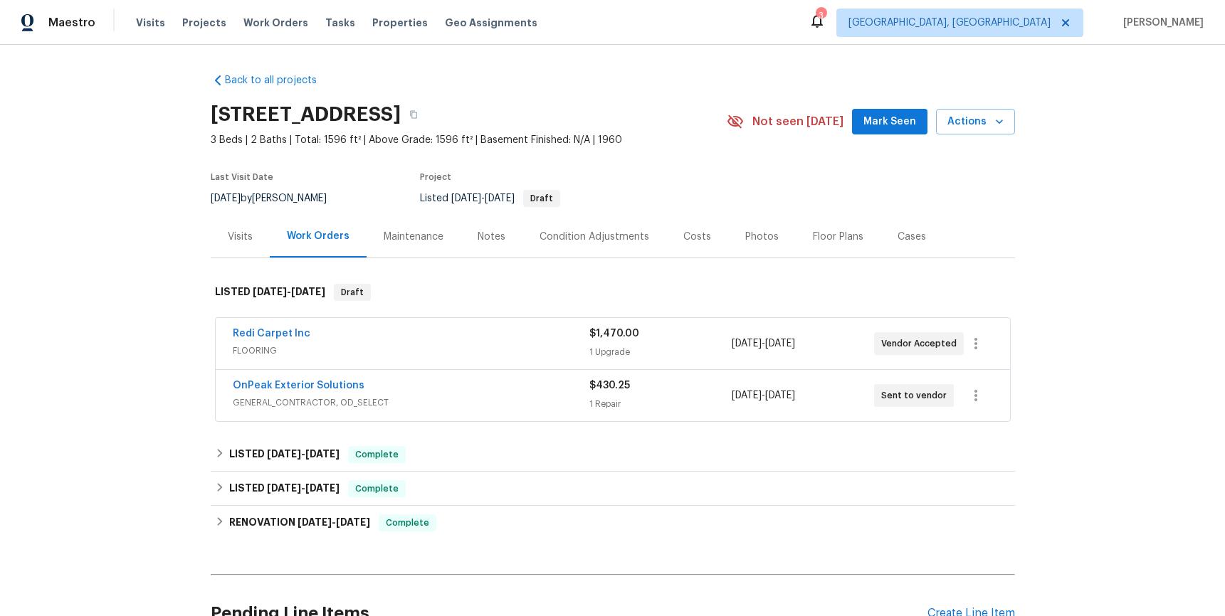
click at [496, 246] on div "Notes" at bounding box center [492, 237] width 62 height 42
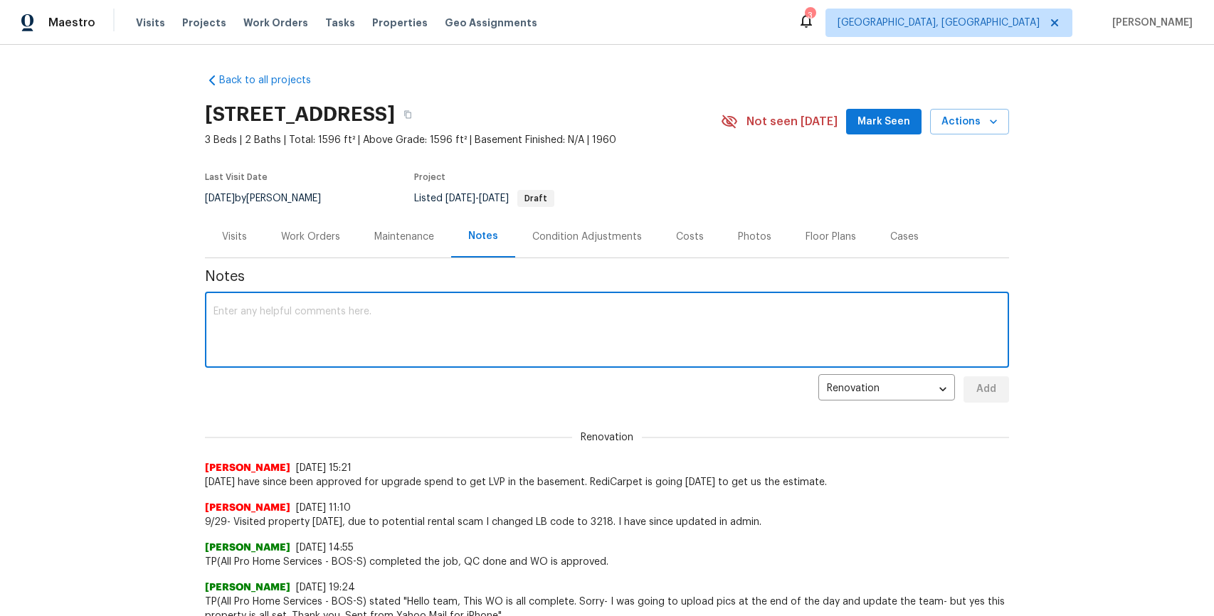
click at [467, 323] on textarea at bounding box center [607, 332] width 787 height 50
type textarea "10/2 - Flooring will begin tomorrow, Friday the 3rd. I will be there Monday for…"
click at [982, 382] on span "Add" at bounding box center [986, 390] width 23 height 18
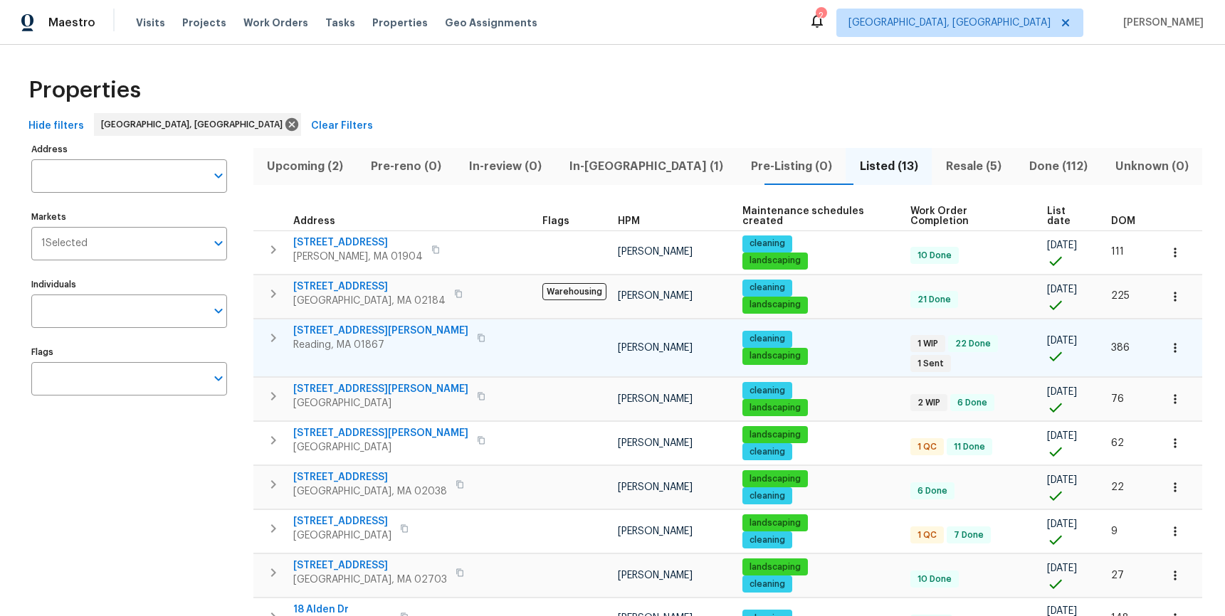
click at [305, 324] on span "[STREET_ADDRESS][PERSON_NAME]" at bounding box center [380, 331] width 175 height 14
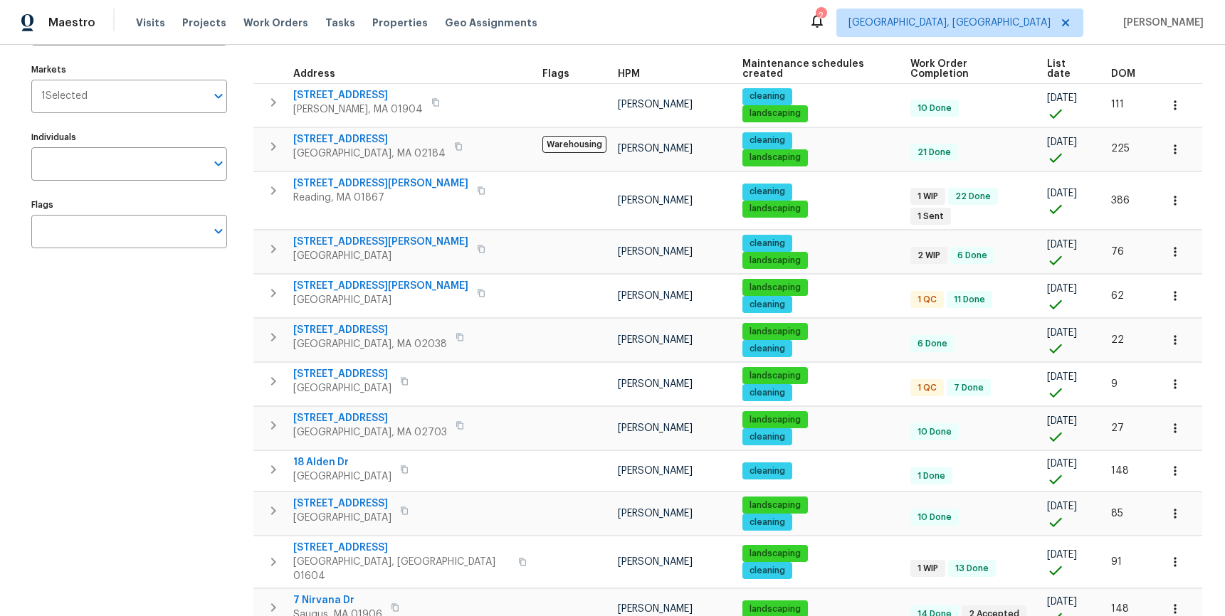
scroll to position [144, 0]
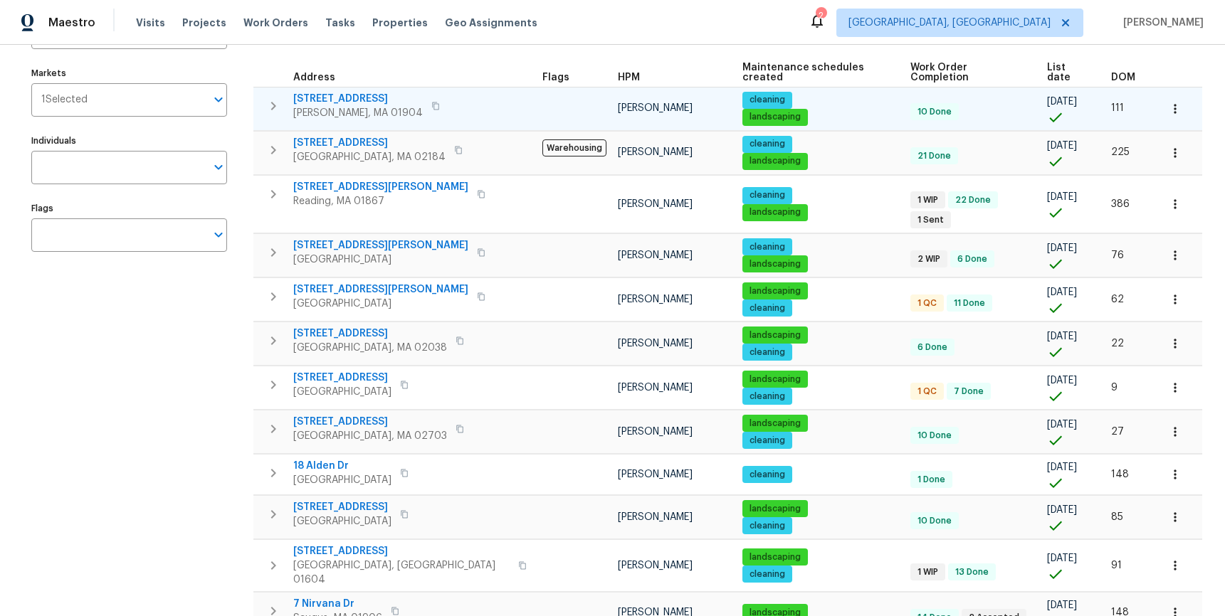
click at [325, 92] on span "[STREET_ADDRESS]" at bounding box center [358, 99] width 130 height 14
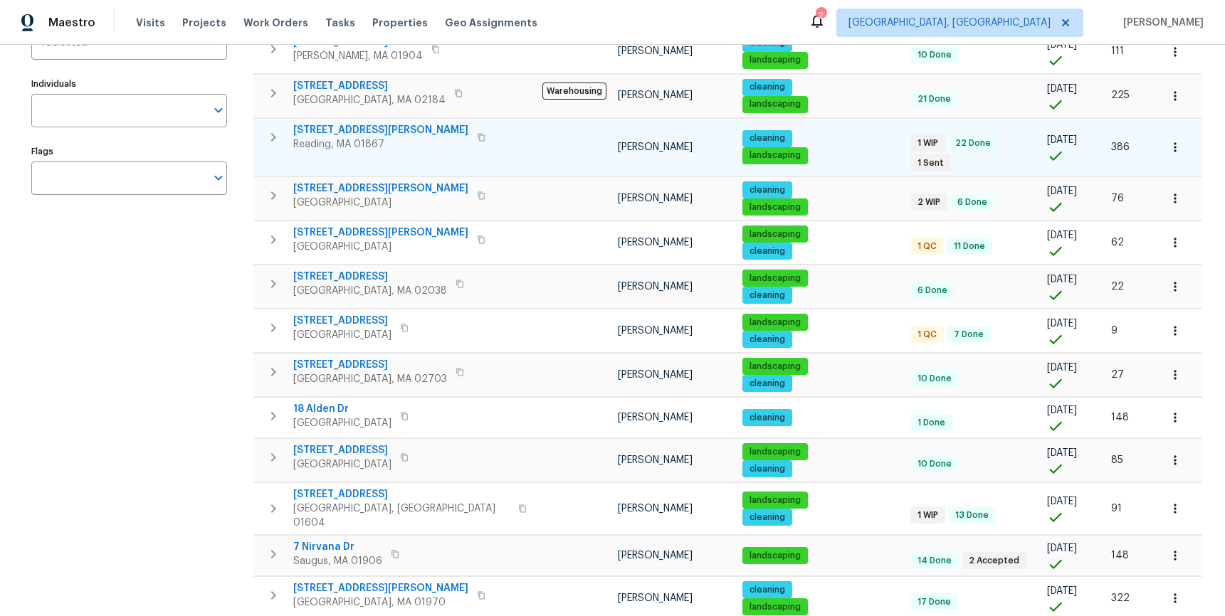
scroll to position [0, 0]
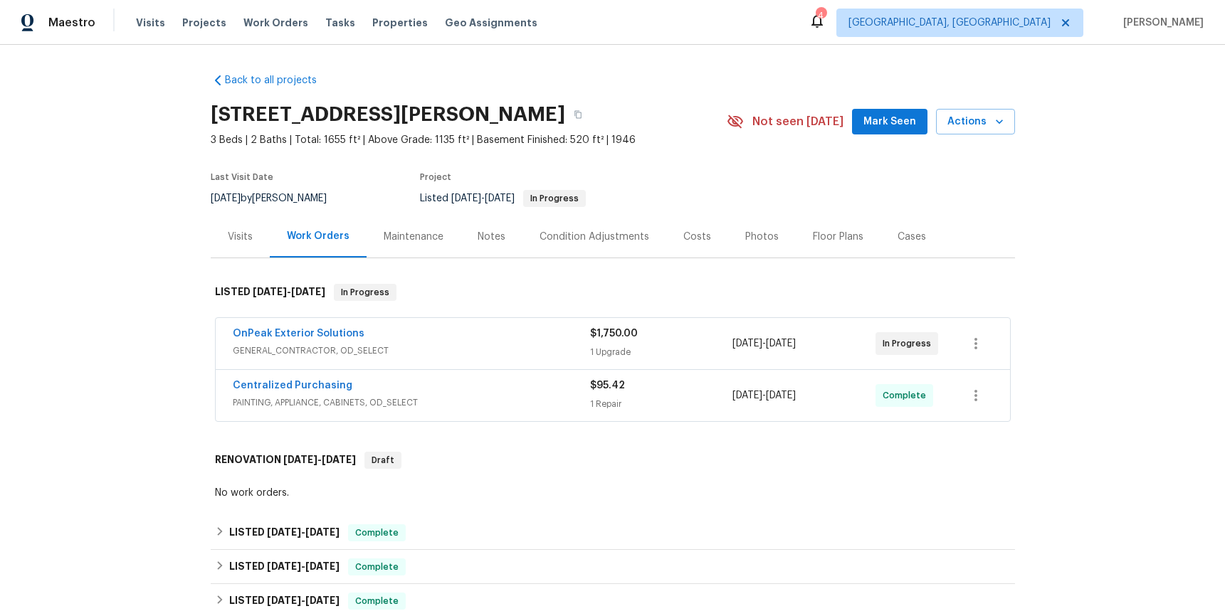
click at [478, 241] on div "Notes" at bounding box center [492, 237] width 28 height 14
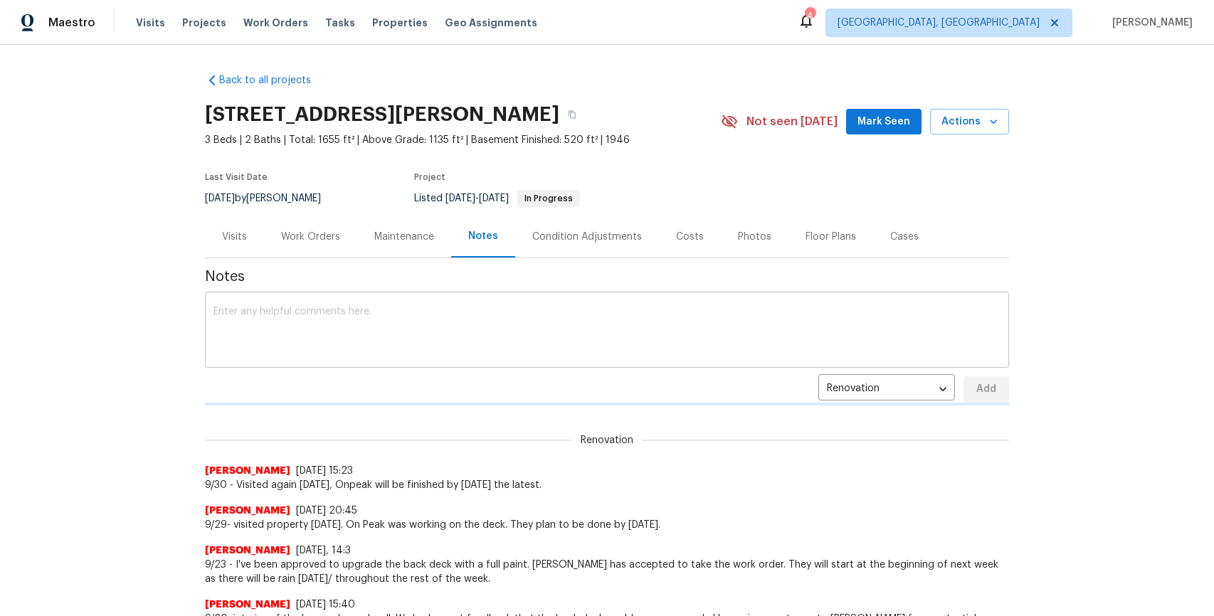
click at [485, 335] on textarea at bounding box center [607, 332] width 787 height 50
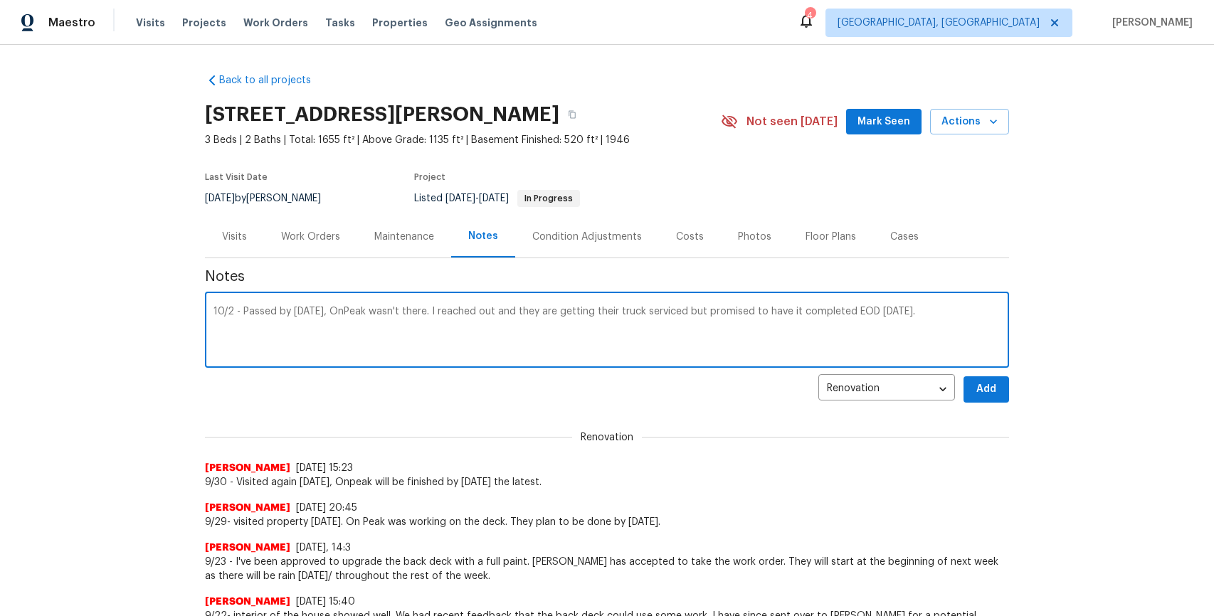
type textarea "10/2 - Passed by today, OnPeak wasn't there. I reached out and they are getting…"
click at [991, 398] on button "Add" at bounding box center [987, 390] width 46 height 26
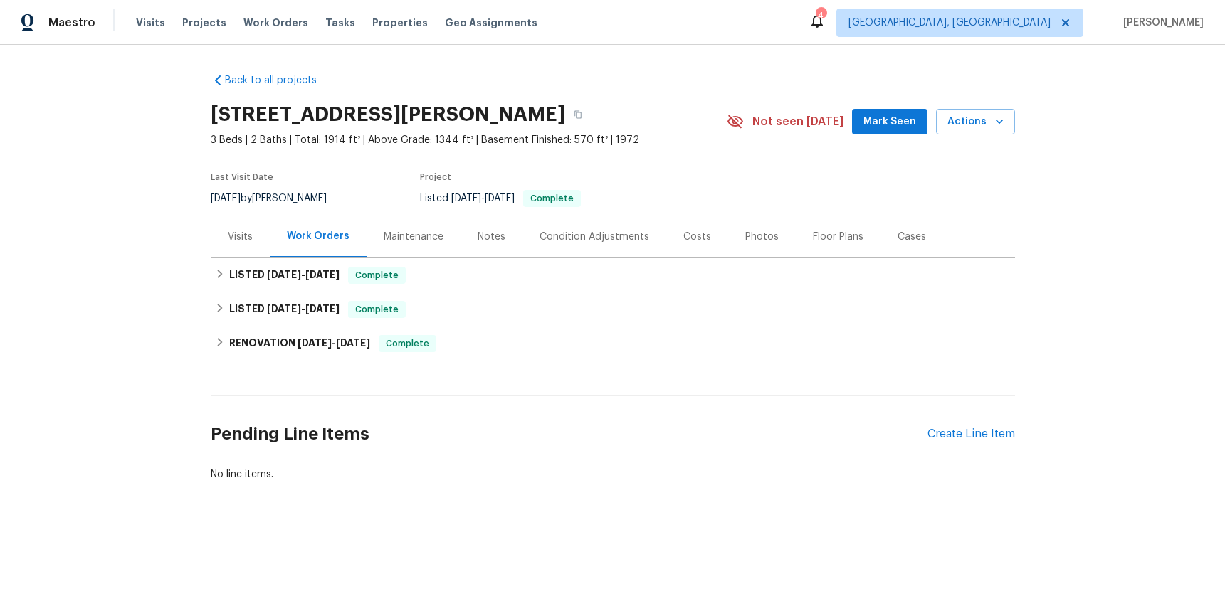
click at [425, 239] on div "Maintenance" at bounding box center [414, 237] width 60 height 14
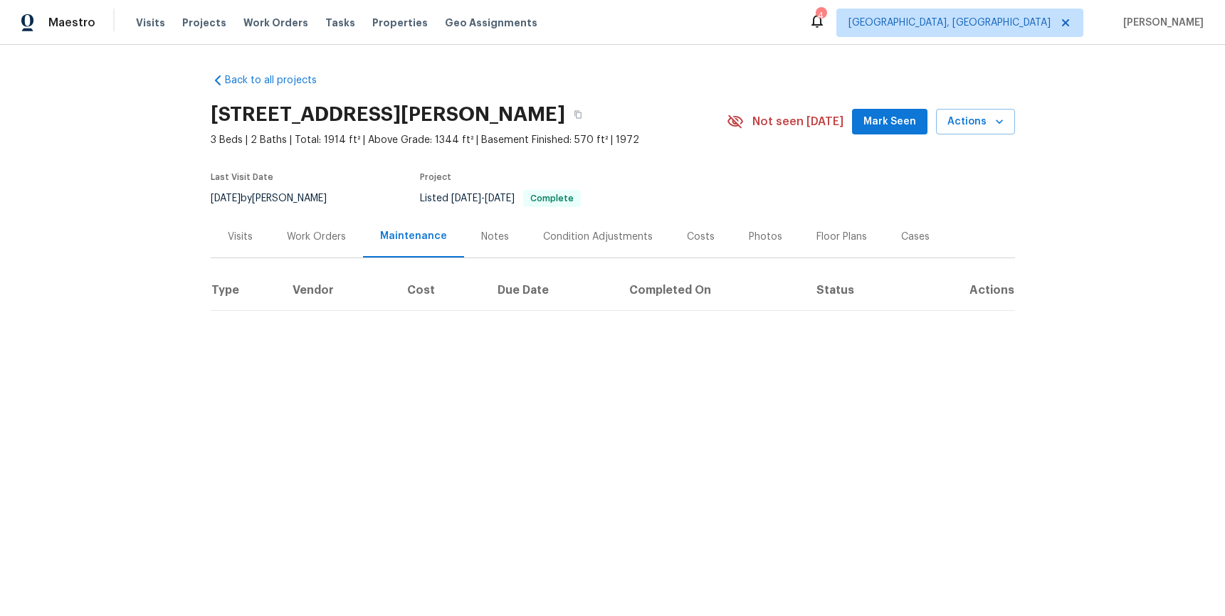
click at [481, 233] on div "Notes" at bounding box center [495, 237] width 28 height 14
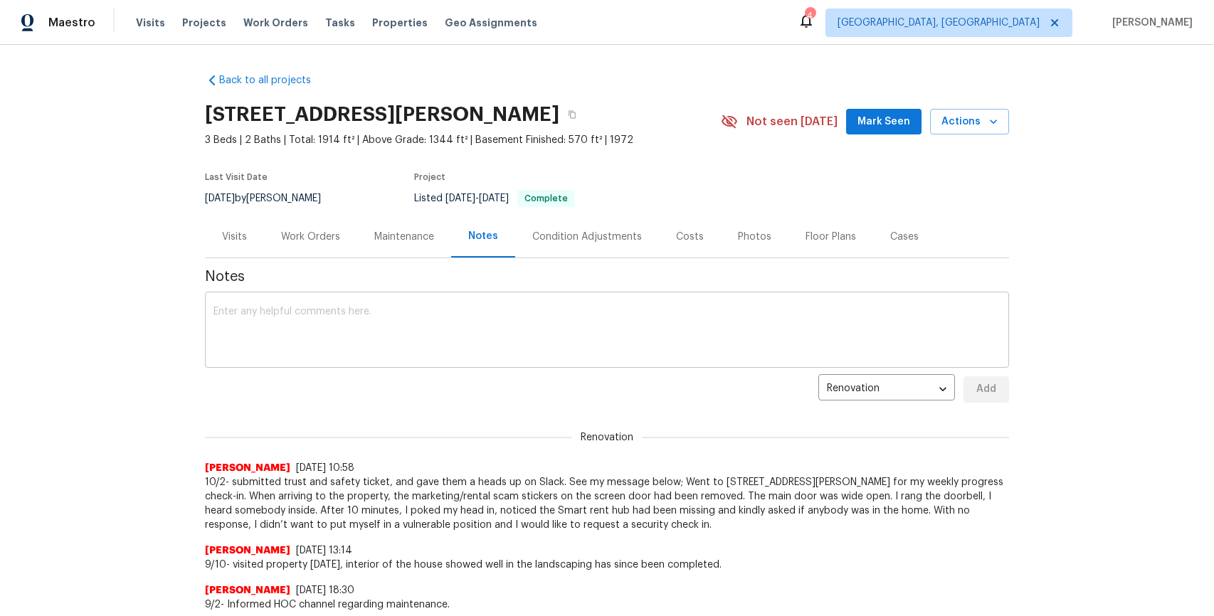
click at [410, 343] on textarea at bounding box center [607, 332] width 787 height 50
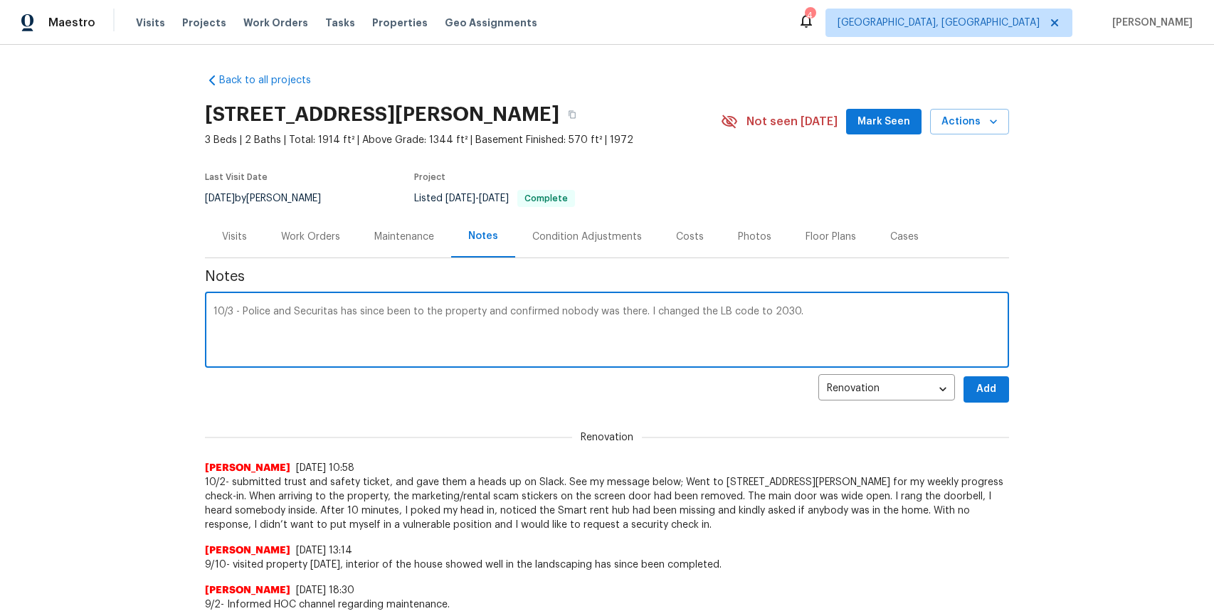
type textarea "10/3 - Police and Securitas has since been to the property and confirmed nobody…"
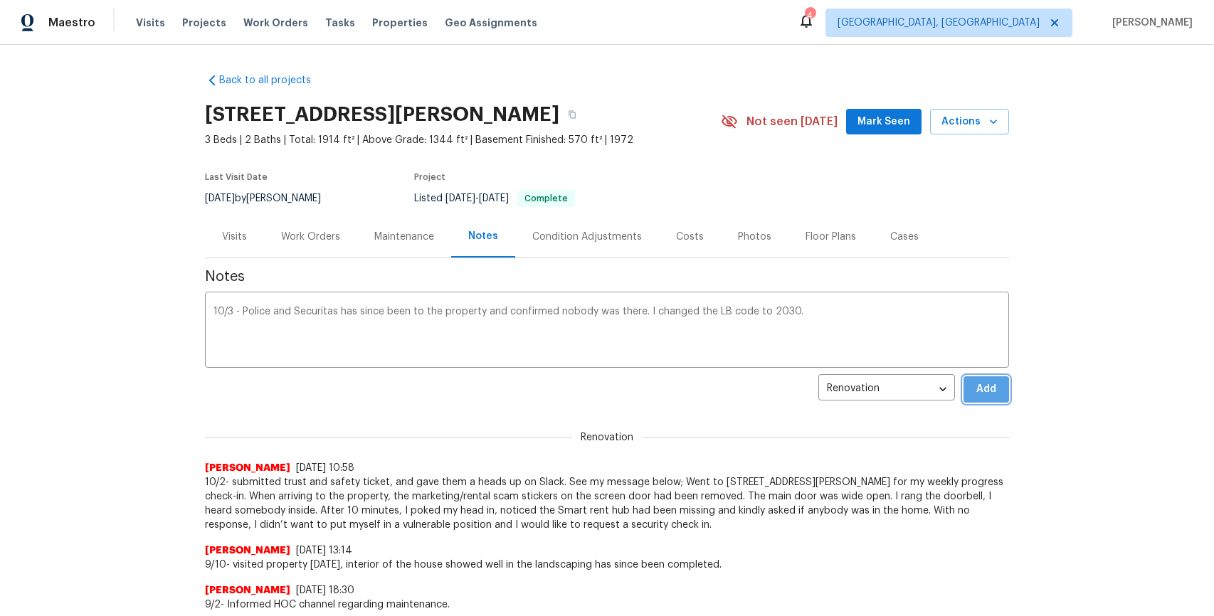
click at [975, 396] on span "Add" at bounding box center [986, 390] width 23 height 18
